Goal: Task Accomplishment & Management: Complete application form

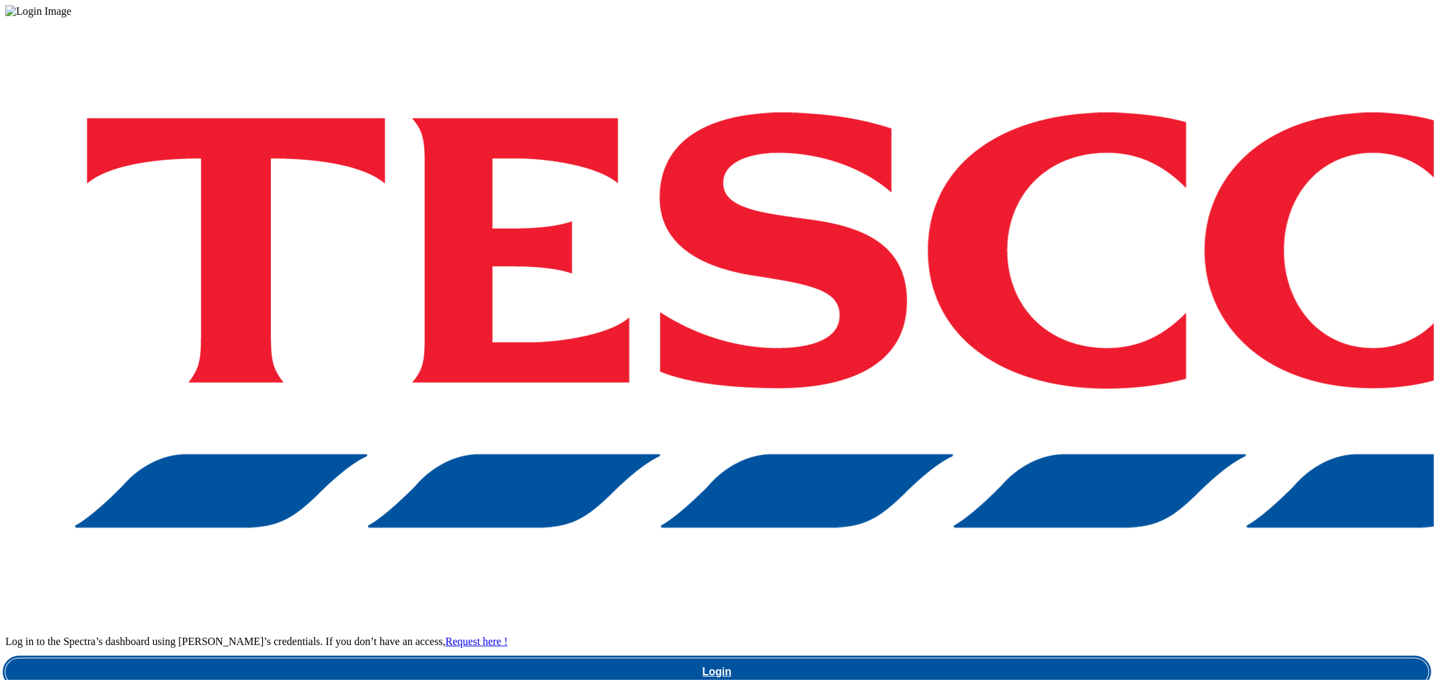
click at [1116, 659] on link "Login" at bounding box center [716, 672] width 1423 height 27
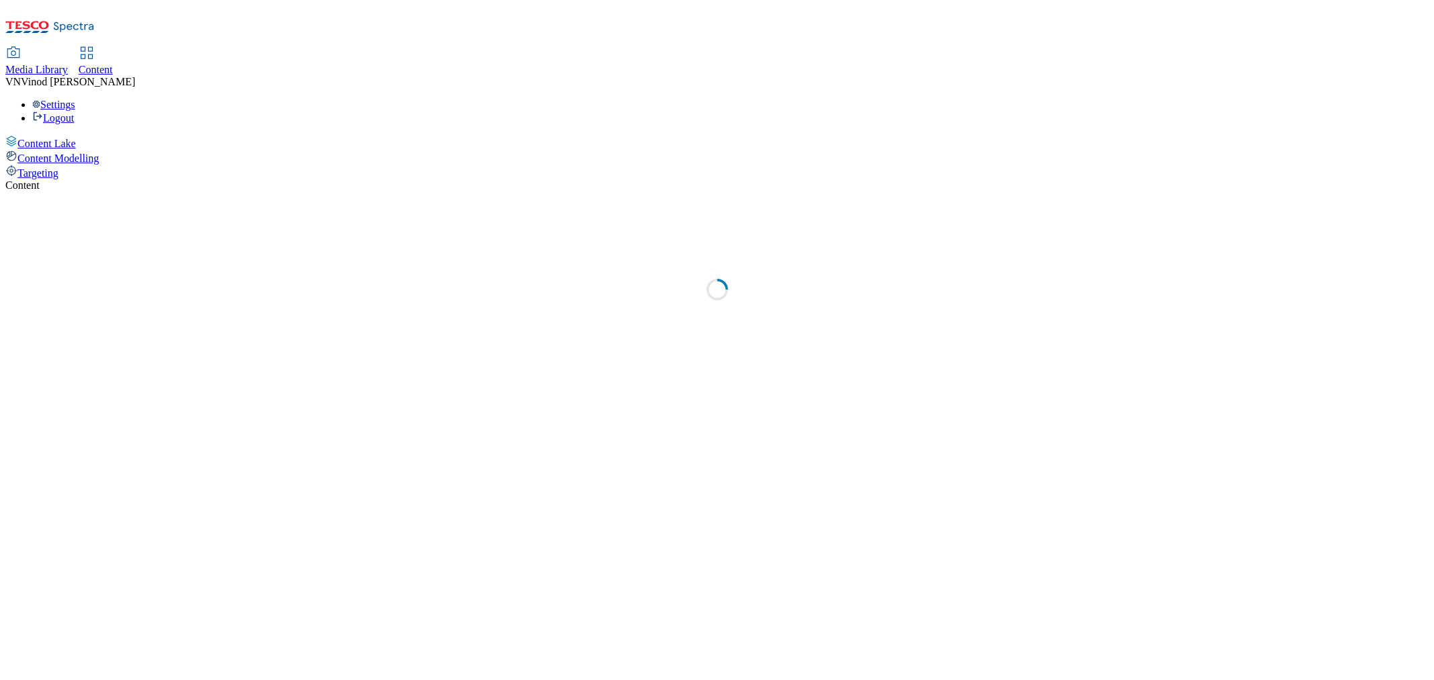
select select "ghs-[GEOGRAPHIC_DATA]"
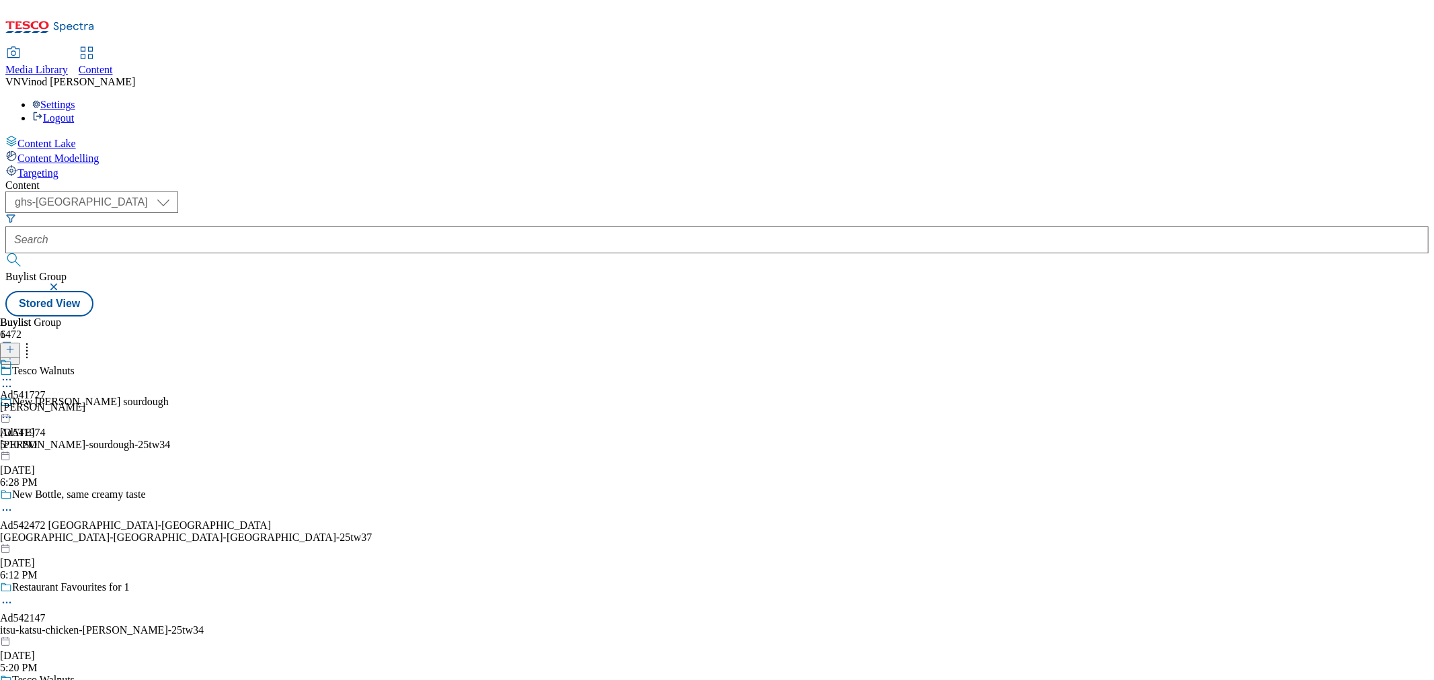
click at [15, 352] on icon at bounding box center [9, 356] width 9 height 9
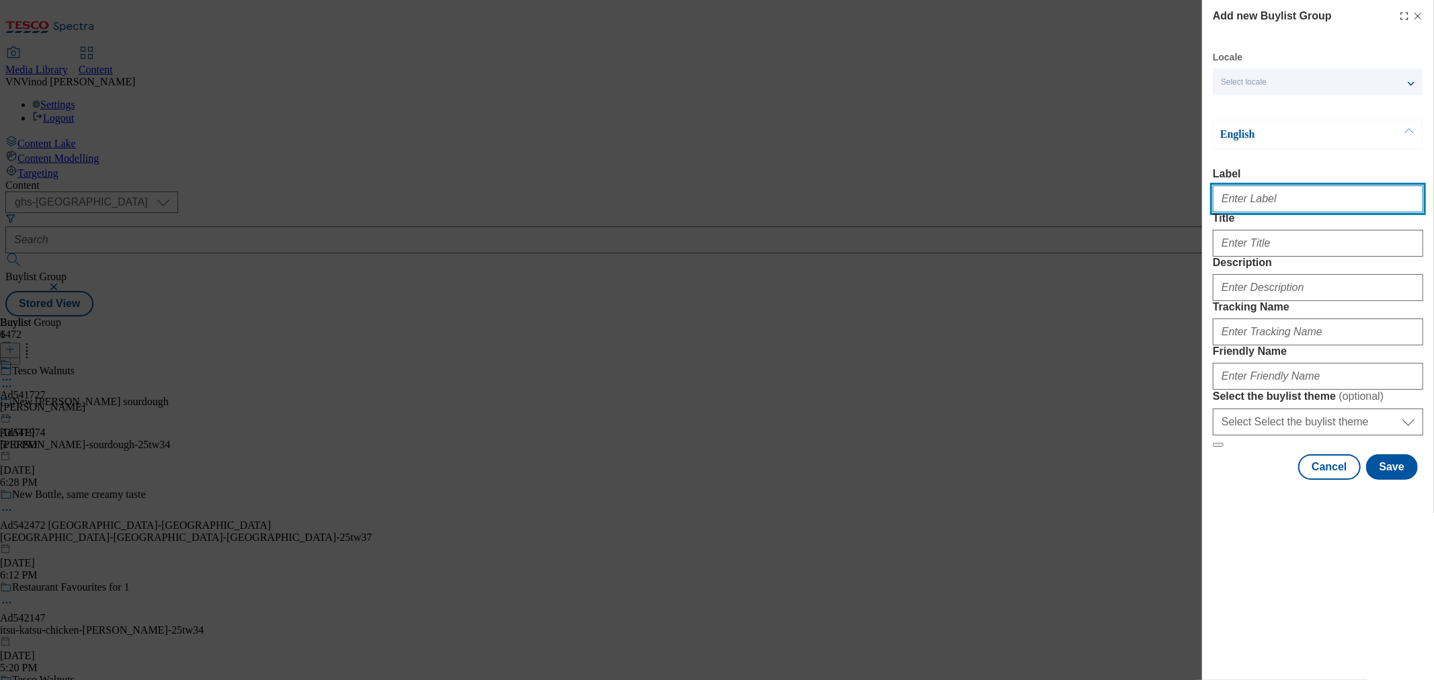
click at [1263, 210] on input "Label" at bounding box center [1318, 199] width 210 height 27
paste input "542554"
paste input "[PERSON_NAME]"
click at [1259, 204] on input "Ad542554 [PERSON_NAME]" at bounding box center [1318, 199] width 210 height 27
drag, startPoint x: 1280, startPoint y: 206, endPoint x: 1259, endPoint y: 208, distance: 20.3
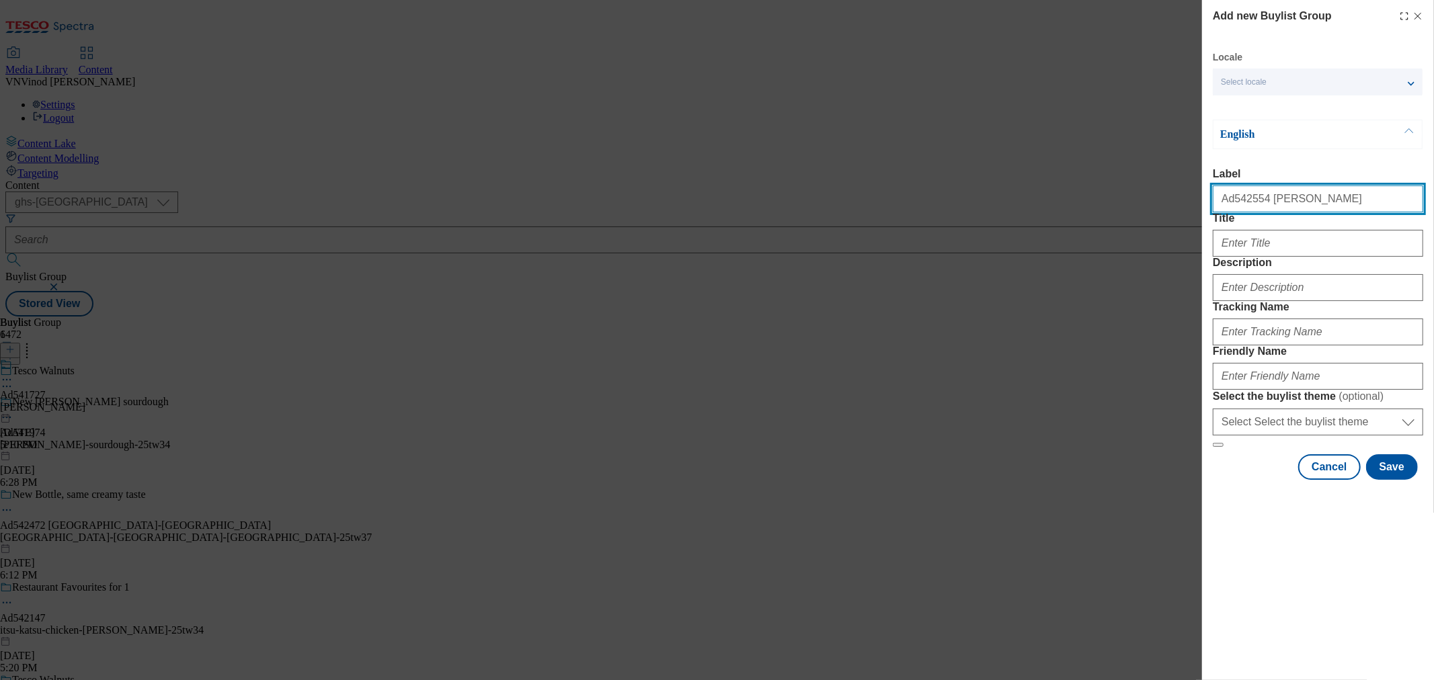
click at [1259, 208] on input "Ad542554 [PERSON_NAME]" at bounding box center [1318, 199] width 210 height 27
paste input "ArlaFoods"
click at [1261, 200] on input "Ad542554 ArlaFoods" at bounding box center [1318, 199] width 210 height 27
type input "Ad542554 arlafoods"
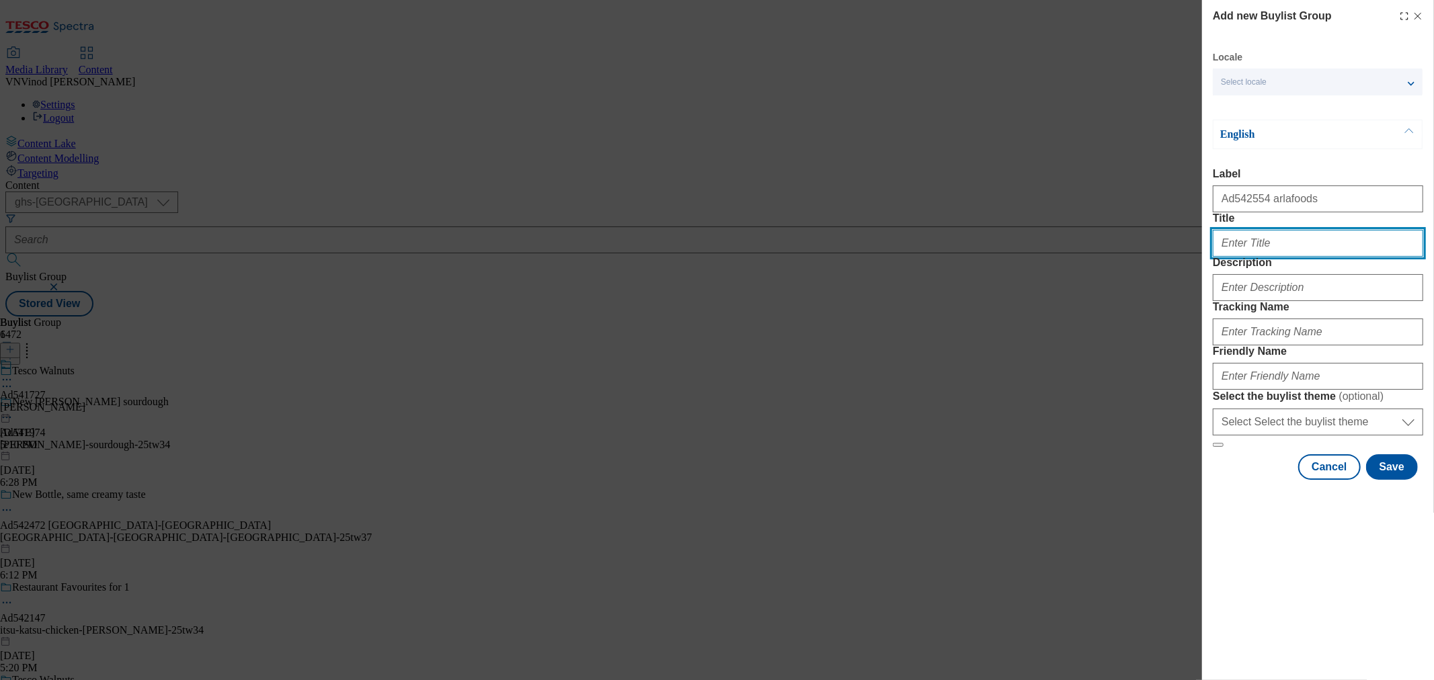
click at [1257, 257] on input "Title" at bounding box center [1318, 243] width 210 height 27
paste input "High in protein full of taste"
type input "High in protein full of taste"
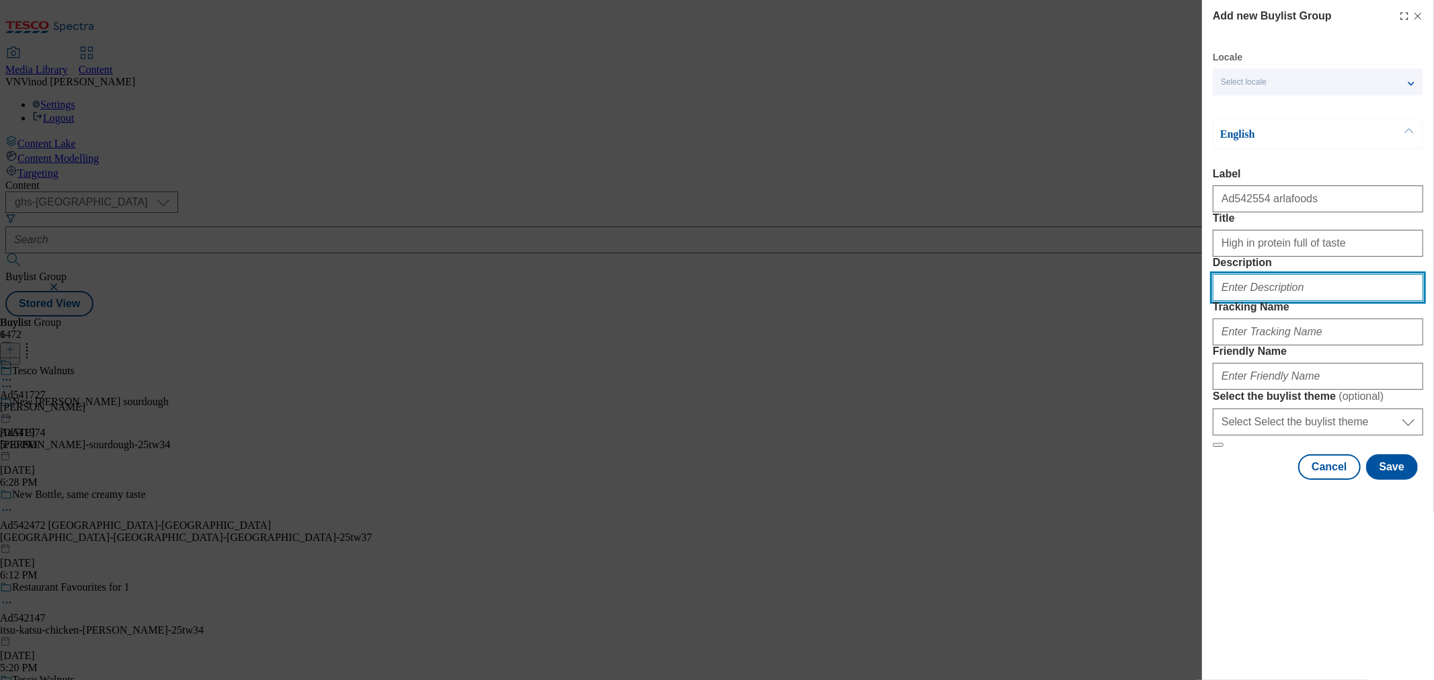
click at [1264, 301] on input "Description" at bounding box center [1318, 287] width 210 height 27
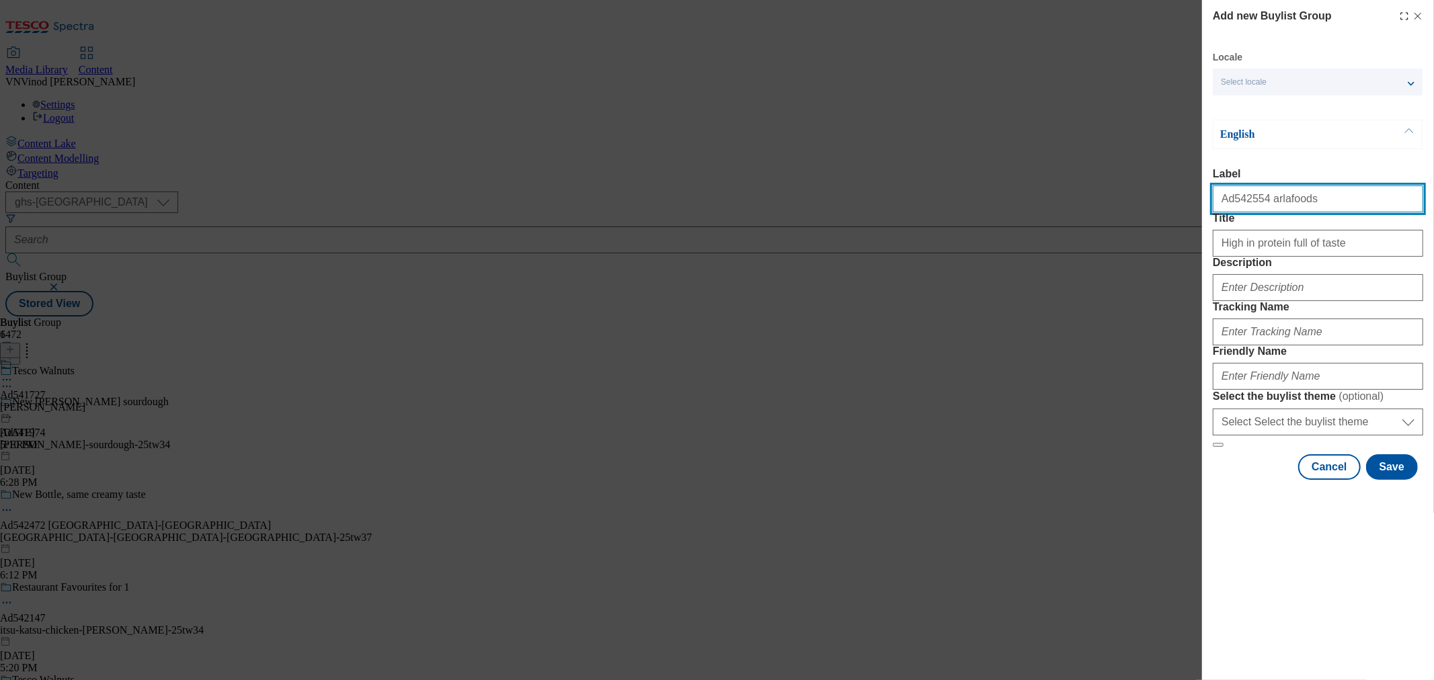
click at [1234, 204] on input "Ad542554 arlafoods" at bounding box center [1318, 199] width 210 height 27
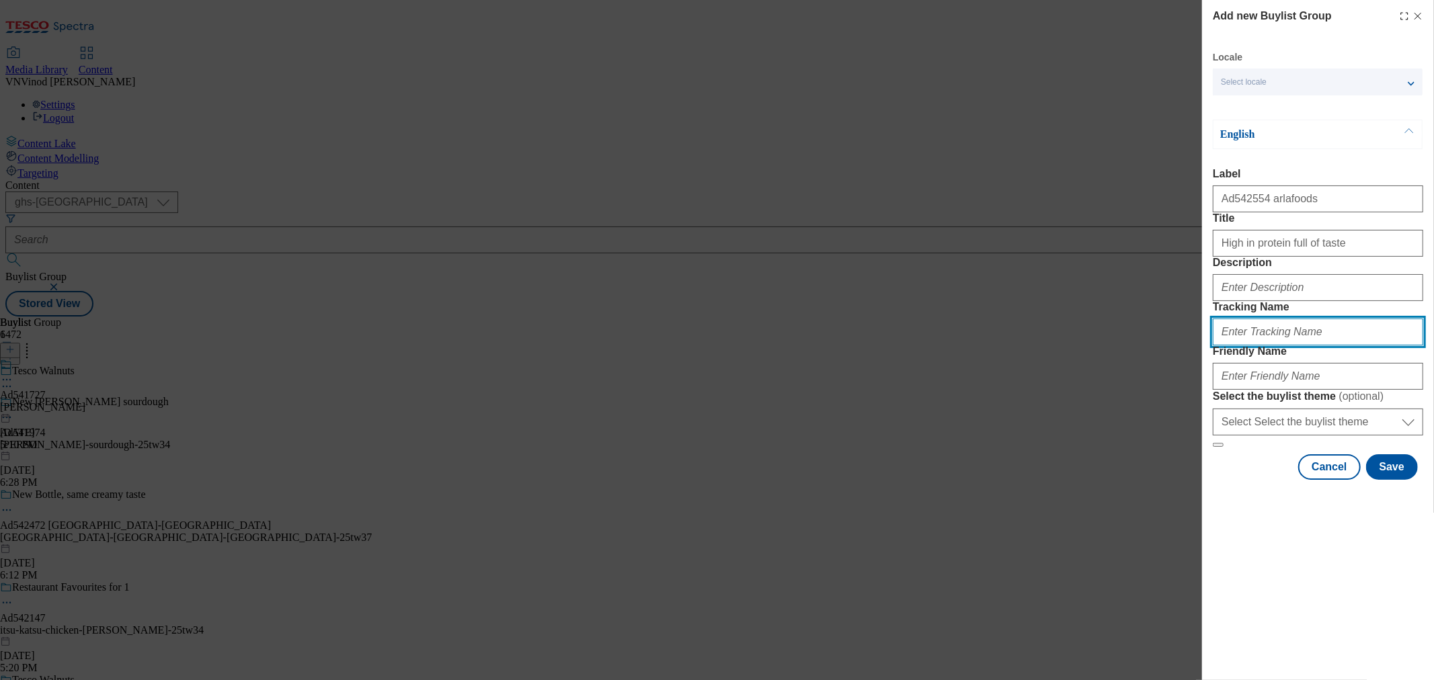
click at [1274, 346] on input "Tracking Name" at bounding box center [1318, 332] width 210 height 27
paste input "Ad542554"
click at [1247, 346] on input "DH_ADAd542554" at bounding box center [1318, 332] width 210 height 27
type input "DH_AD542554"
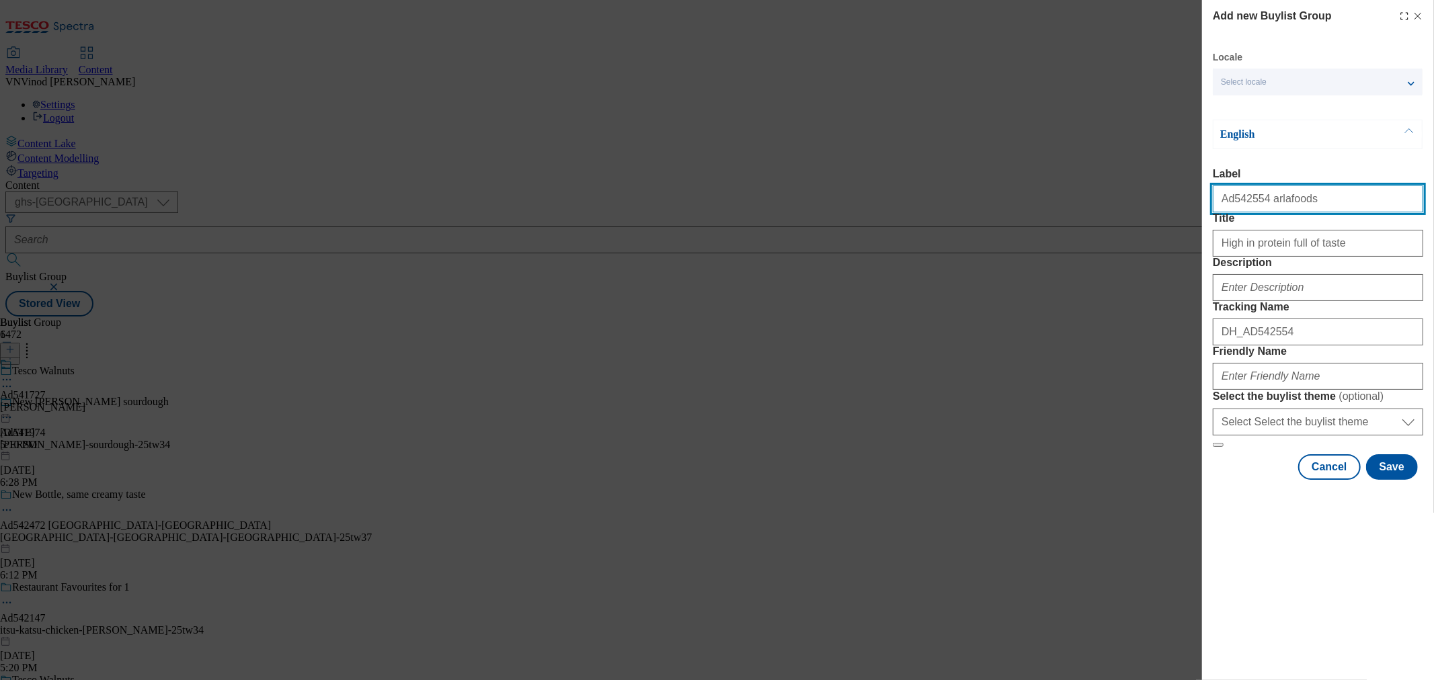
drag, startPoint x: 1296, startPoint y: 202, endPoint x: 1260, endPoint y: 200, distance: 35.7
click at [1260, 200] on input "Ad542554 arlafoods" at bounding box center [1318, 199] width 210 height 27
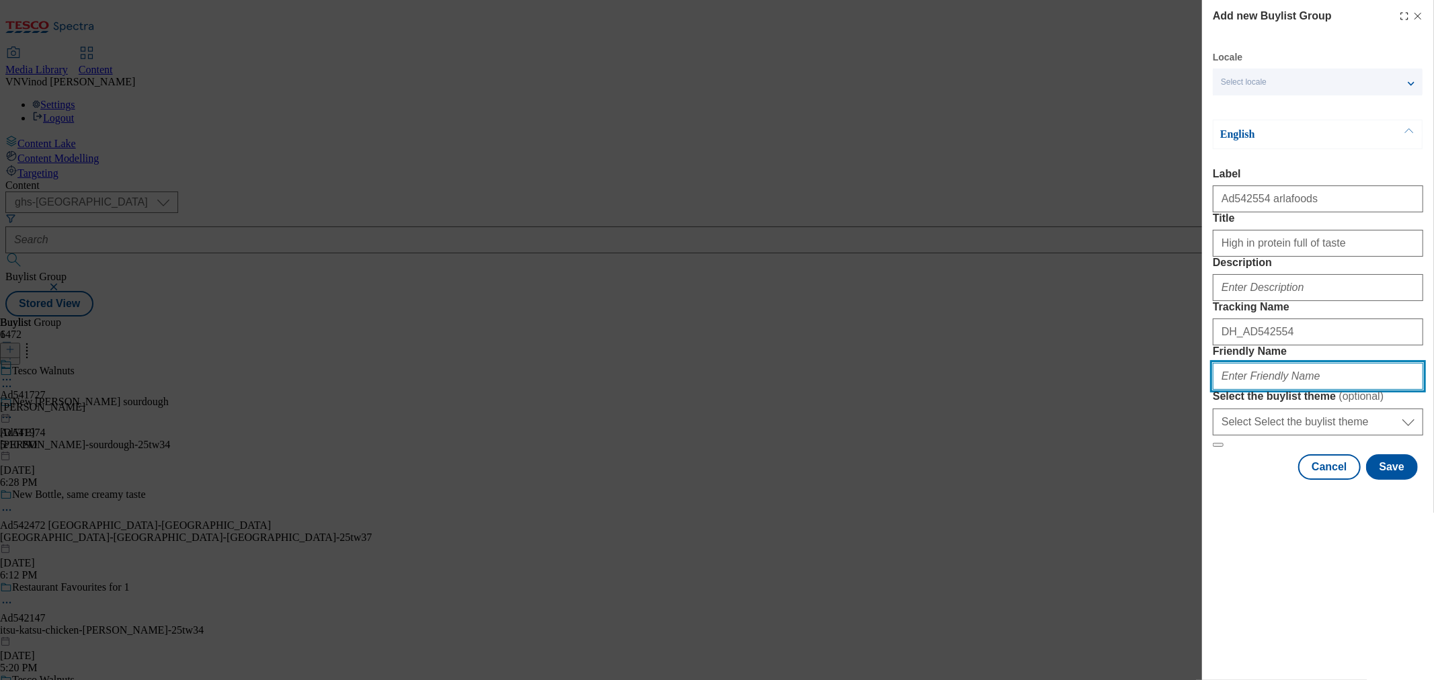
click at [1272, 390] on input "Friendly Name" at bounding box center [1318, 376] width 210 height 27
paste input "arlafoods"
drag, startPoint x: 1360, startPoint y: 471, endPoint x: 854, endPoint y: 457, distance: 506.5
click at [855, 457] on div "Add new Buylist Group Locale Select locale English Welsh English Label Ad542554…" at bounding box center [717, 340] width 1434 height 680
type input "arlafoods-protein-25tw34"
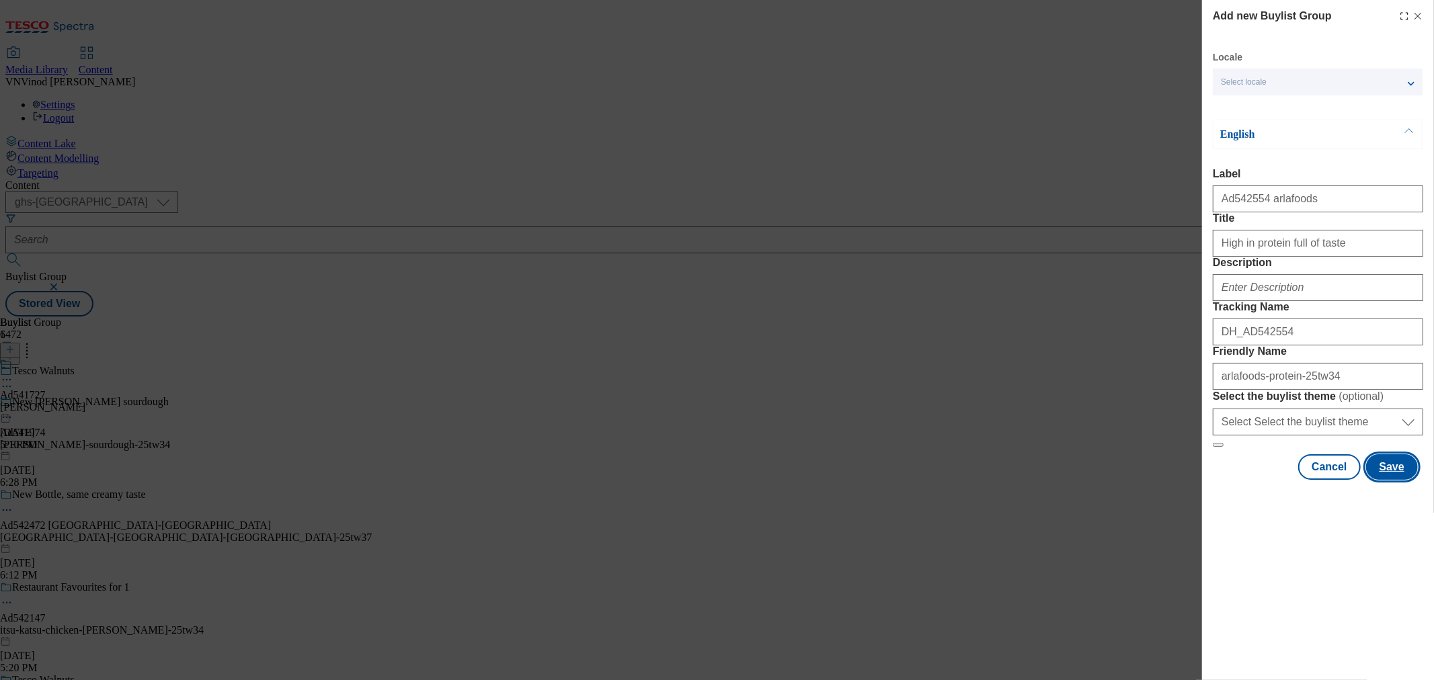
click at [1388, 480] on button "Save" at bounding box center [1392, 468] width 52 height 26
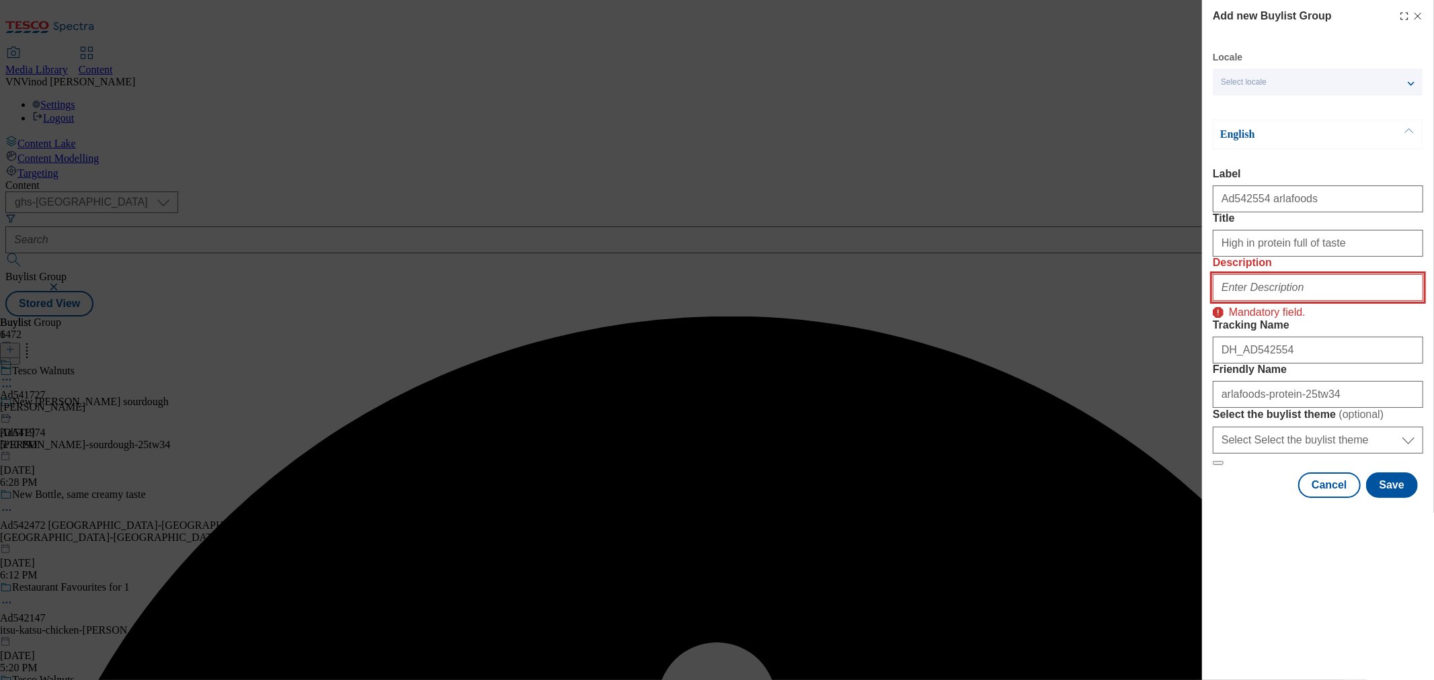
click at [1288, 301] on input "Description" at bounding box center [1318, 287] width 210 height 27
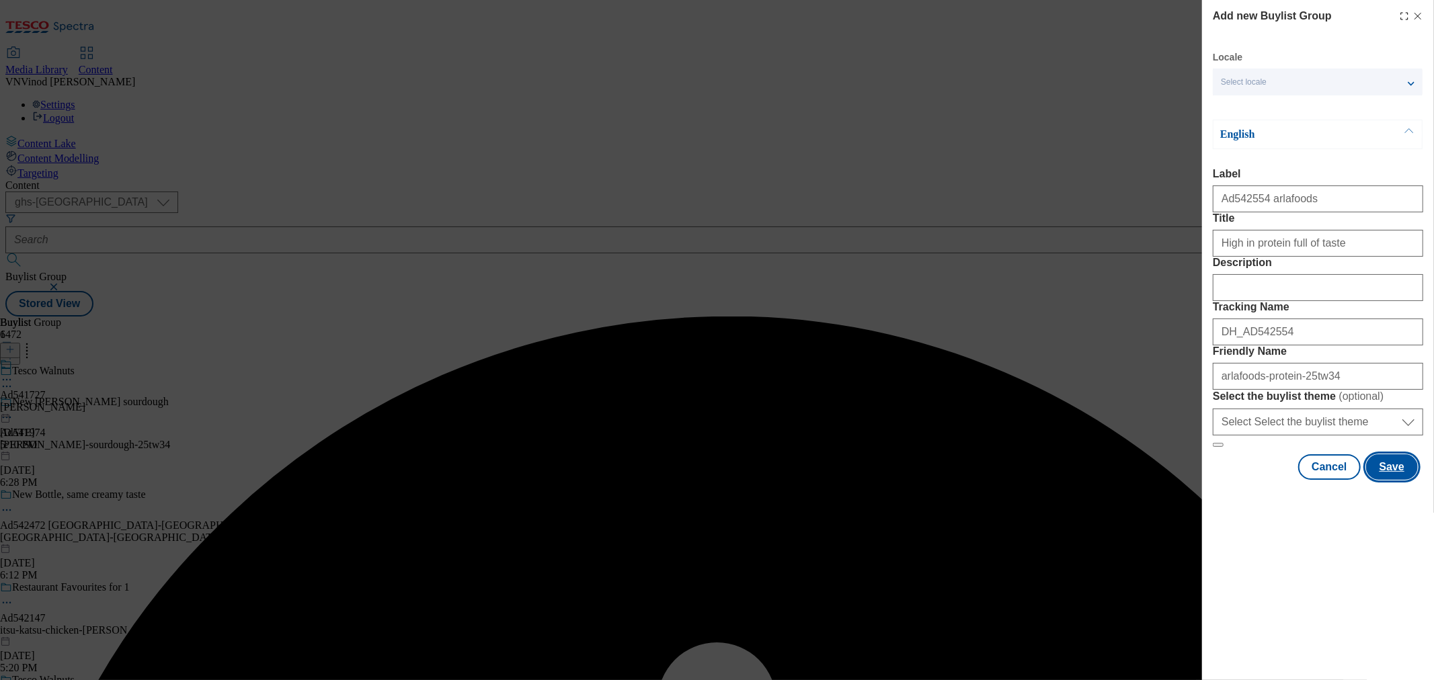
click at [1383, 480] on button "Save" at bounding box center [1392, 468] width 52 height 26
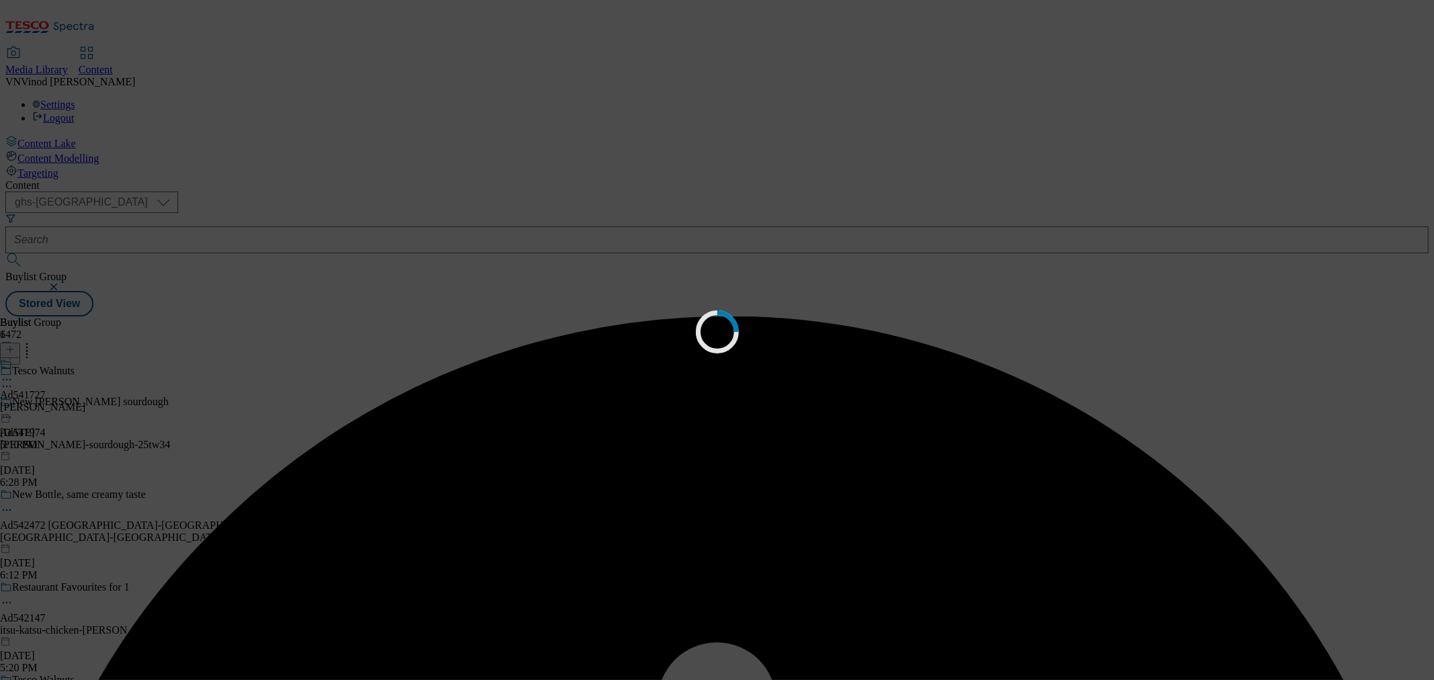
click at [1027, 32] on div "Loading" at bounding box center [717, 340] width 1434 height 680
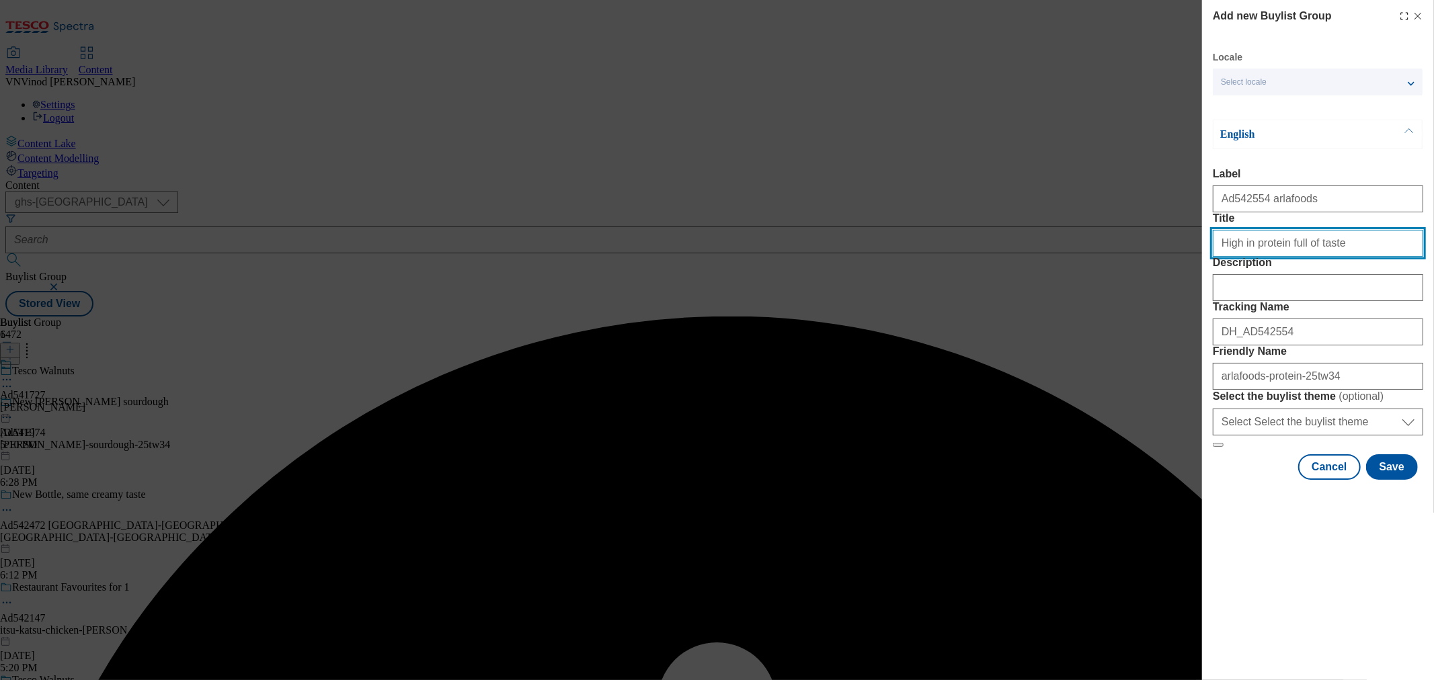
click at [1380, 257] on input "Title" at bounding box center [1318, 243] width 210 height 27
type input "High in protein full of taste"
click at [1395, 480] on button "Save" at bounding box center [1392, 468] width 52 height 26
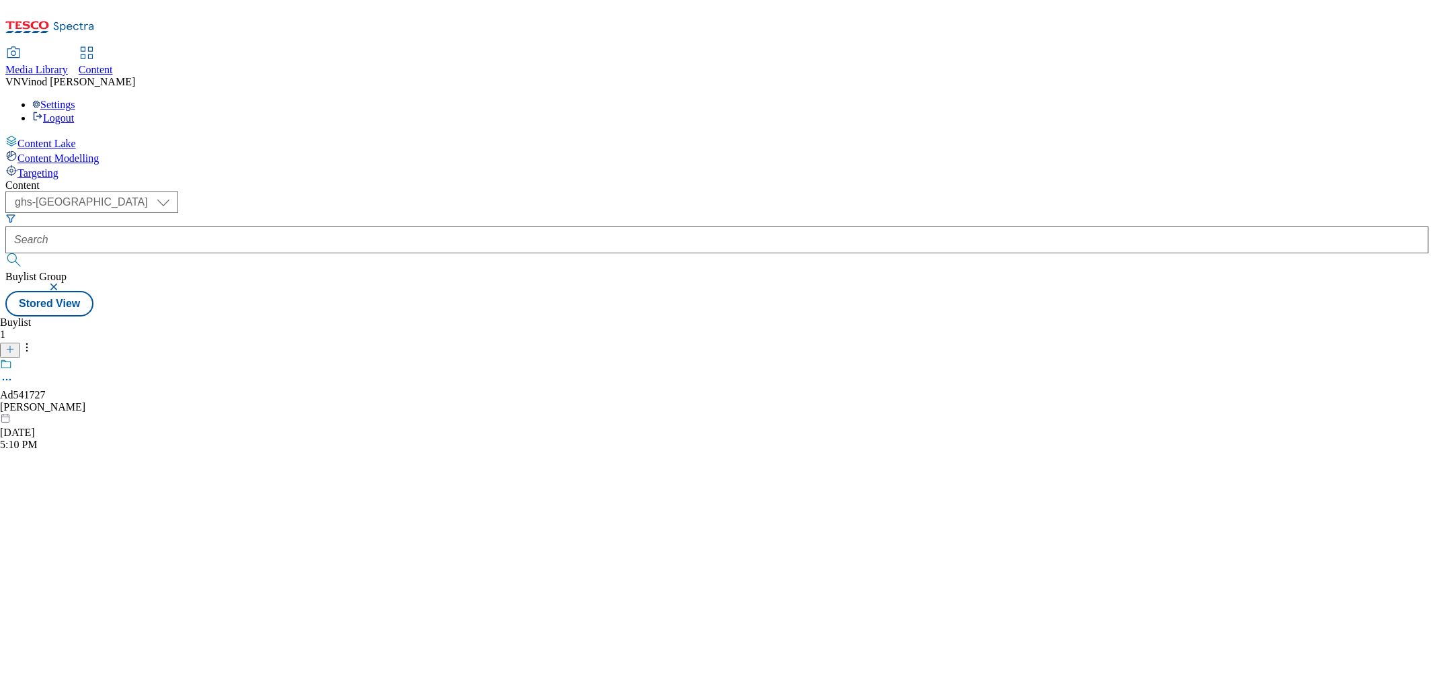
click at [85, 317] on div "Buylist" at bounding box center [42, 323] width 85 height 12
click at [85, 317] on header "Buylist 1" at bounding box center [42, 338] width 85 height 42
click at [15, 345] on icon at bounding box center [9, 349] width 9 height 9
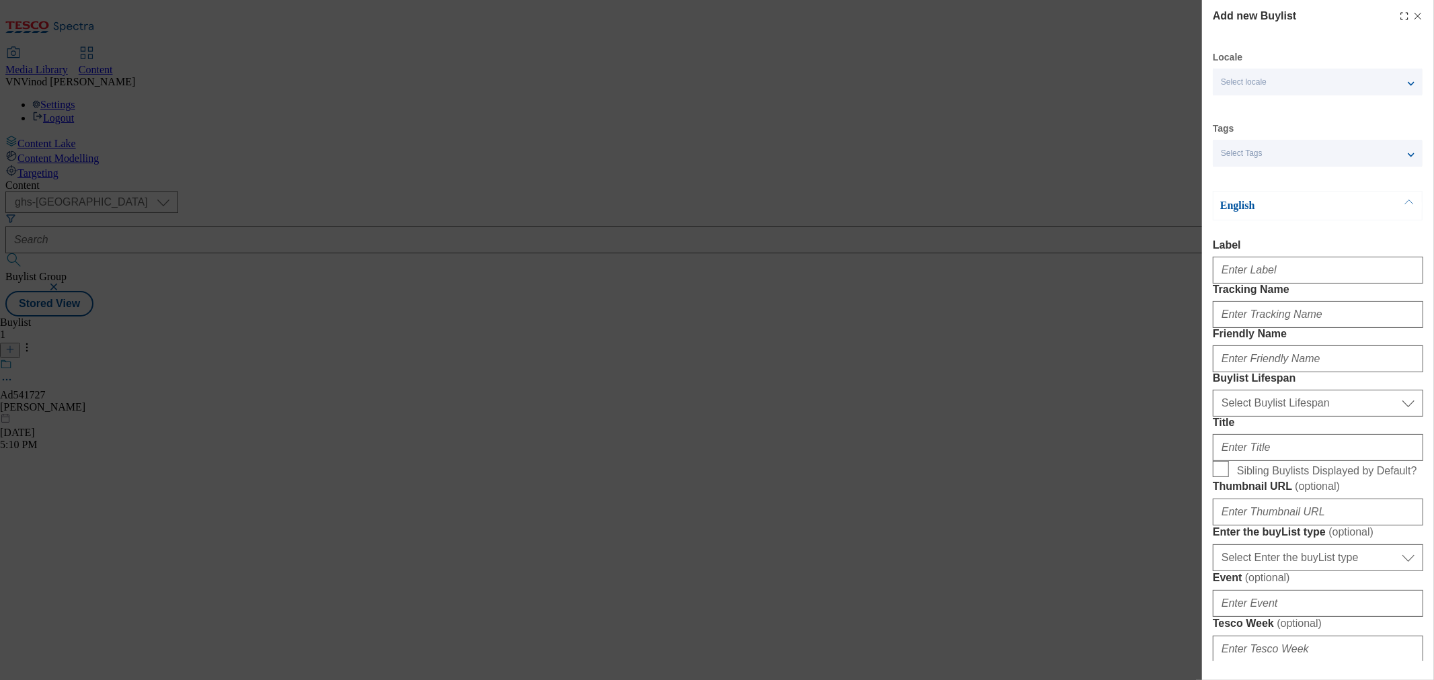
click at [1415, 15] on line "Modal" at bounding box center [1418, 16] width 6 height 6
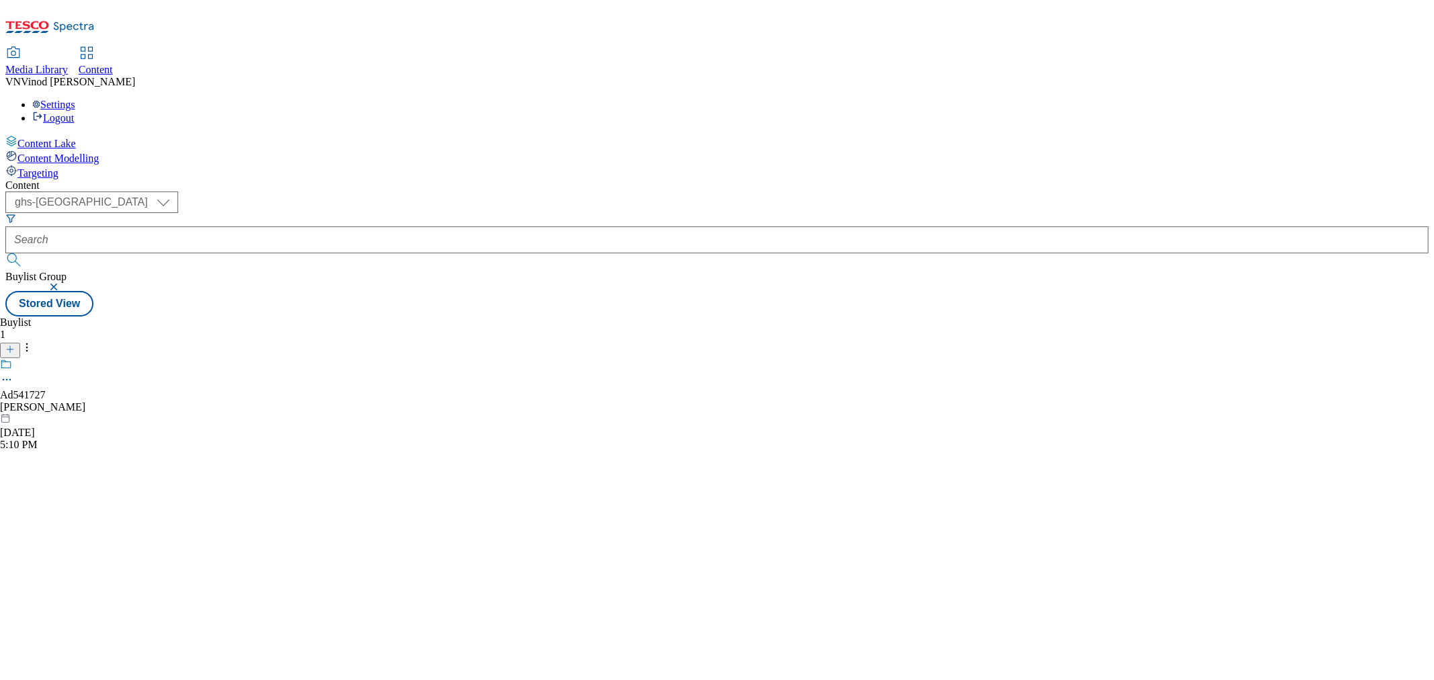
click at [85, 317] on div "Buylist" at bounding box center [42, 323] width 85 height 12
click at [85, 329] on div "1" at bounding box center [42, 335] width 85 height 12
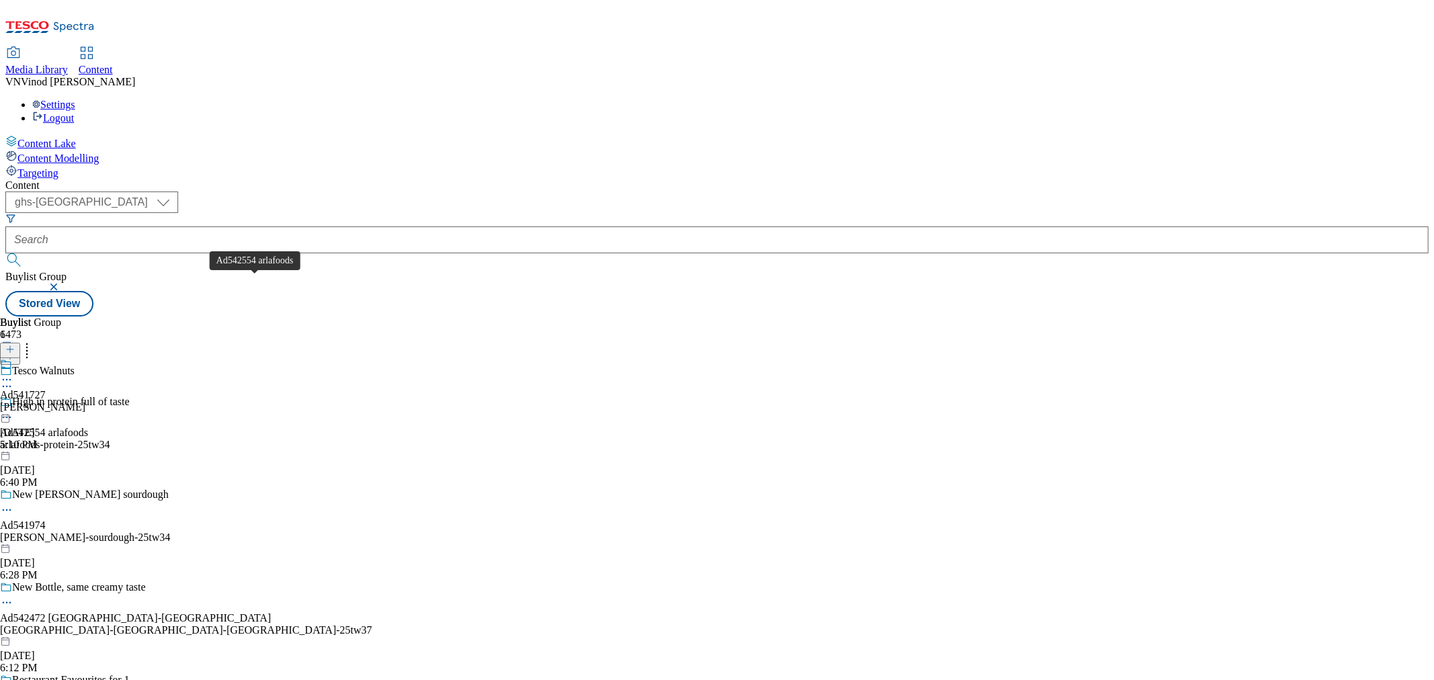
click at [88, 427] on div "Ad542554 arlafoods" at bounding box center [44, 433] width 88 height 12
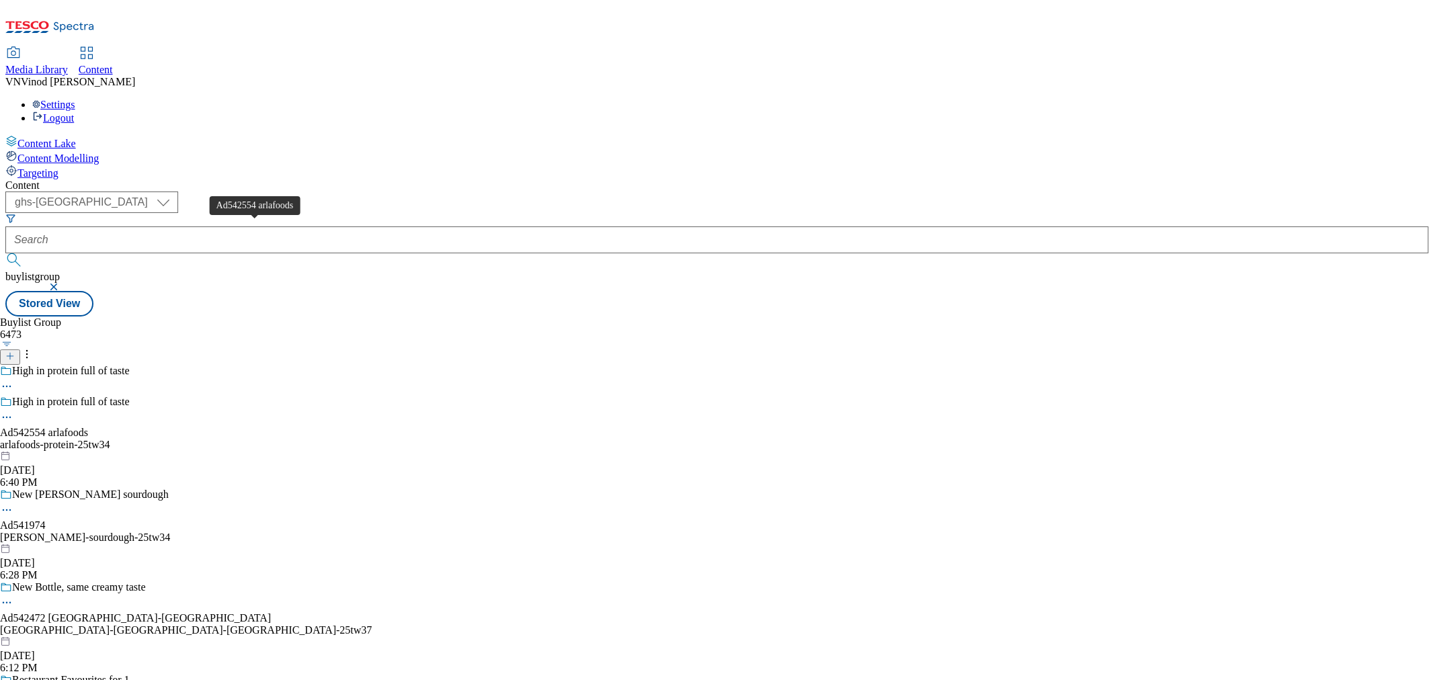
click at [88, 427] on div "Ad542554 arlafoods" at bounding box center [44, 433] width 88 height 12
click at [46, 520] on div "Ad541974" at bounding box center [23, 526] width 46 height 12
click at [88, 427] on div "Ad542554 arlafoods" at bounding box center [44, 433] width 88 height 12
click at [15, 345] on icon at bounding box center [9, 349] width 9 height 9
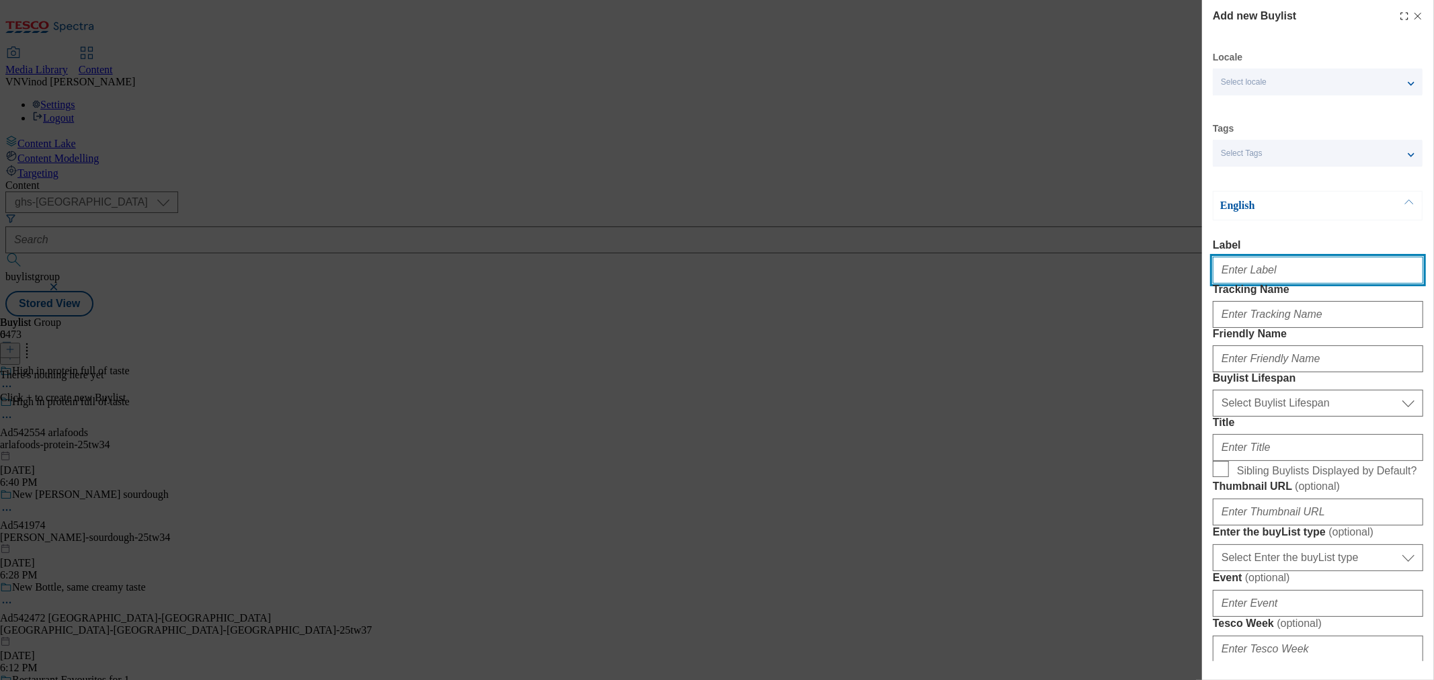
click at [1271, 280] on input "Label" at bounding box center [1318, 270] width 210 height 27
paste input "542554"
type input "Ad542554"
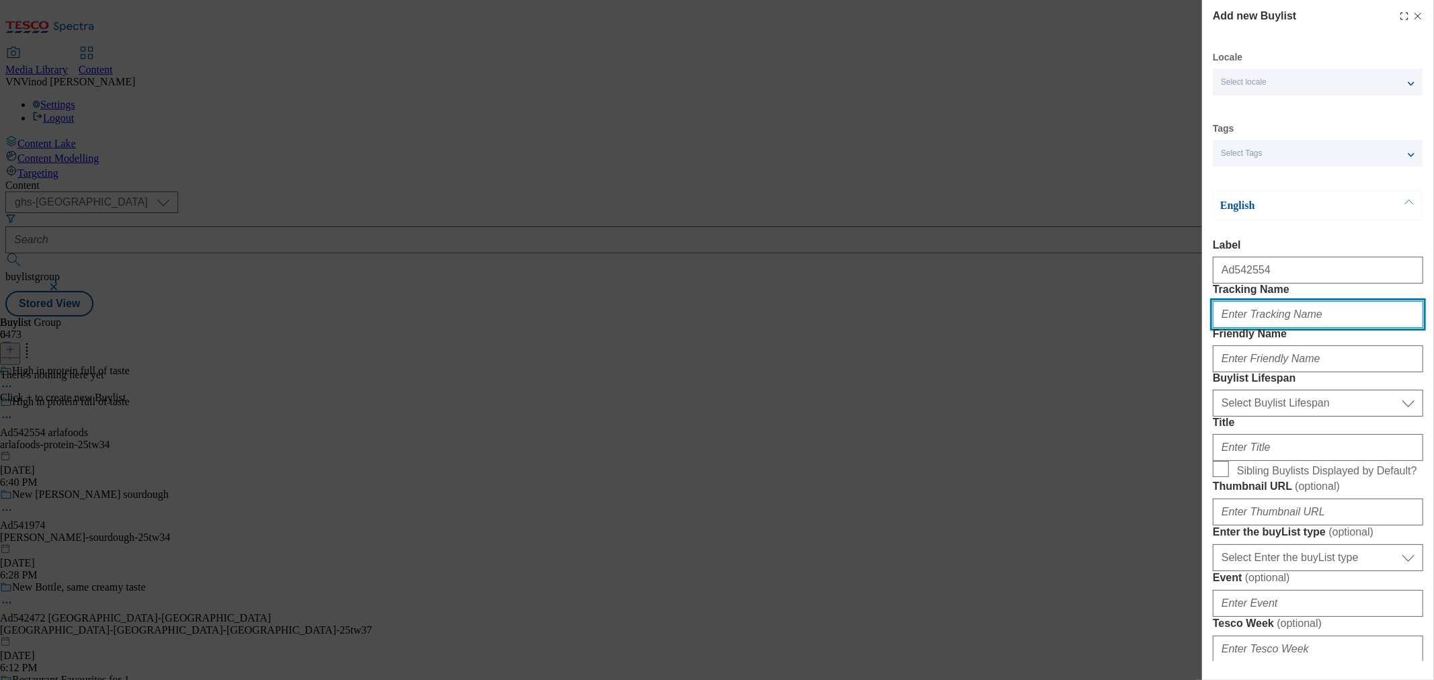
click at [1261, 328] on input "Tracking Name" at bounding box center [1318, 314] width 210 height 27
paste input "542554"
type input "DH_AD542554"
click at [808, 251] on div "Add new Buylist Locale Select locale English Welsh Tags Select Tags fnf marketp…" at bounding box center [717, 340] width 1434 height 680
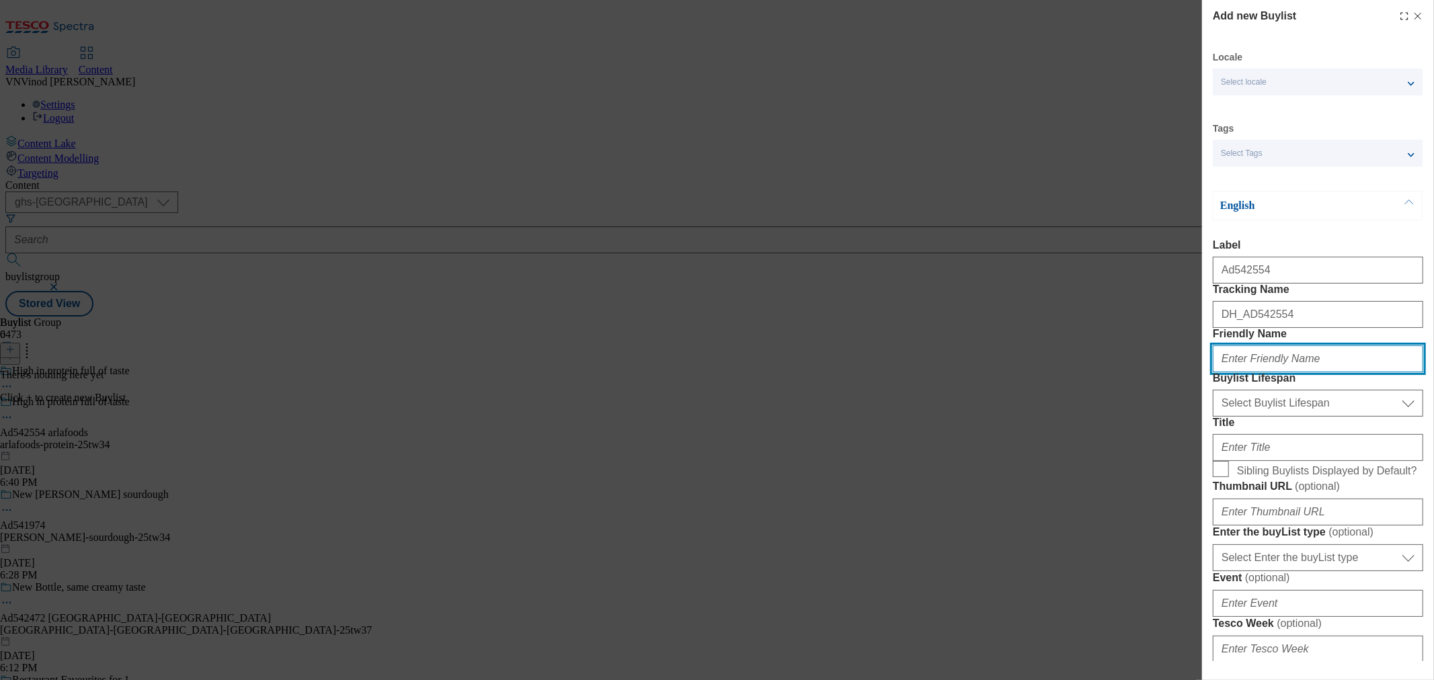
click at [1275, 372] on input "Friendly Name" at bounding box center [1318, 359] width 210 height 27
paste input "arlafoods"
type input "arlafoods"
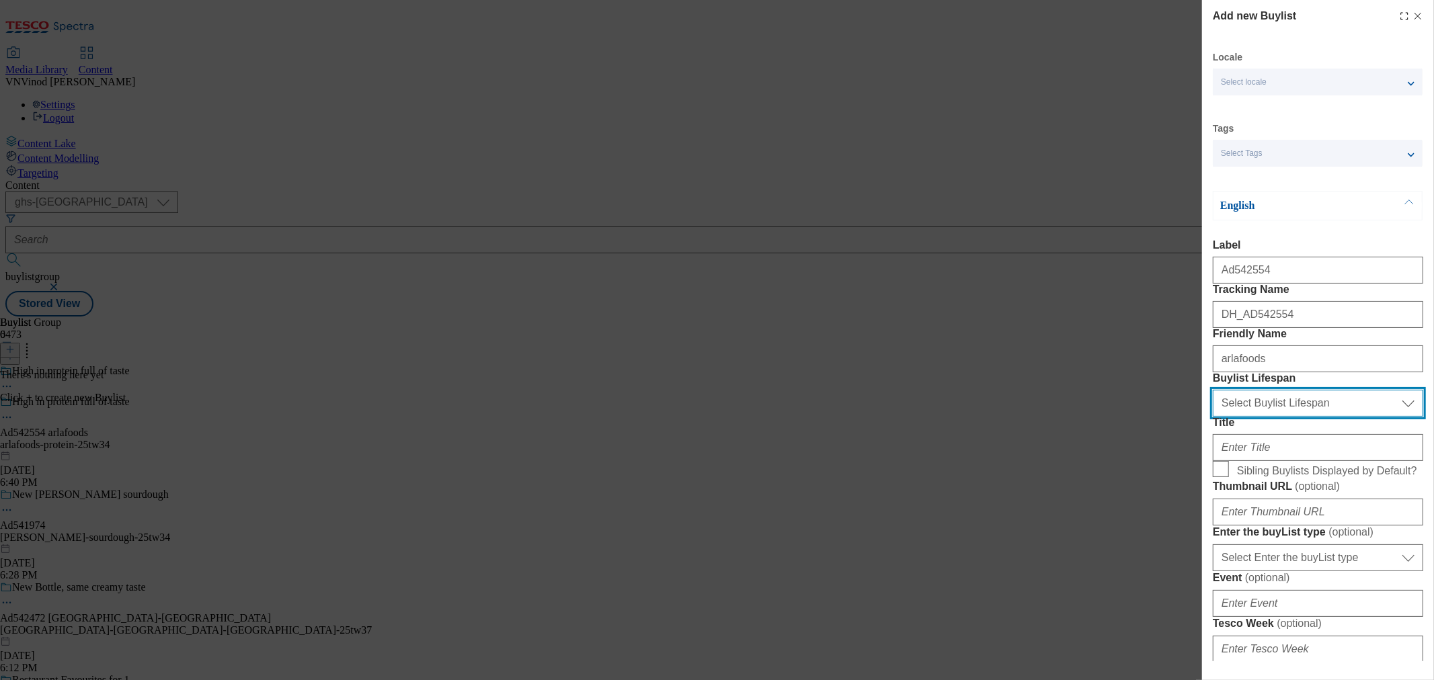
click at [1292, 417] on select "Select Buylist Lifespan evergreen seasonal tactical" at bounding box center [1318, 403] width 210 height 27
select select "tactical"
click at [1213, 417] on select "Select Buylist Lifespan evergreen seasonal tactical" at bounding box center [1318, 403] width 210 height 27
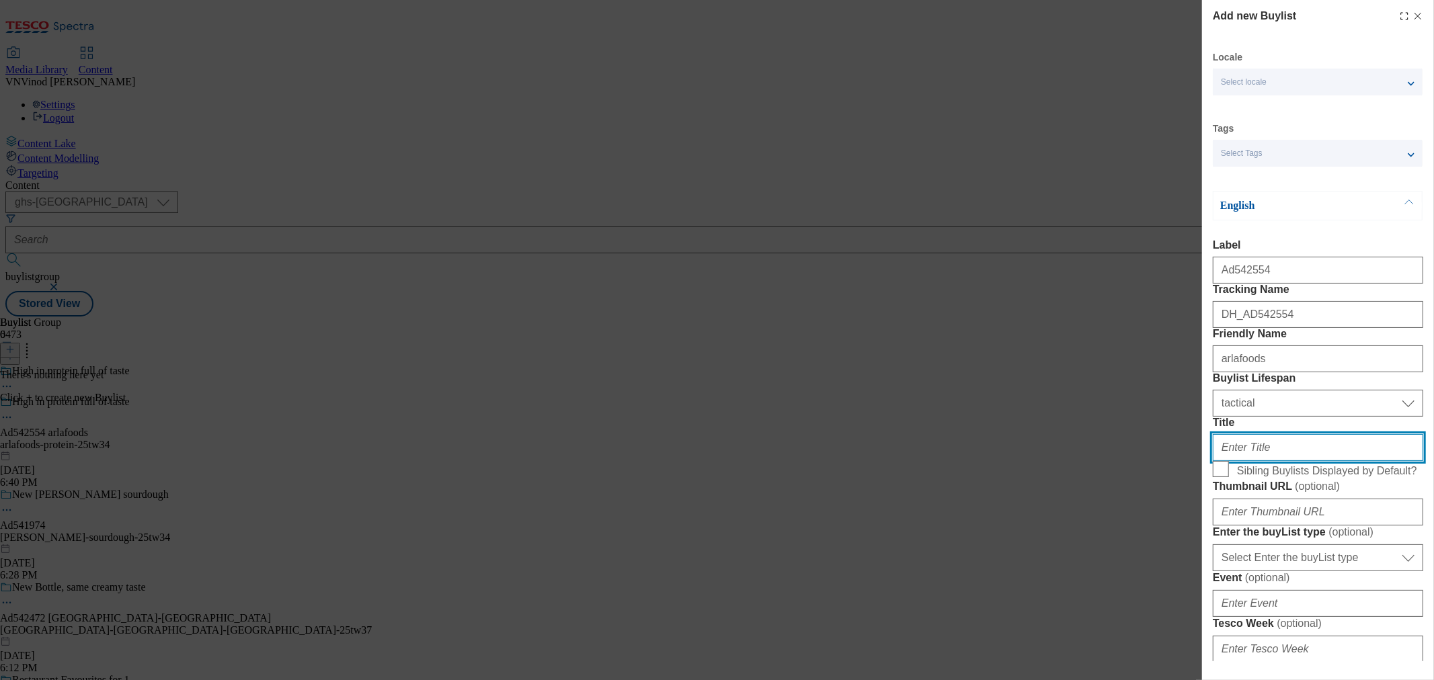
click at [1255, 461] on input "Title" at bounding box center [1318, 447] width 210 height 27
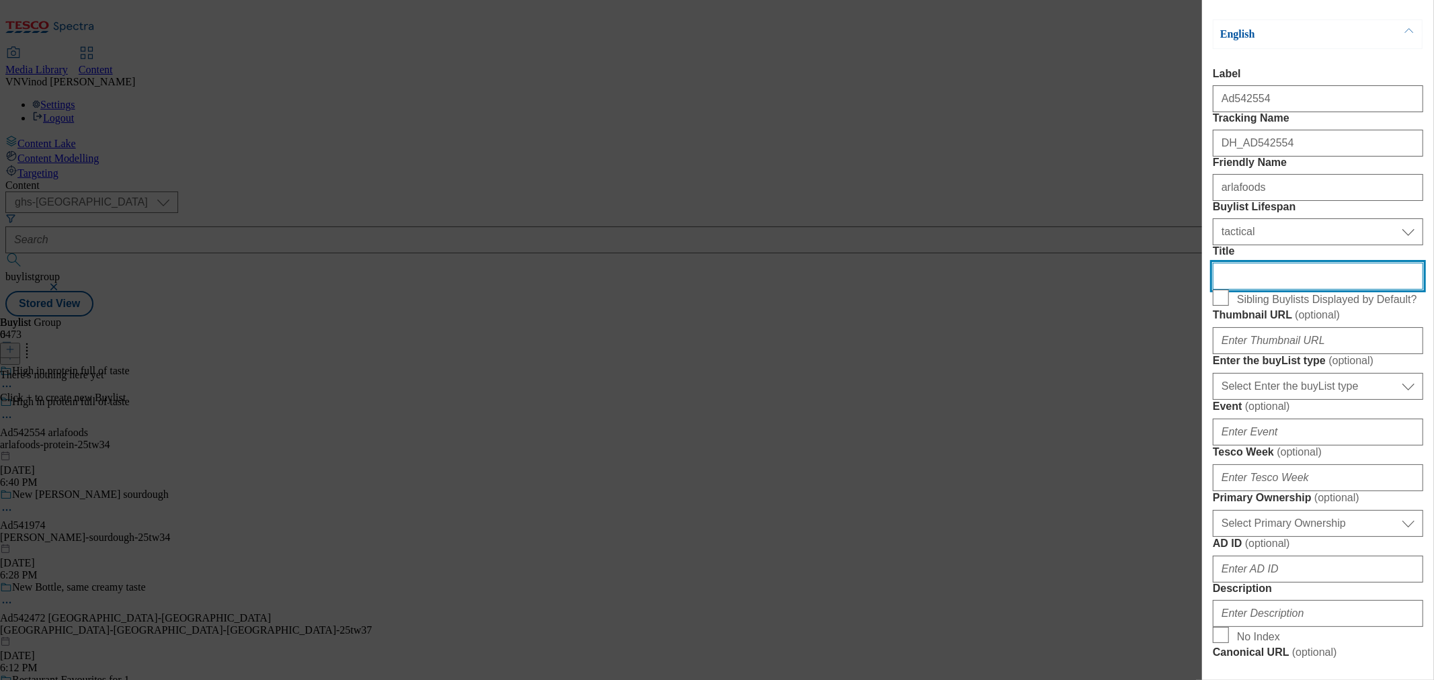
scroll to position [224, 0]
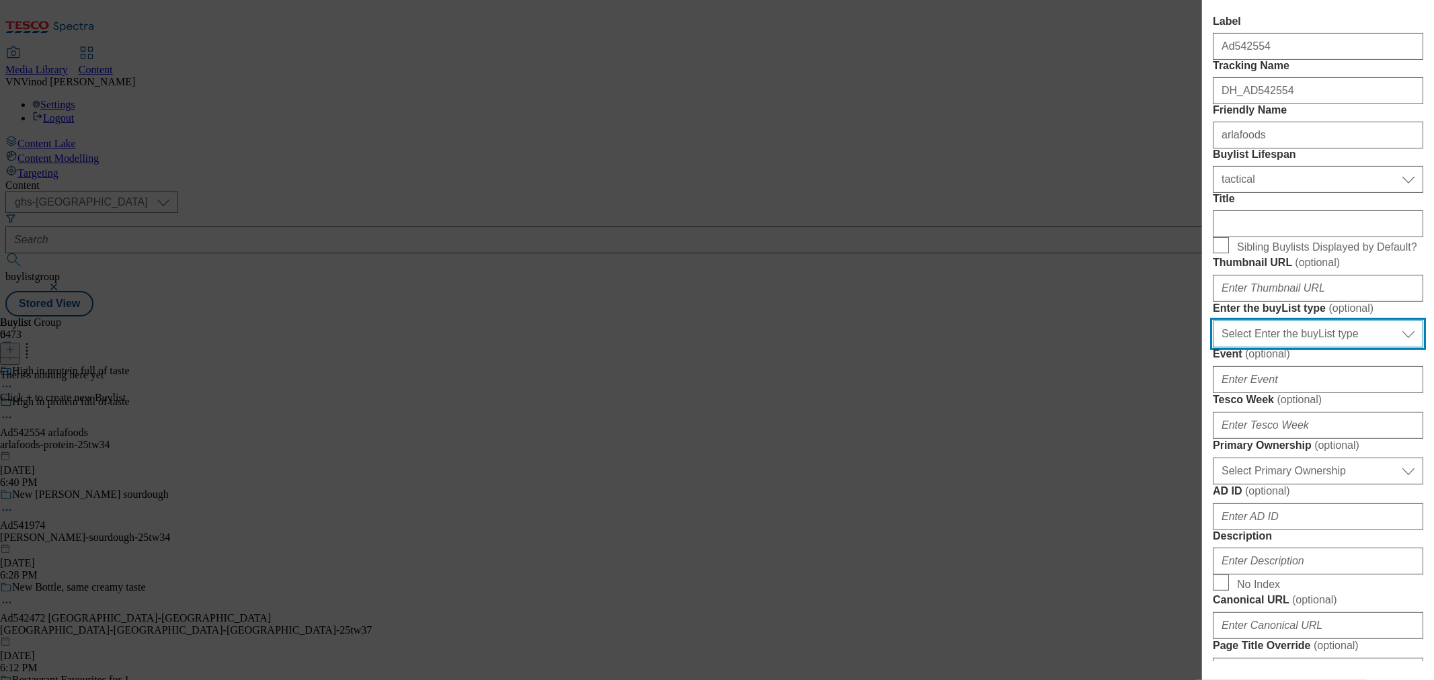
click at [1296, 348] on select "Select Enter the buyList type event supplier funded long term >4 weeks supplier…" at bounding box center [1318, 334] width 210 height 27
select select "supplier funded short term 1-3 weeks"
click at [1213, 348] on select "Select Enter the buyList type event supplier funded long term >4 weeks supplier…" at bounding box center [1318, 334] width 210 height 27
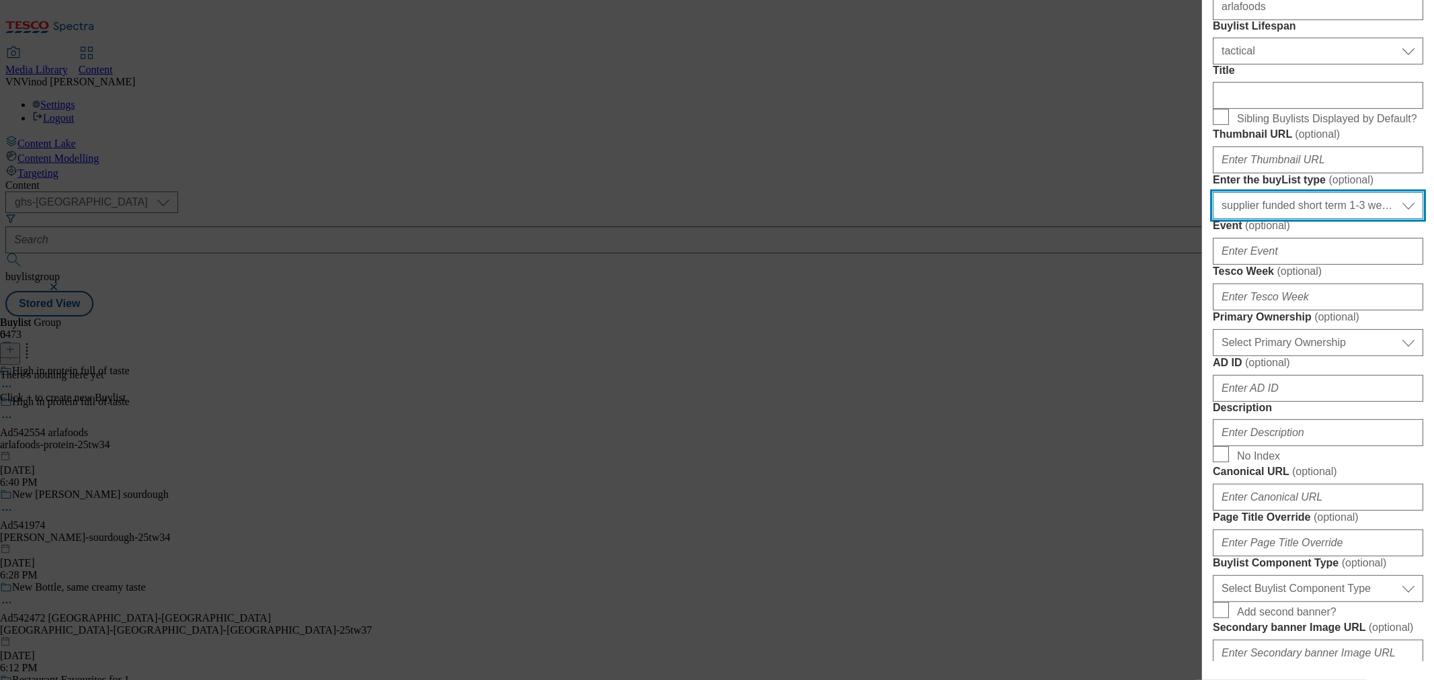
scroll to position [448, 0]
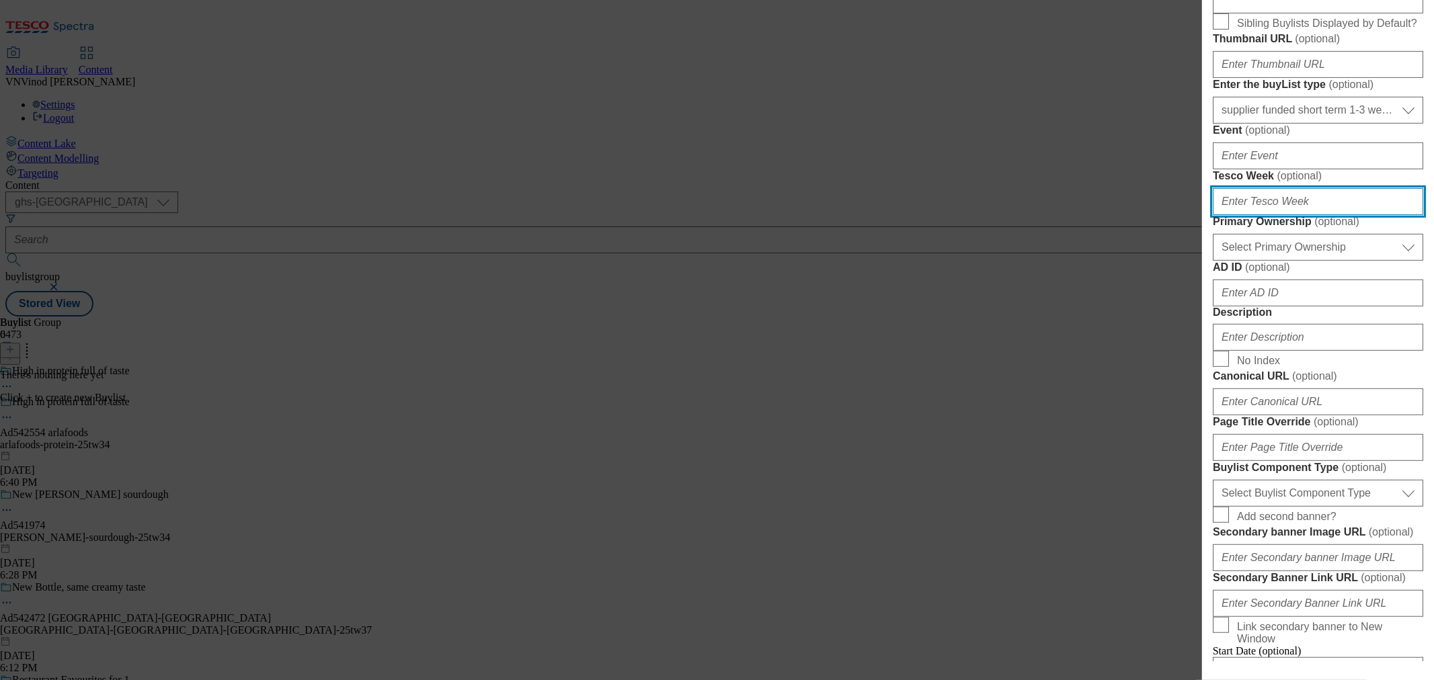
click at [1278, 215] on input "Tesco Week ( optional )" at bounding box center [1318, 201] width 210 height 27
type input "34"
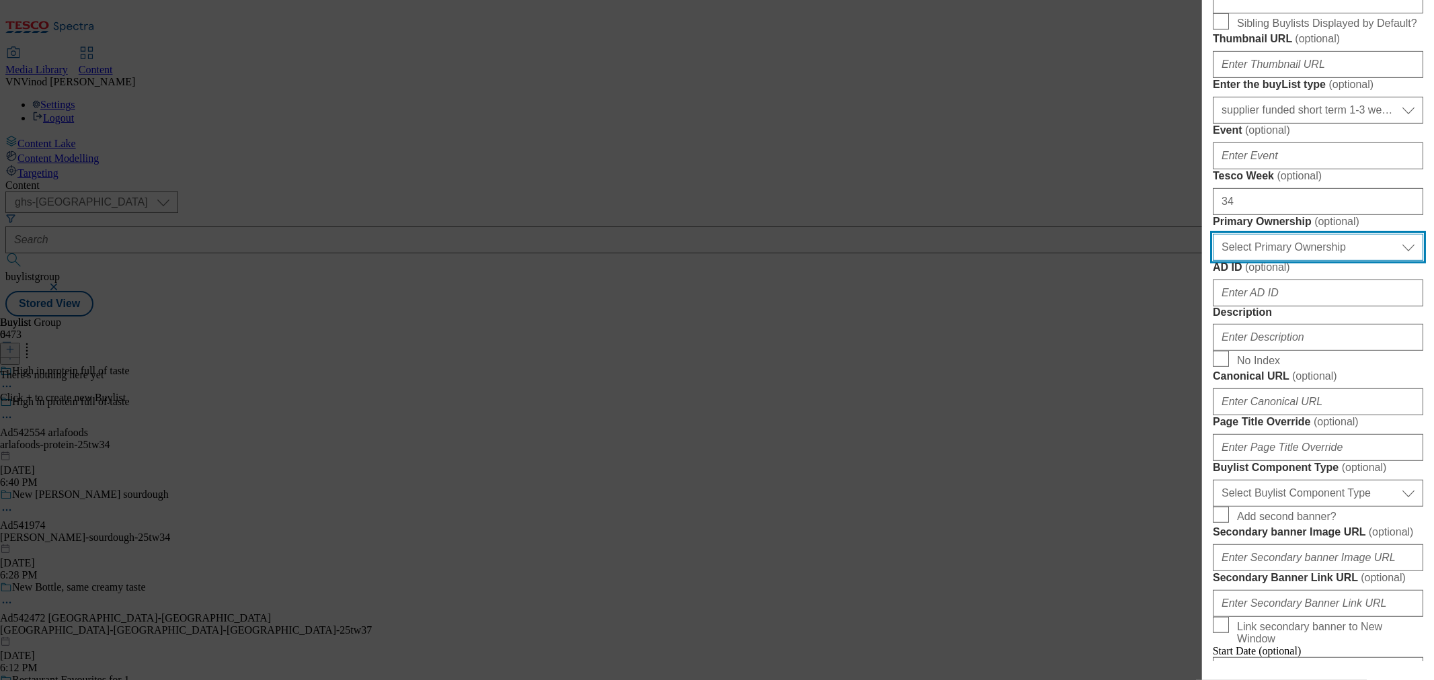
click at [1282, 261] on select "Select Primary Ownership [PERSON_NAME]" at bounding box center [1318, 247] width 210 height 27
select select "dunnhumby"
click at [1213, 261] on select "Select Primary Ownership [PERSON_NAME]" at bounding box center [1318, 247] width 210 height 27
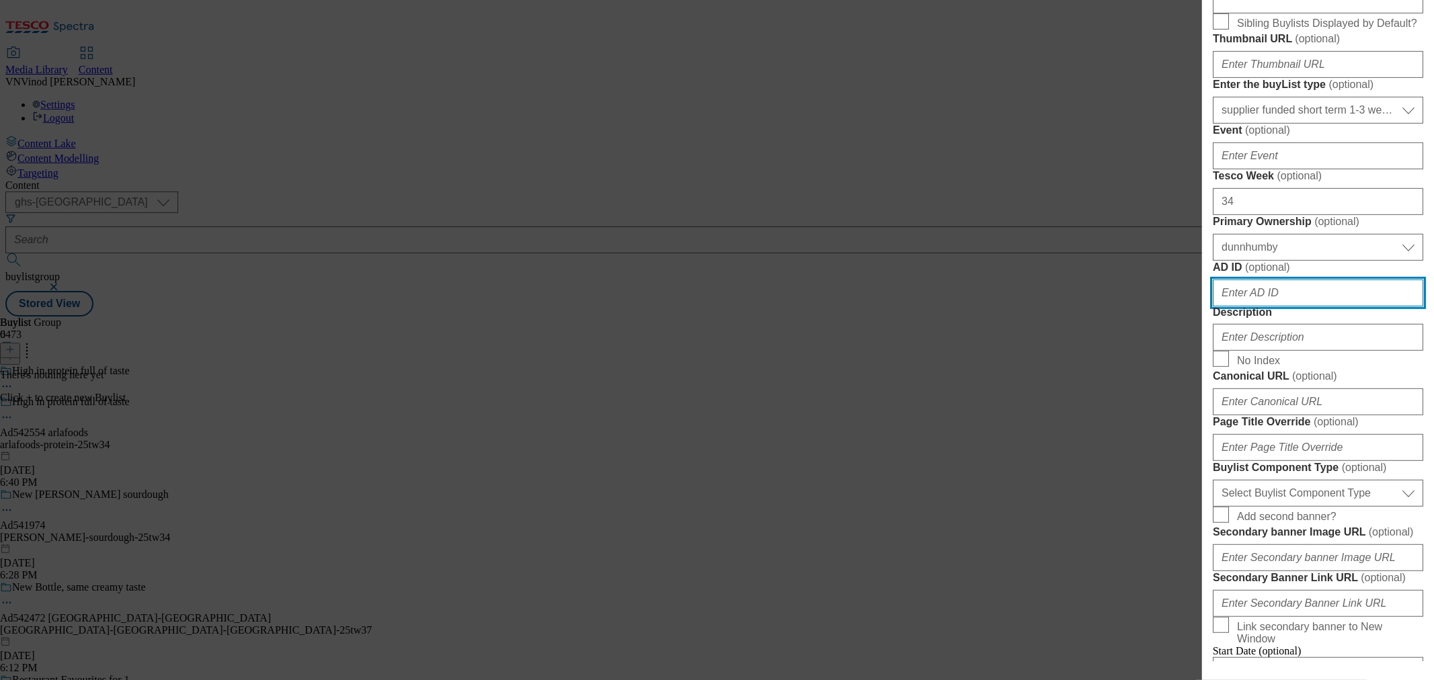
click at [1252, 307] on input "AD ID ( optional )" at bounding box center [1318, 293] width 210 height 27
paste input "542554"
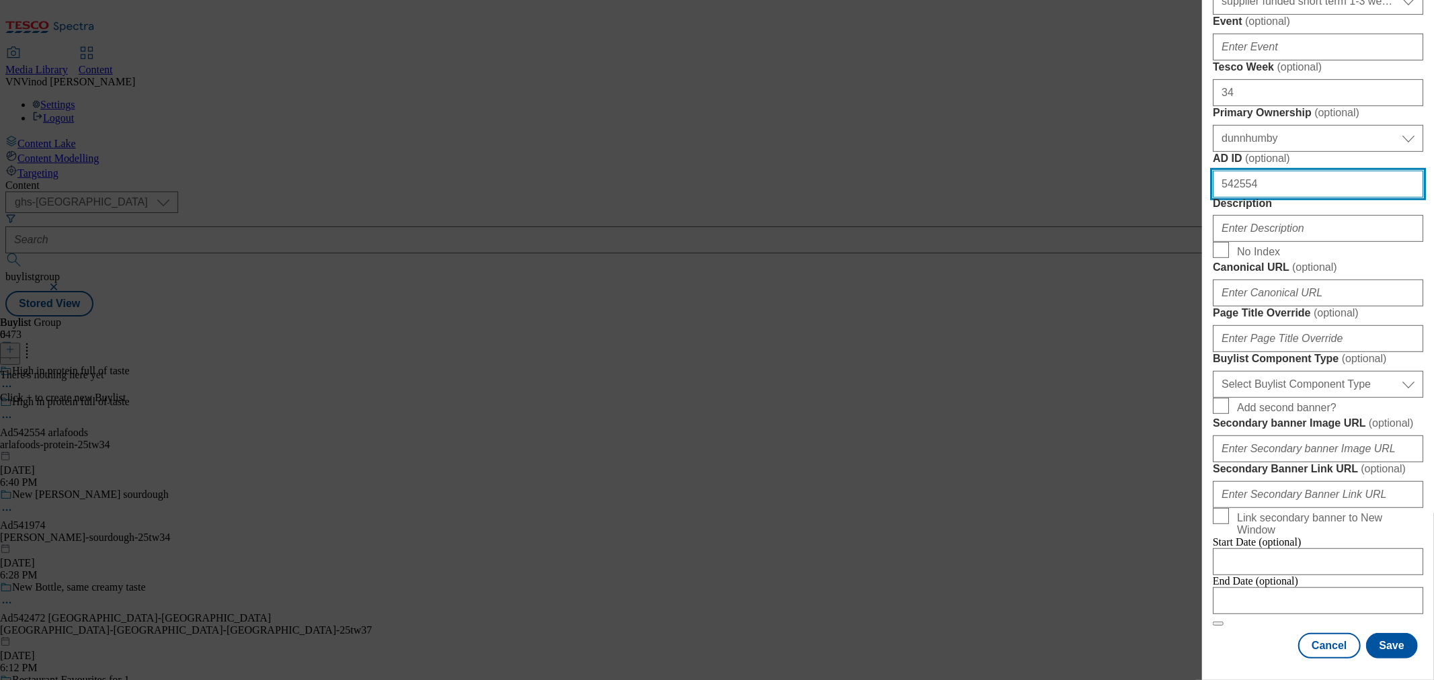
scroll to position [747, 0]
type input "542554"
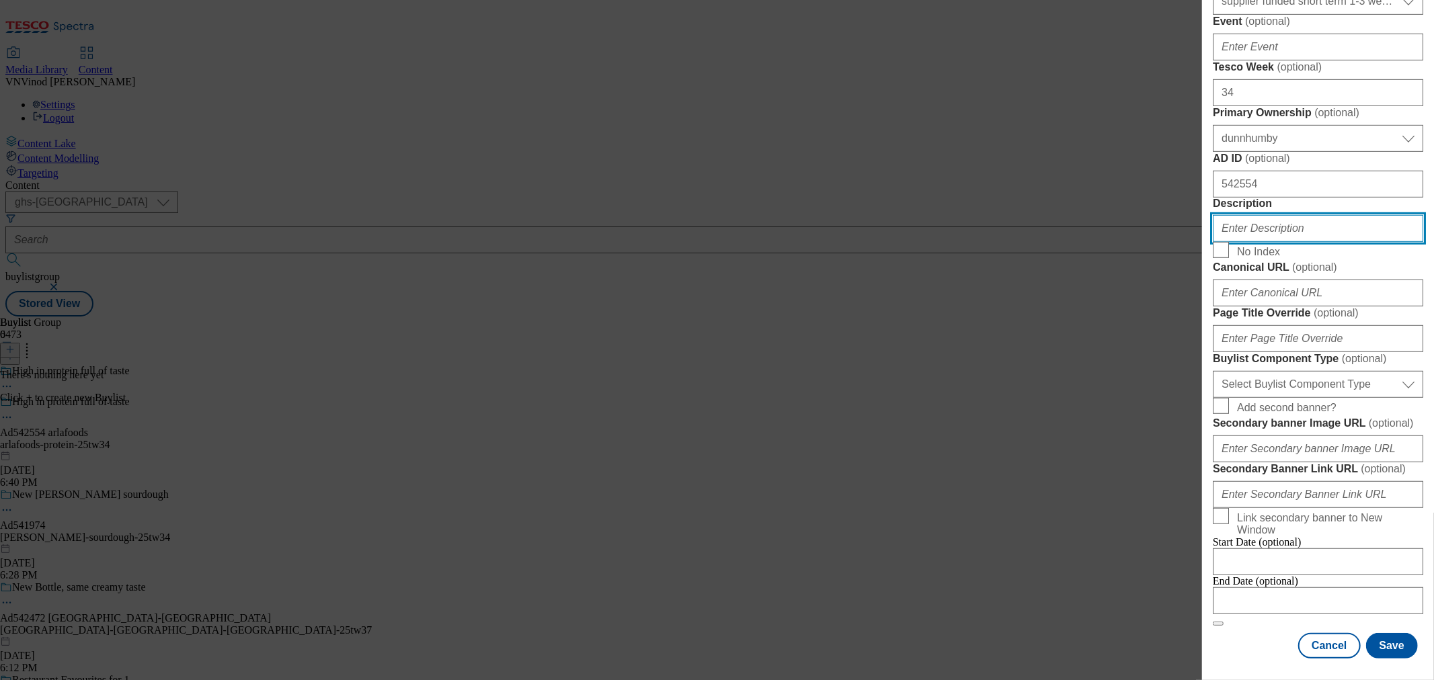
click at [1298, 242] on input "Description" at bounding box center [1318, 228] width 210 height 27
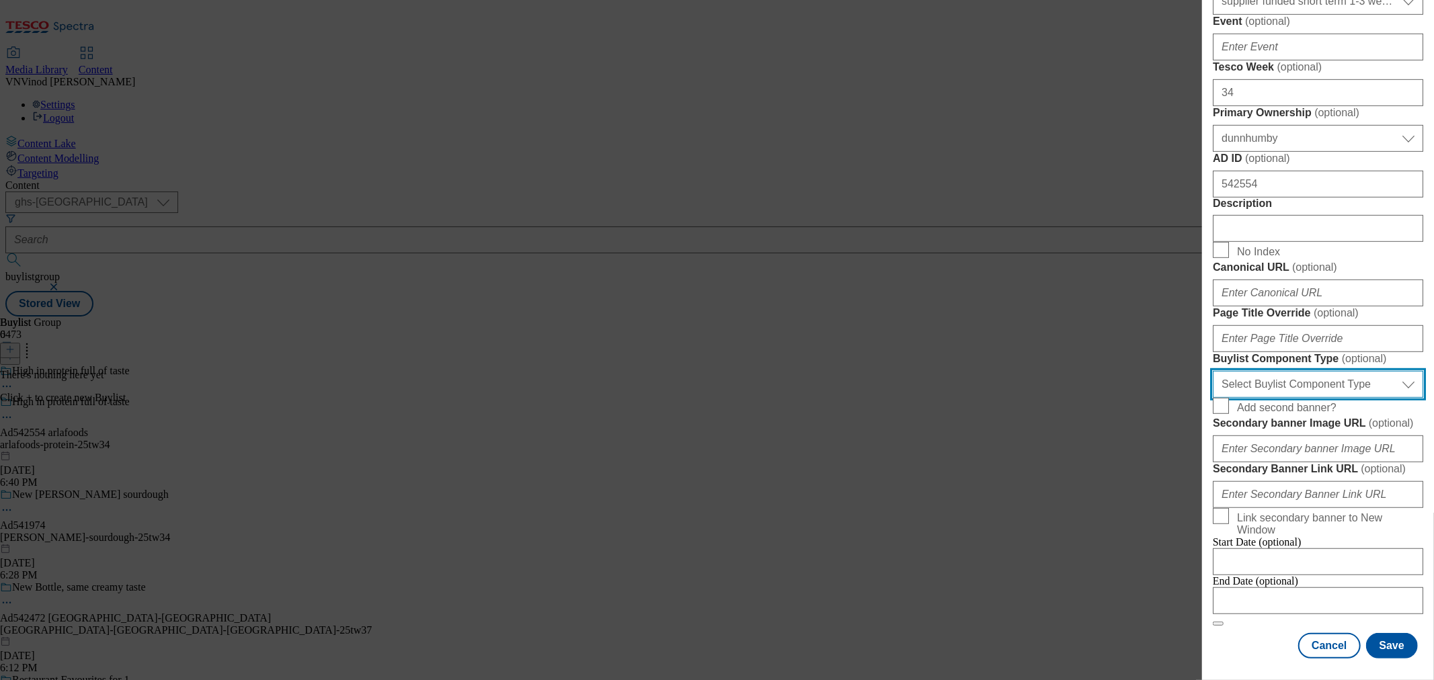
click at [1316, 371] on select "Select Buylist Component Type Banner Competition Header Meal" at bounding box center [1318, 384] width 210 height 27
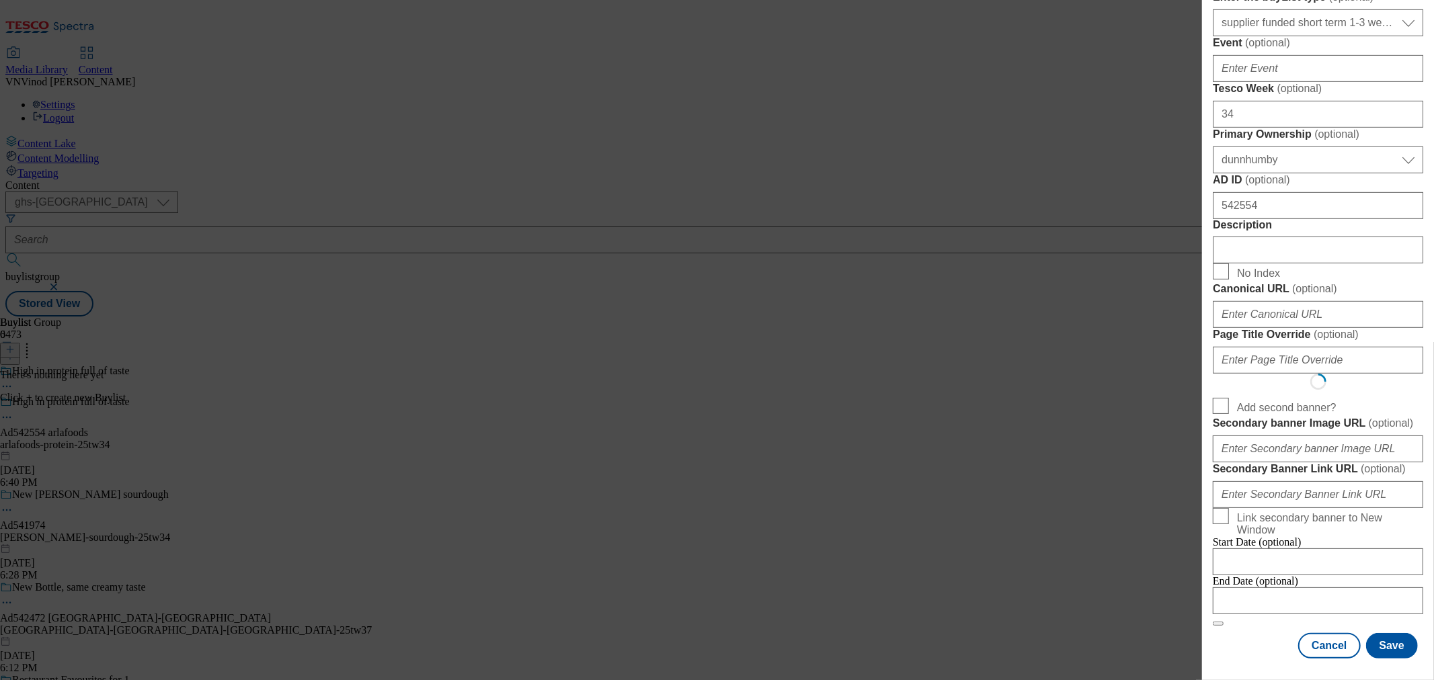
scroll to position [0, 0]
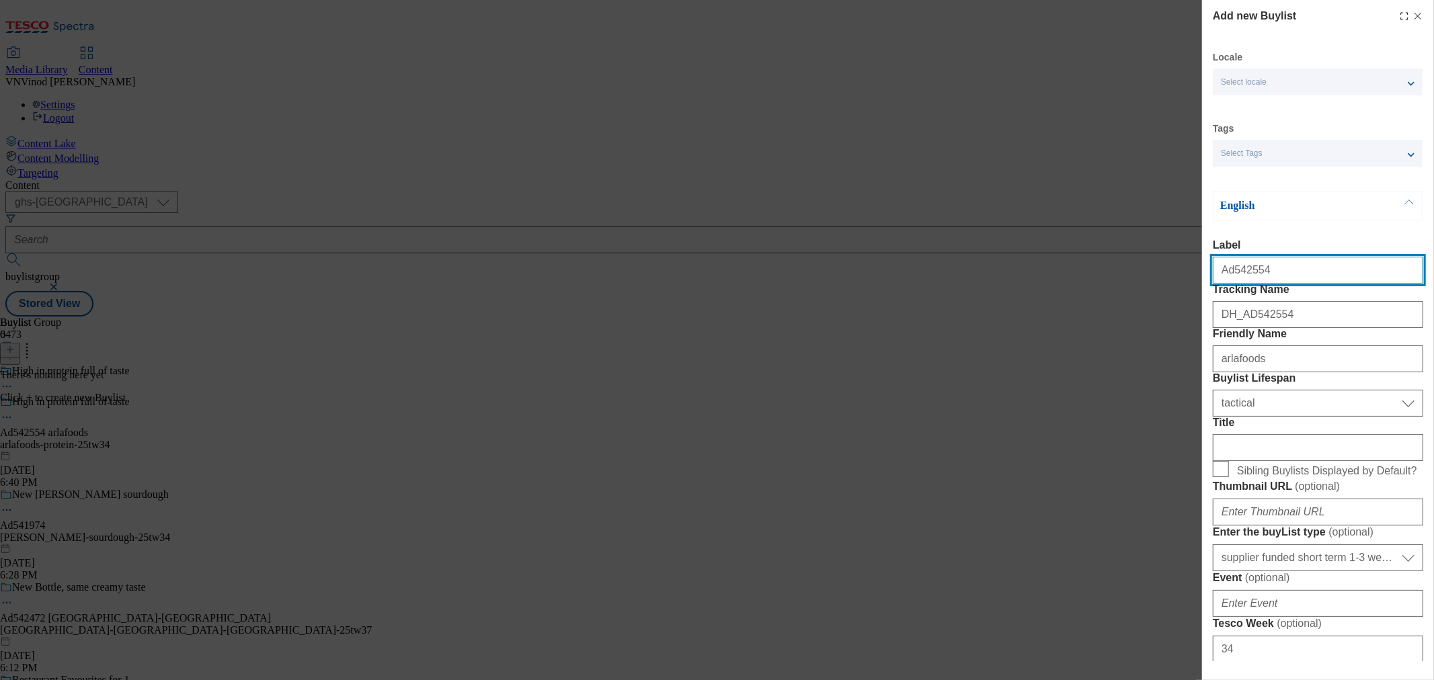
select select "Banner"
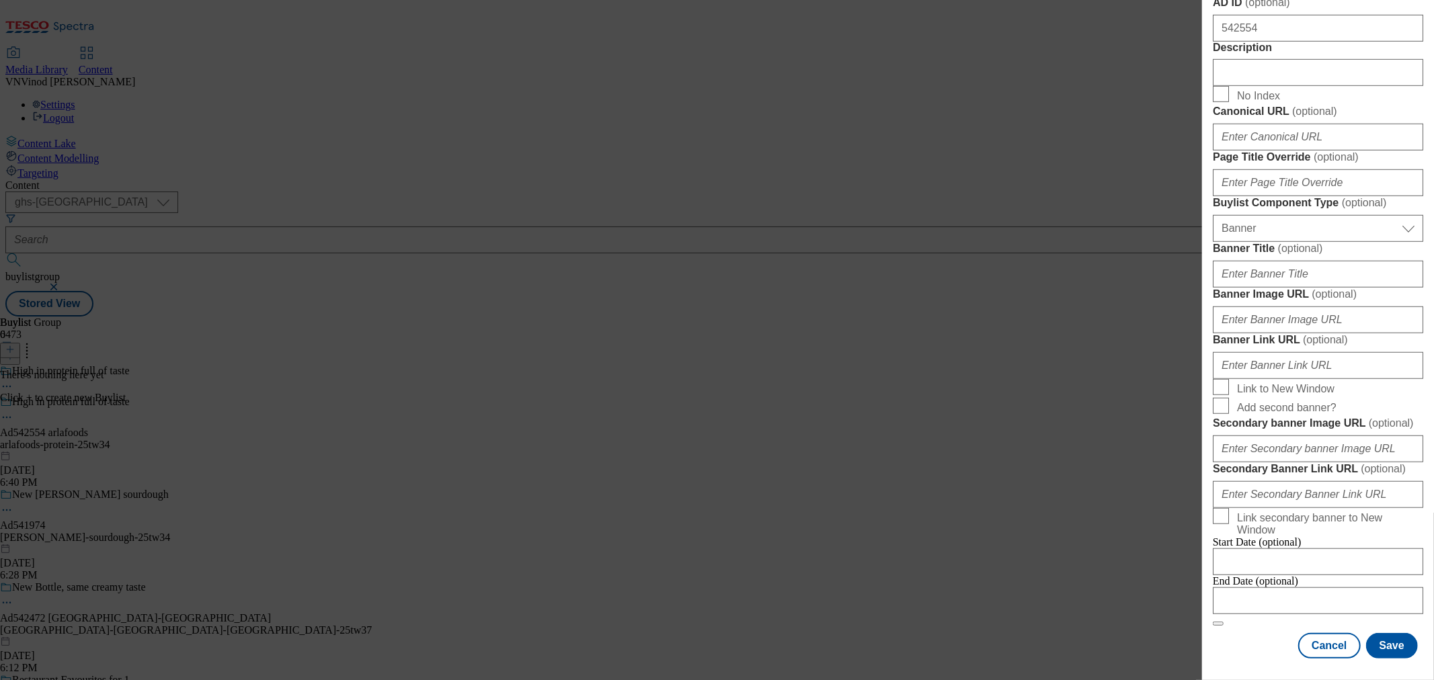
scroll to position [1296, 0]
click at [1278, 588] on input "Modal" at bounding box center [1318, 601] width 210 height 27
select select "2025"
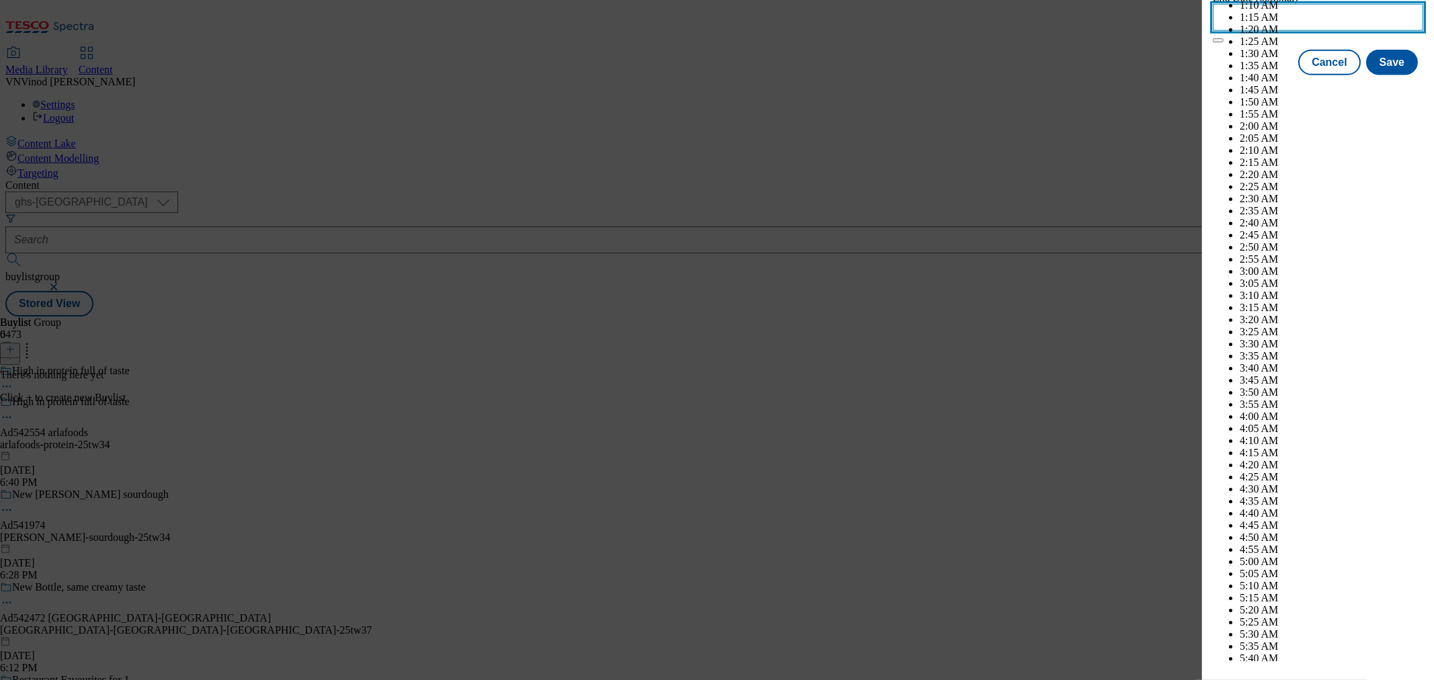
scroll to position [5579, 0]
select select "January"
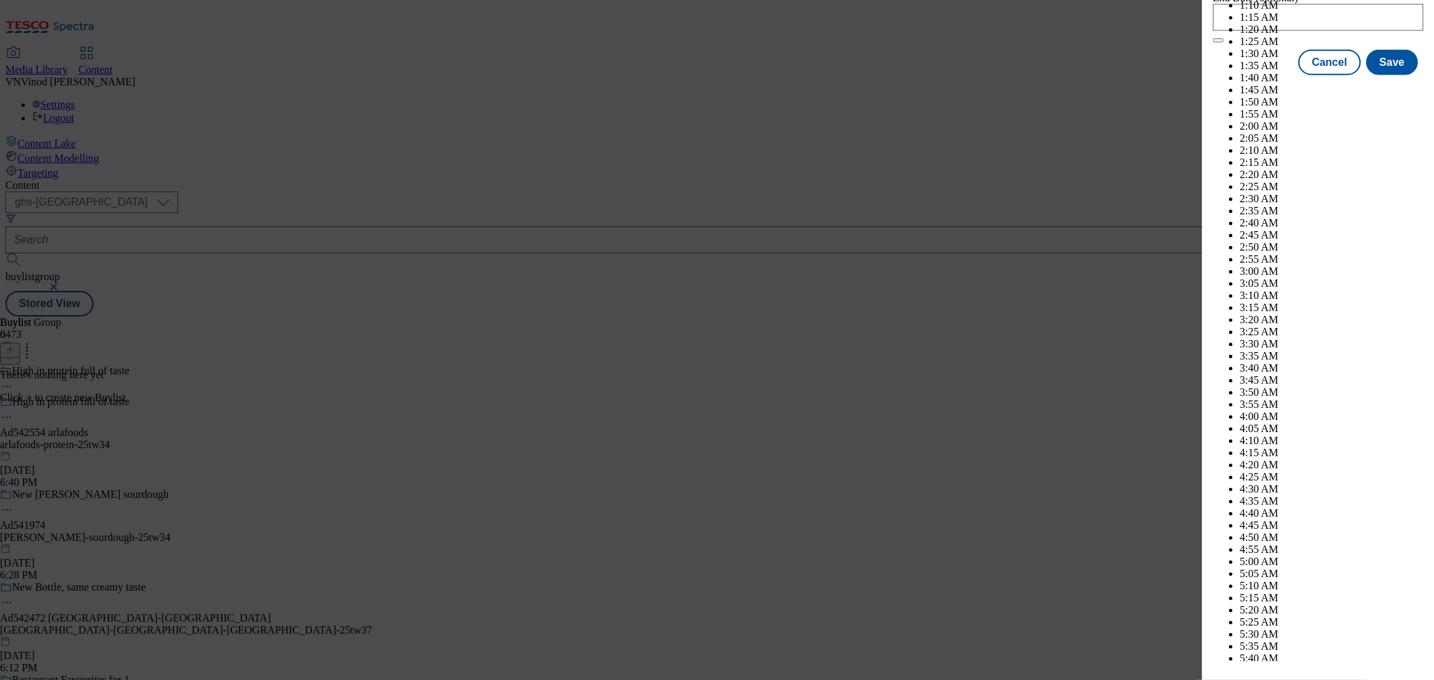
select select "2026"
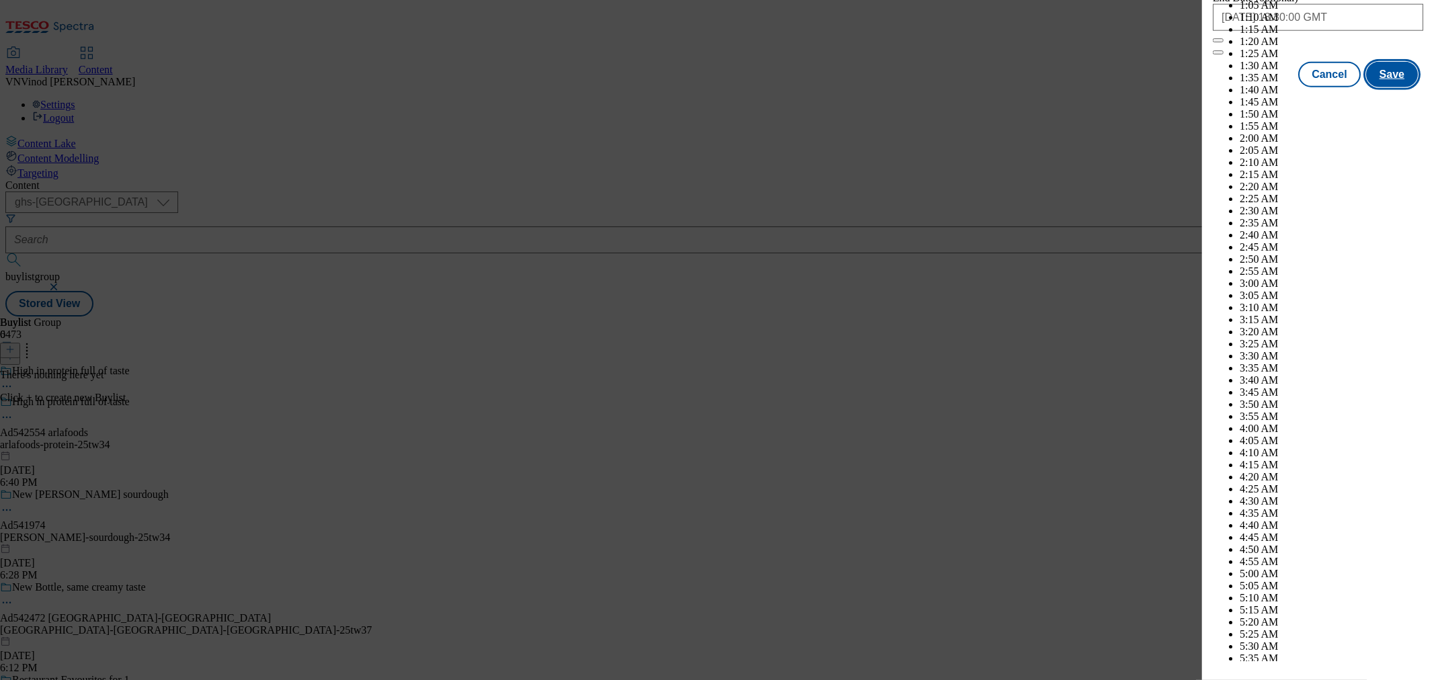
click at [1388, 87] on button "Save" at bounding box center [1392, 75] width 52 height 26
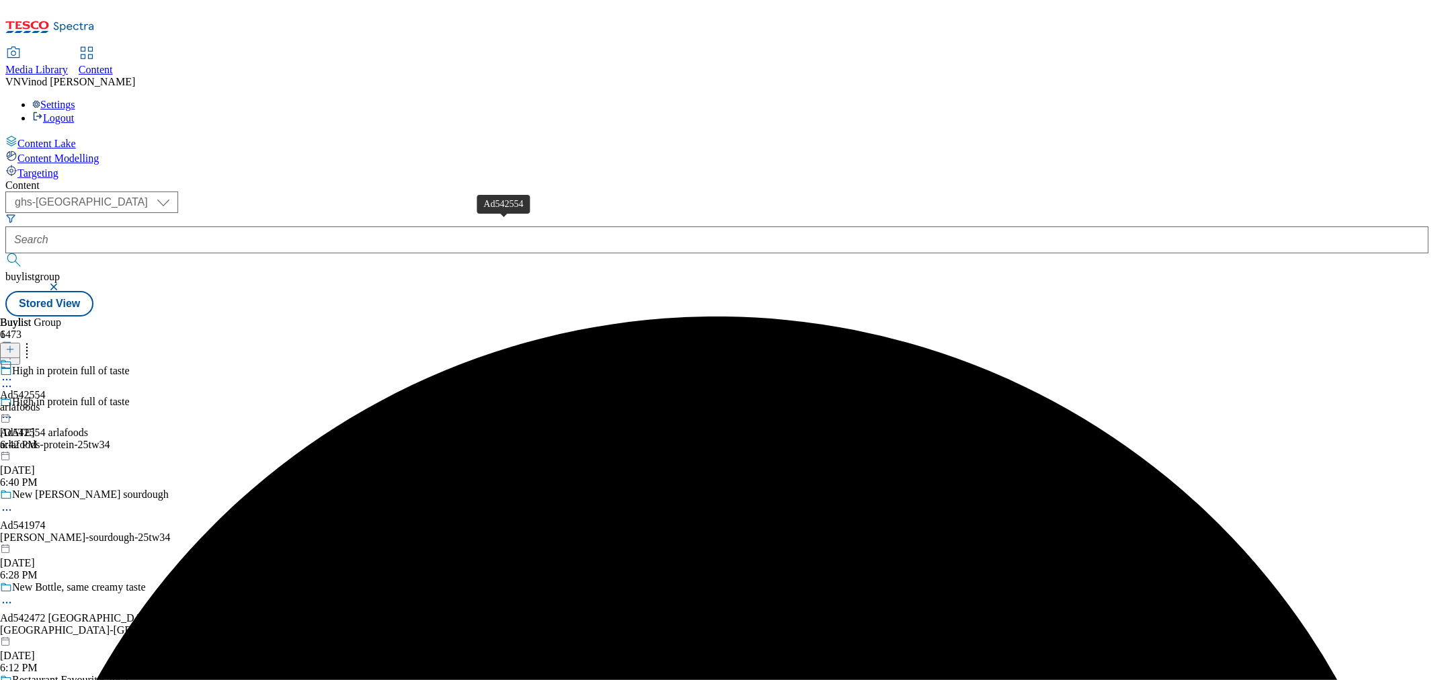
click at [46, 389] on div "Ad542554" at bounding box center [23, 395] width 46 height 12
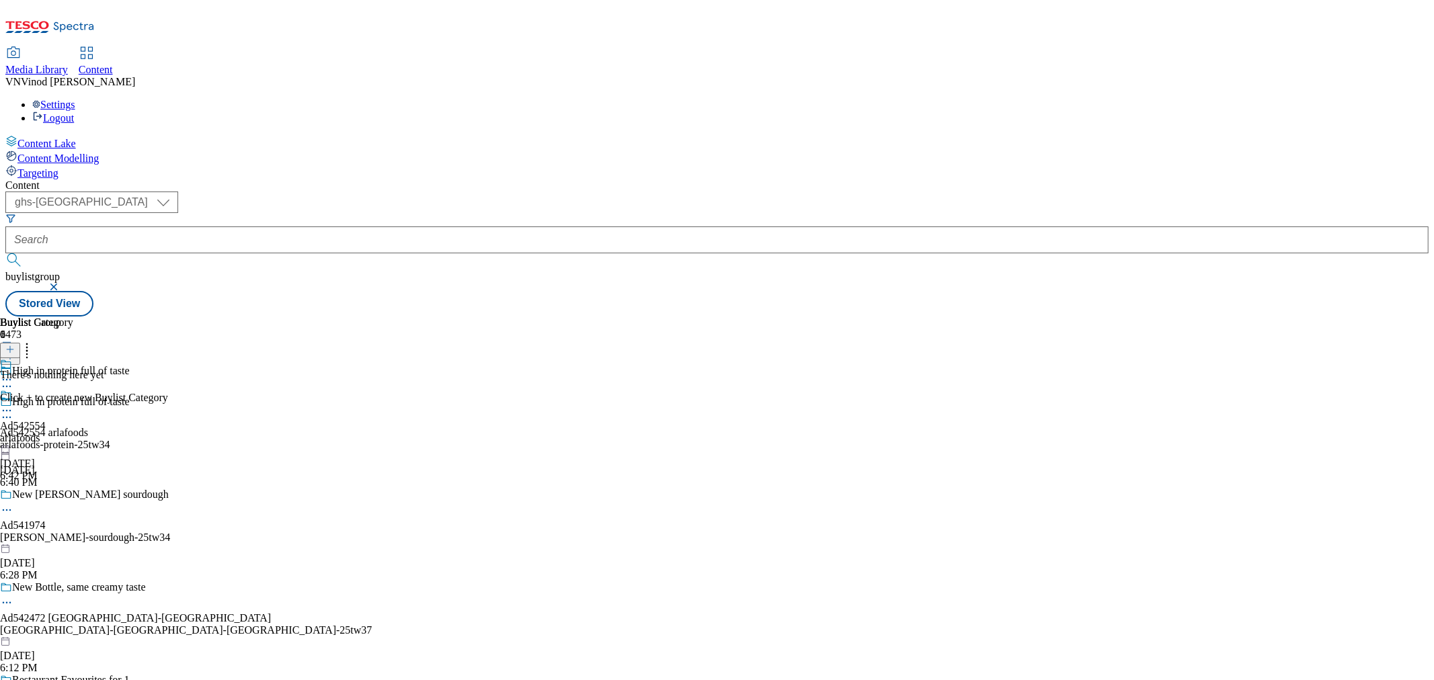
click at [20, 343] on button at bounding box center [10, 350] width 20 height 15
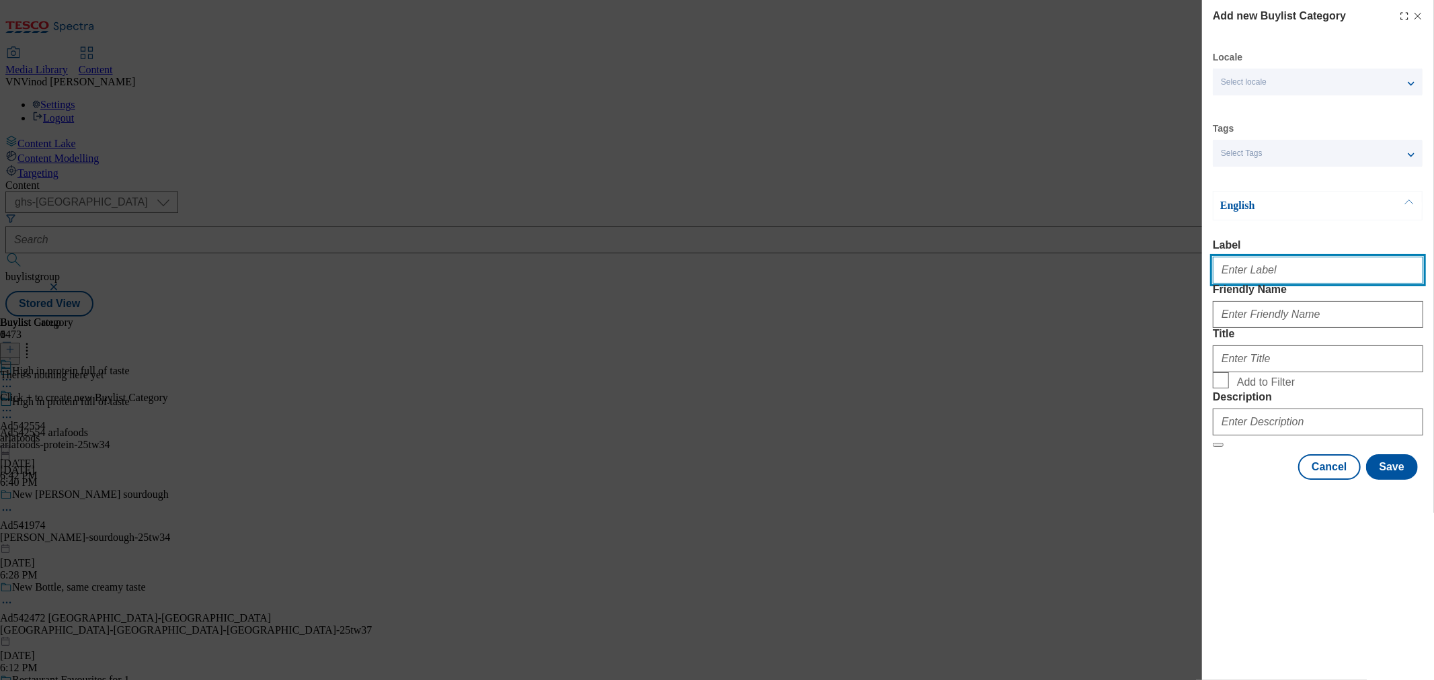
click at [1290, 280] on input "Label" at bounding box center [1318, 270] width 210 height 27
paste input "542554"
type input "Ad542554"
click at [1354, 296] on label "Friendly Name" at bounding box center [1318, 290] width 210 height 12
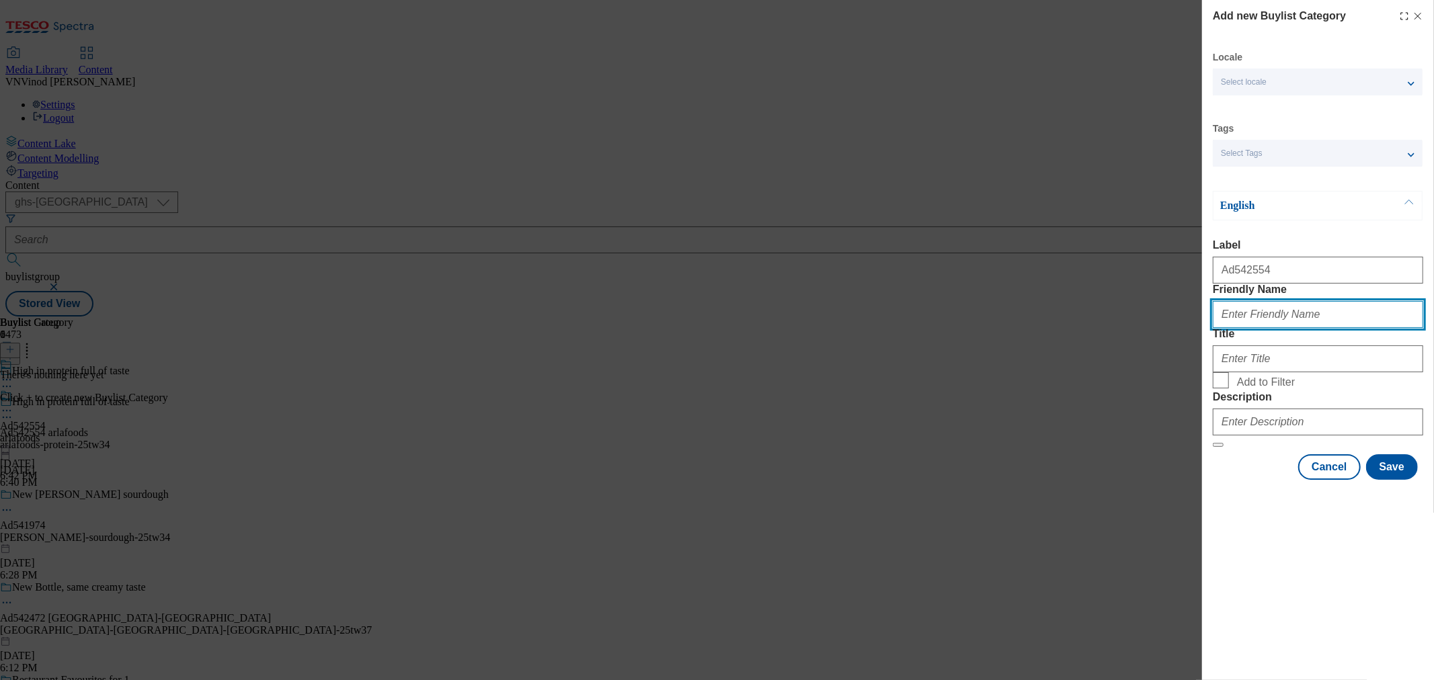
click at [1354, 313] on input "Friendly Name" at bounding box center [1318, 314] width 210 height 27
click at [1282, 328] on input "Friendly Name" at bounding box center [1318, 314] width 210 height 27
paste input "arlafoods-protein"
type input "arlafoods-protein"
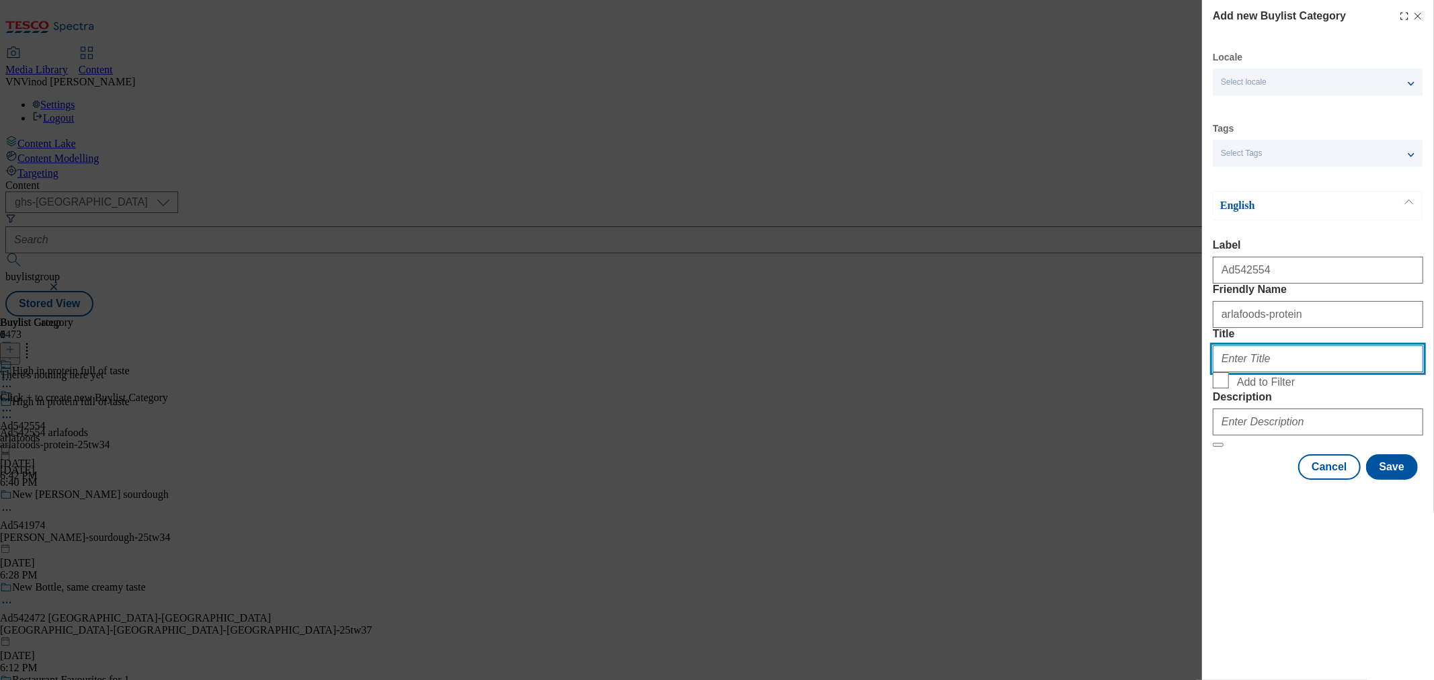
click at [1311, 372] on input "Title" at bounding box center [1318, 359] width 210 height 27
paste input "[PERSON_NAME]"
type input "[PERSON_NAME]"
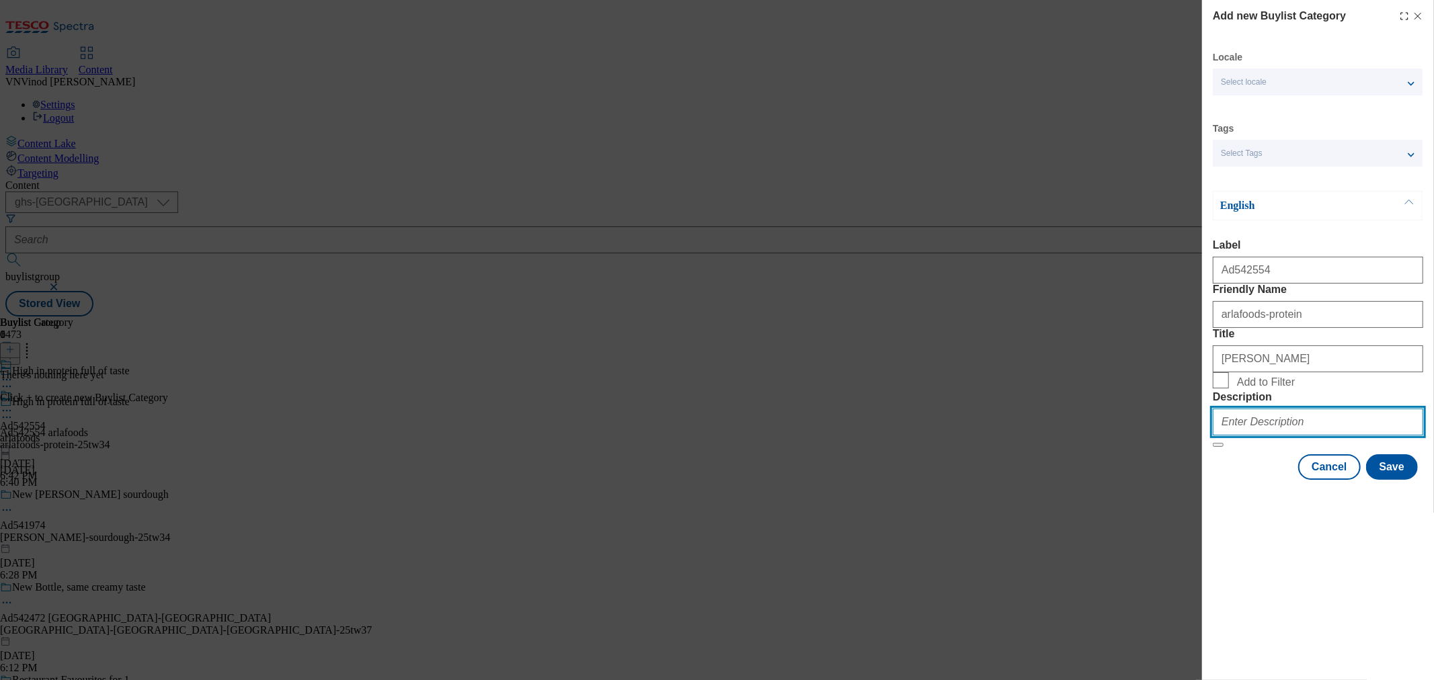
click at [1280, 436] on input "Description" at bounding box center [1318, 422] width 210 height 27
click at [1396, 480] on button "Save" at bounding box center [1392, 468] width 52 height 26
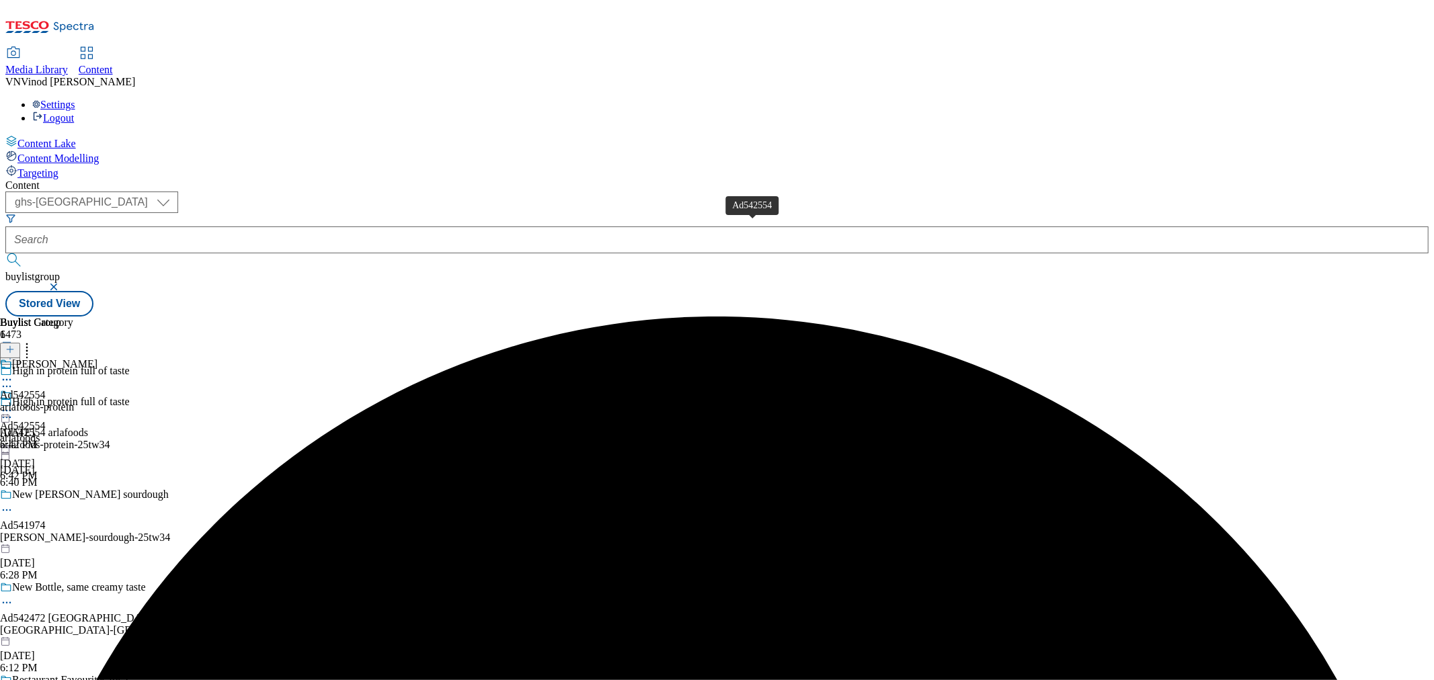
click at [46, 389] on div "Ad542554" at bounding box center [23, 395] width 46 height 12
click at [15, 345] on icon at bounding box center [9, 349] width 9 height 9
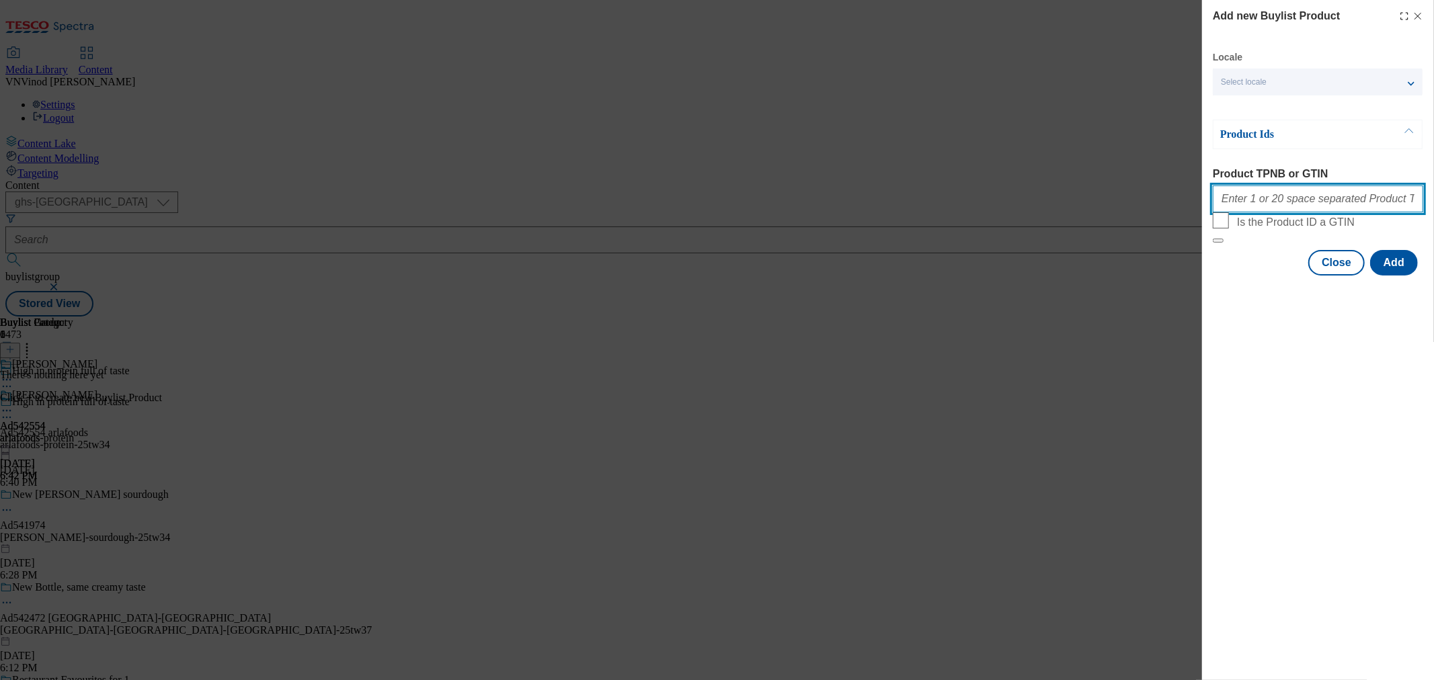
click at [1306, 210] on input "Product TPNB or GTIN" at bounding box center [1318, 199] width 210 height 27
paste input "82875417 82875400 92128101"
type input "82875417 82875400 92128101"
click at [1404, 276] on button "Add" at bounding box center [1394, 263] width 48 height 26
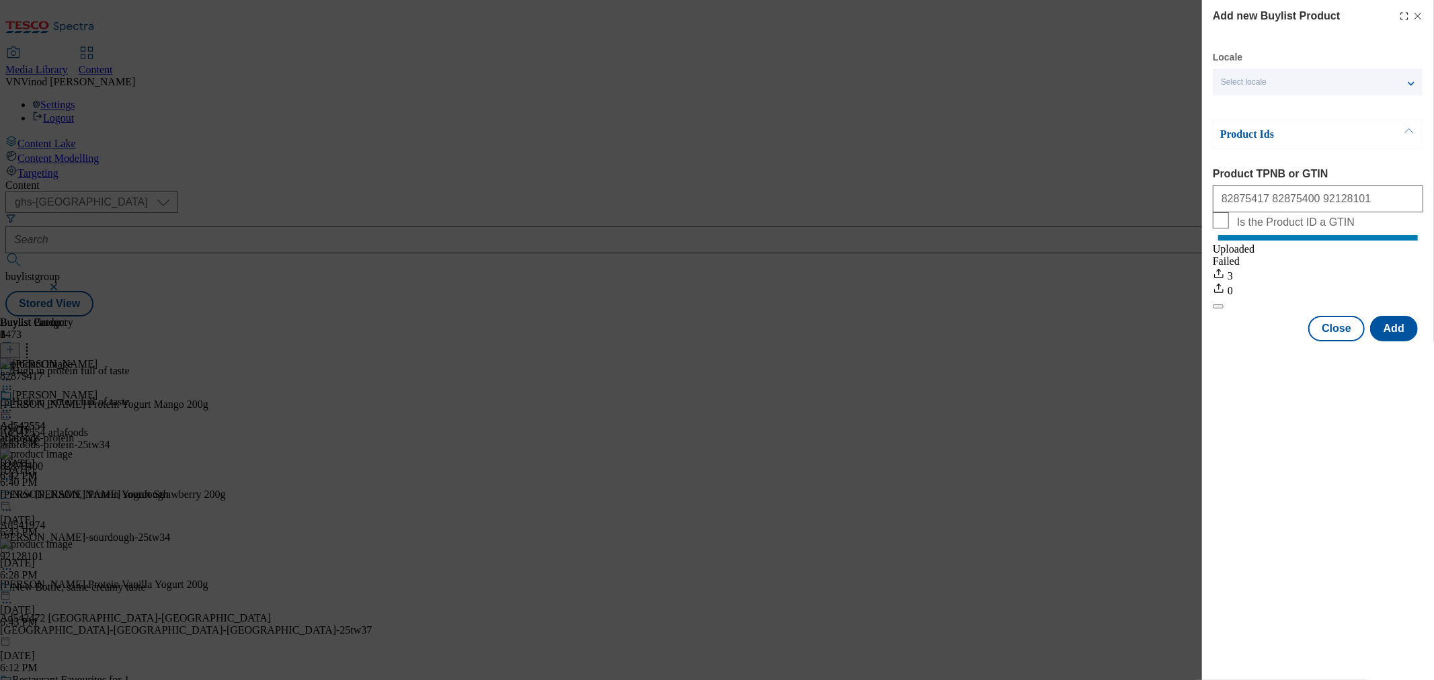
click at [1419, 13] on icon "Modal" at bounding box center [1418, 16] width 11 height 11
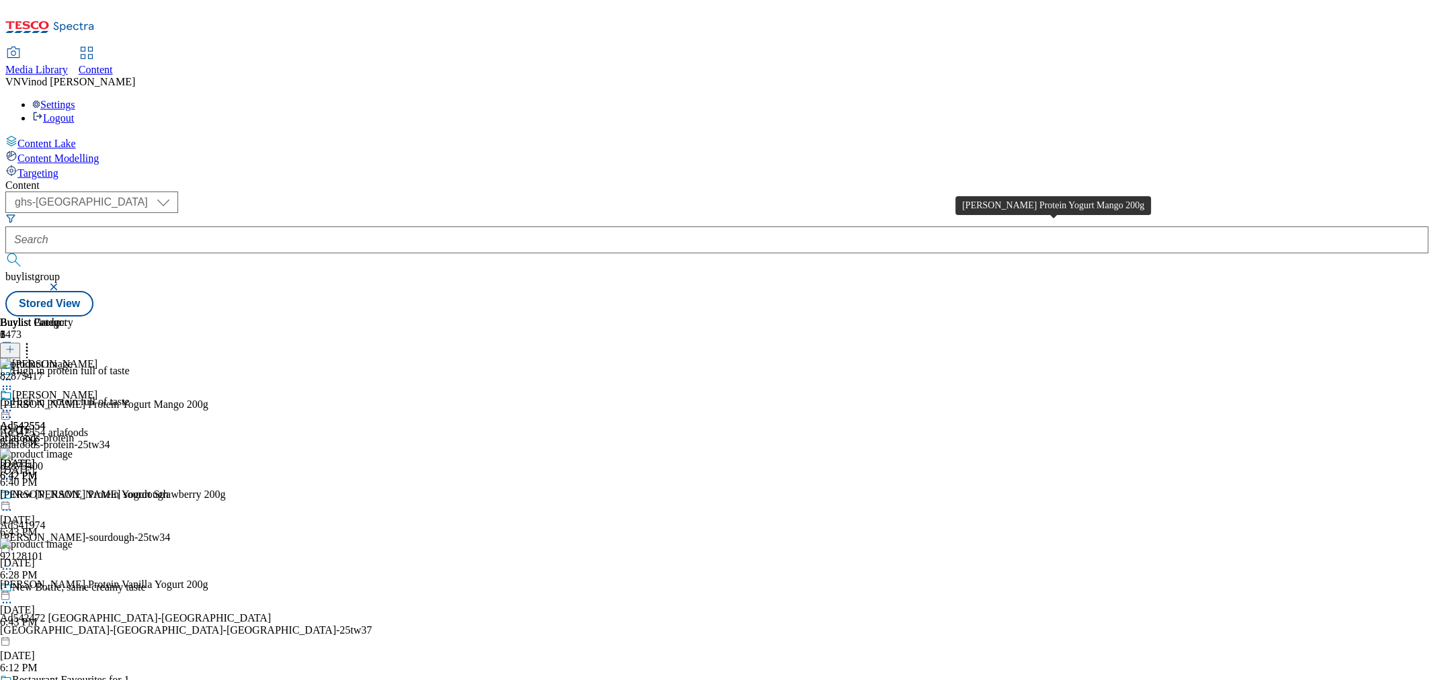
click at [208, 399] on div "[PERSON_NAME] Protein Yogurt Mango 200g" at bounding box center [104, 405] width 208 height 12
copy div "[PERSON_NAME] Protein Yogurt Mango 200g"
click at [13, 411] on icon at bounding box center [6, 417] width 13 height 13
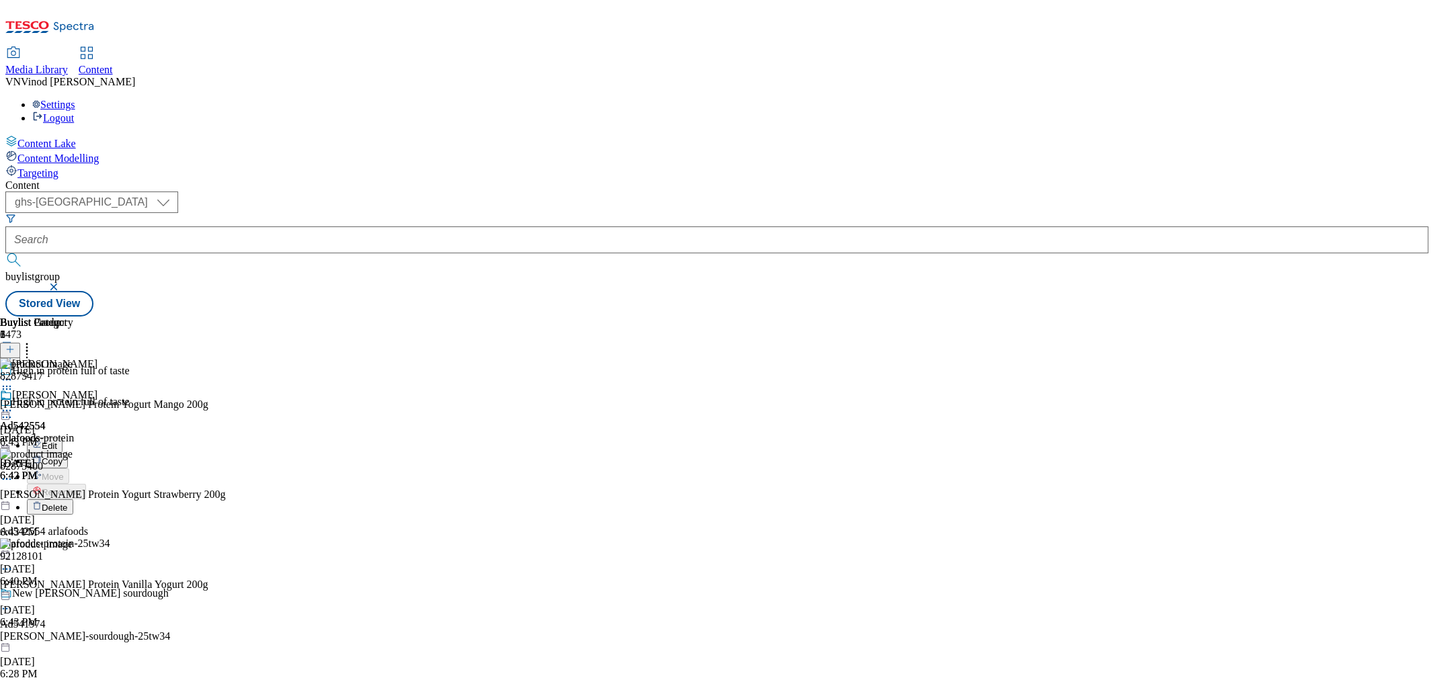
click at [63, 438] on button "Edit" at bounding box center [45, 445] width 36 height 15
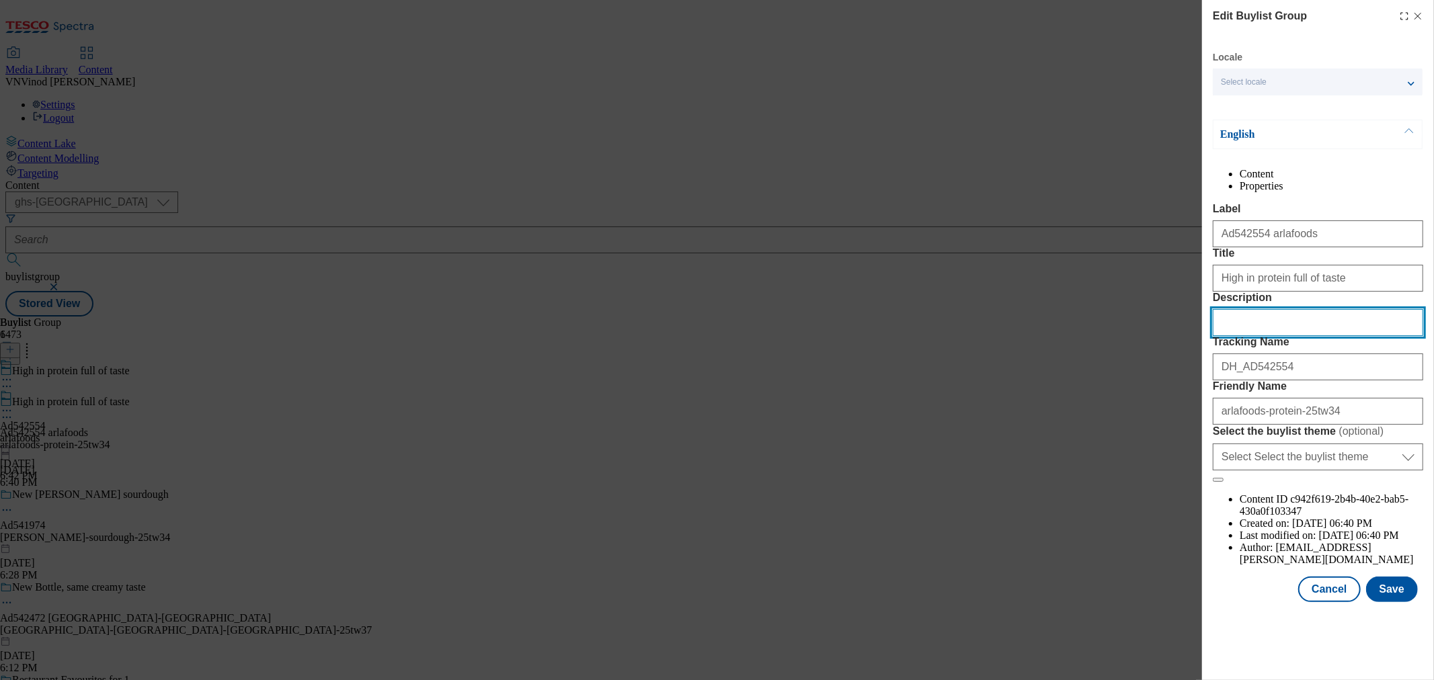
click at [1286, 336] on input "Description" at bounding box center [1318, 322] width 210 height 27
paste input "[PERSON_NAME] Protein Yogurt Mango 200g"
type input "[PERSON_NAME] Protein Yogurt Mango 200g"
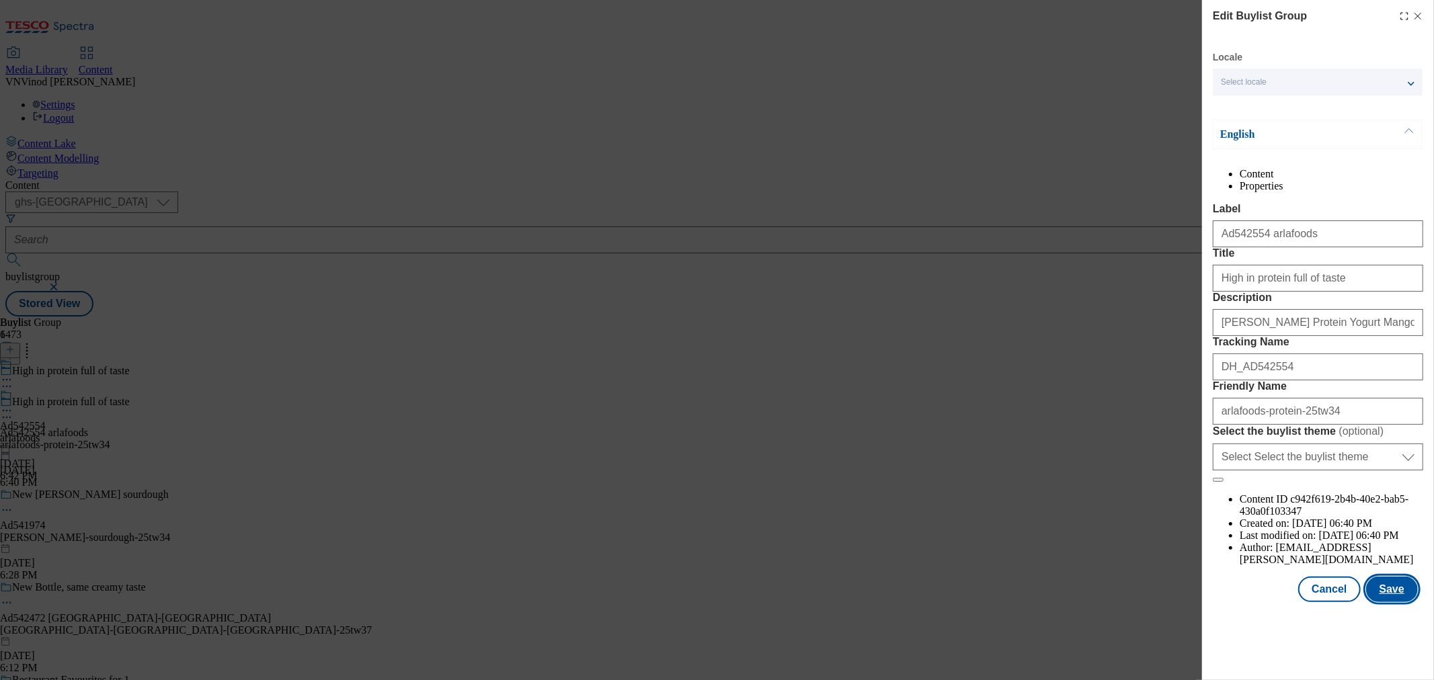
click at [1387, 602] on button "Save" at bounding box center [1392, 590] width 52 height 26
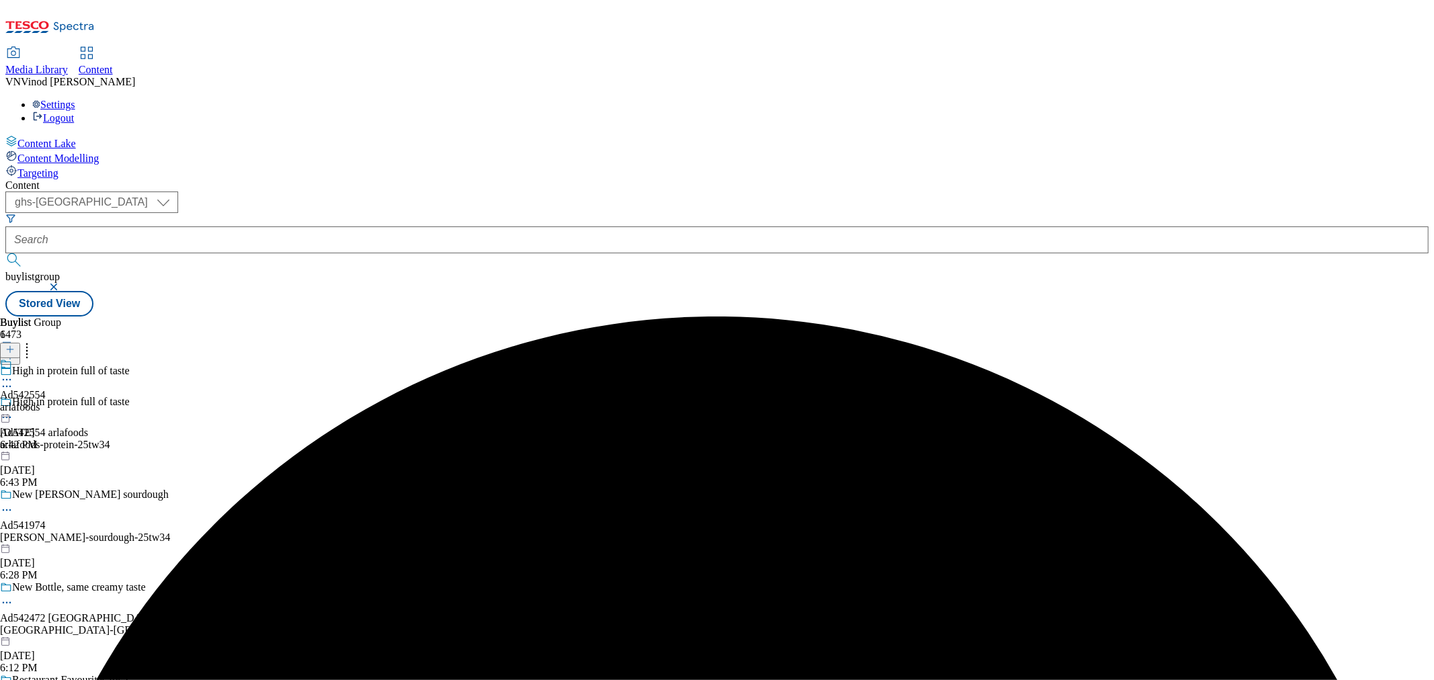
click at [13, 373] on icon at bounding box center [6, 379] width 13 height 13
click at [63, 400] on button "Edit" at bounding box center [45, 407] width 36 height 15
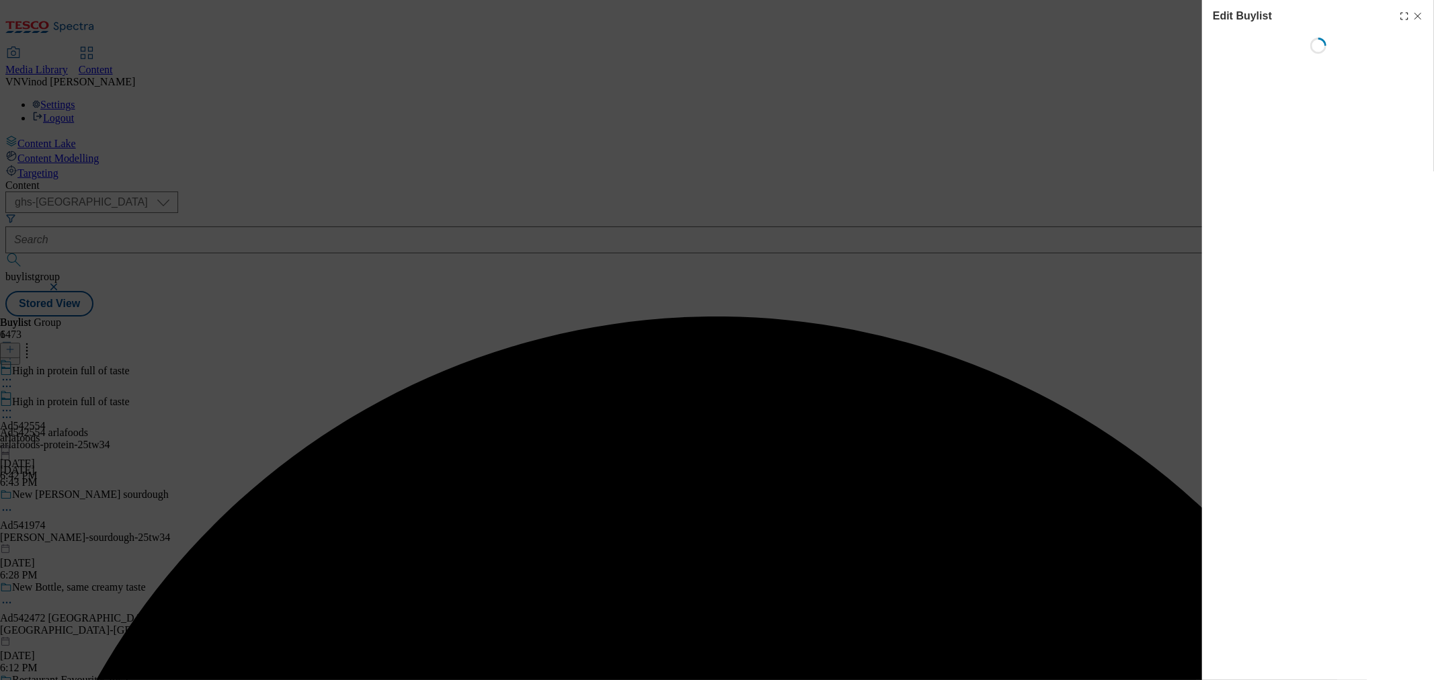
select select "tactical"
select select "supplier funded short term 1-3 weeks"
select select "dunnhumby"
select select "Banner"
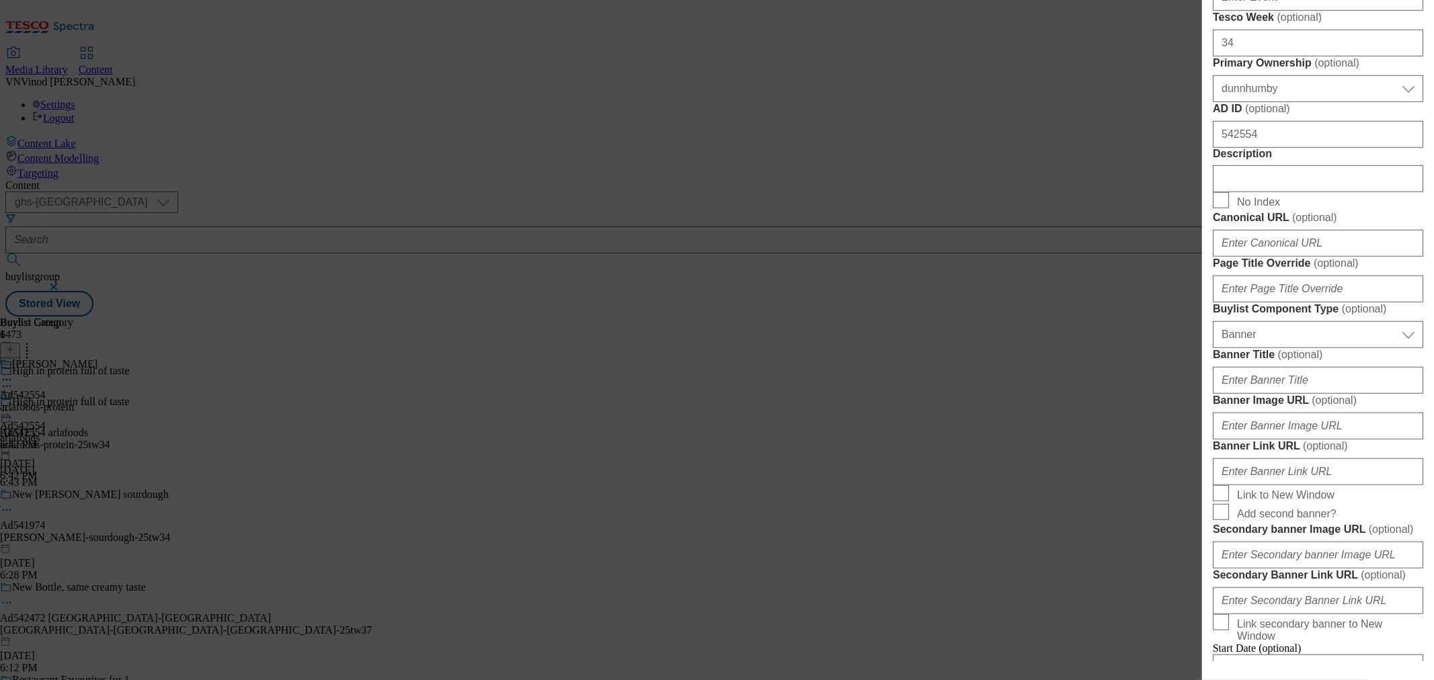
scroll to position [672, 0]
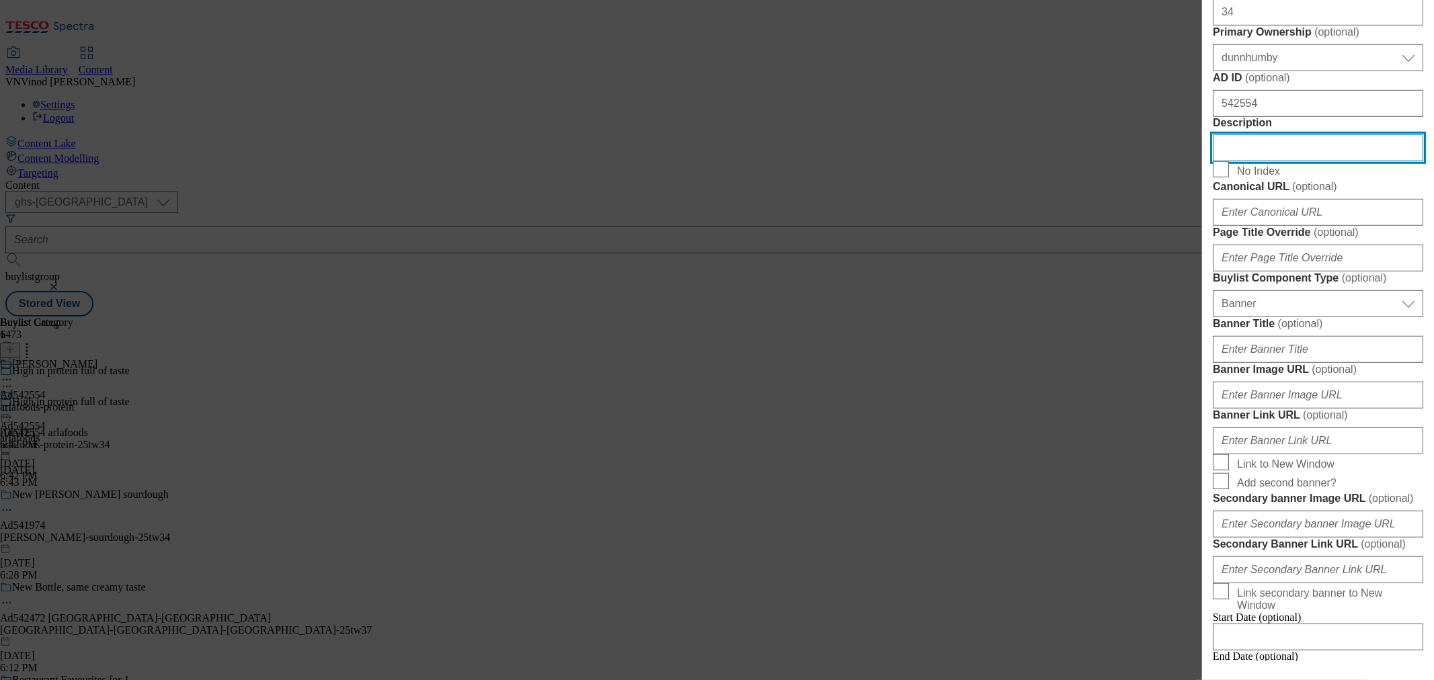
click at [1273, 161] on input "Description" at bounding box center [1318, 147] width 210 height 27
paste input "[PERSON_NAME] Protein Yogurt Mango 200g"
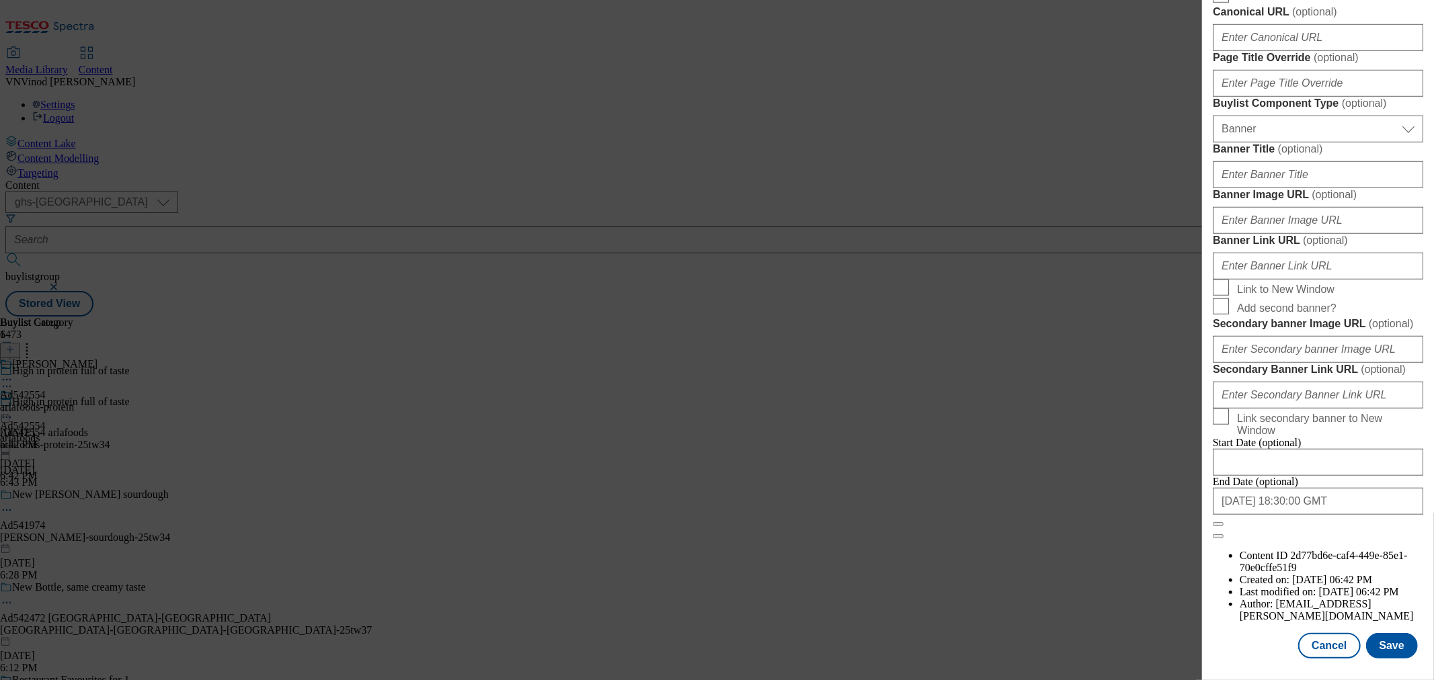
scroll to position [1356, 0]
type input "[PERSON_NAME] Protein Yogurt Mango 200g"
click at [1395, 642] on button "Save" at bounding box center [1392, 646] width 52 height 26
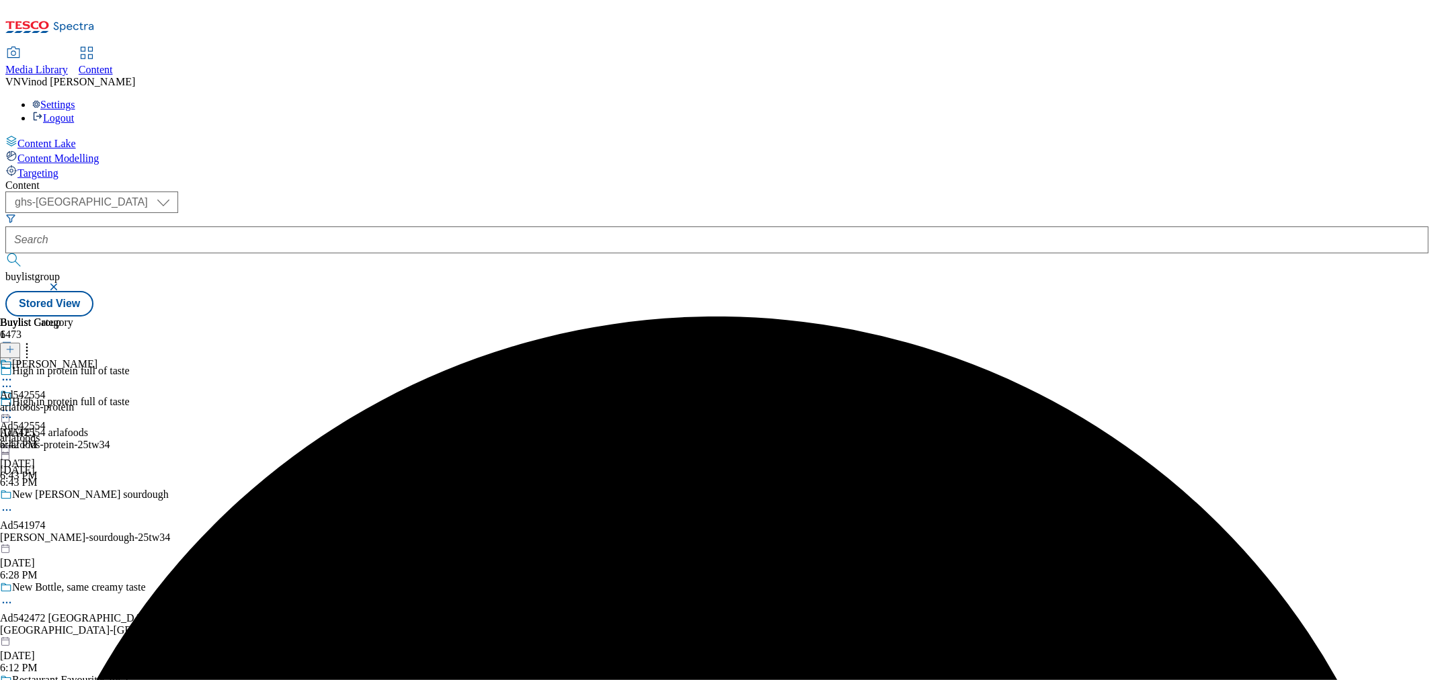
click at [13, 373] on icon at bounding box center [6, 379] width 13 height 13
click at [63, 400] on button "Edit" at bounding box center [45, 407] width 36 height 15
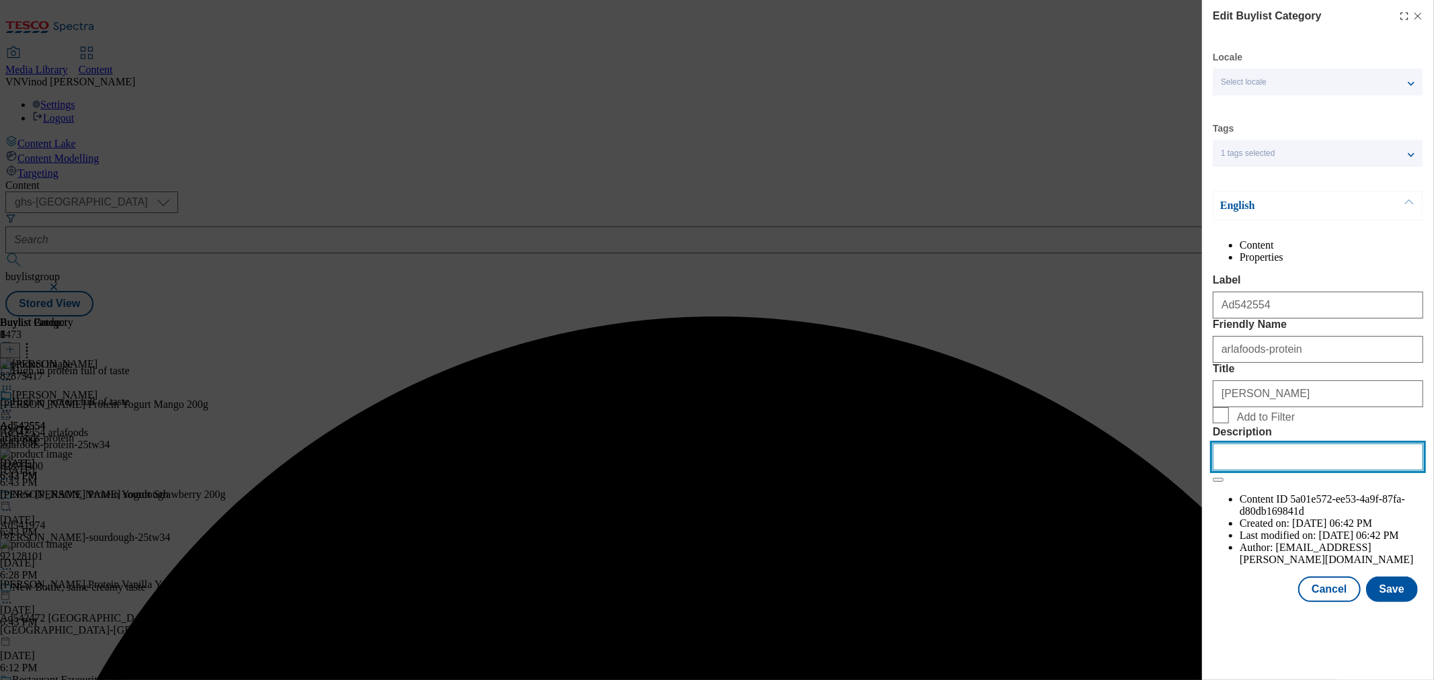
click at [1278, 471] on input "Description" at bounding box center [1318, 457] width 210 height 27
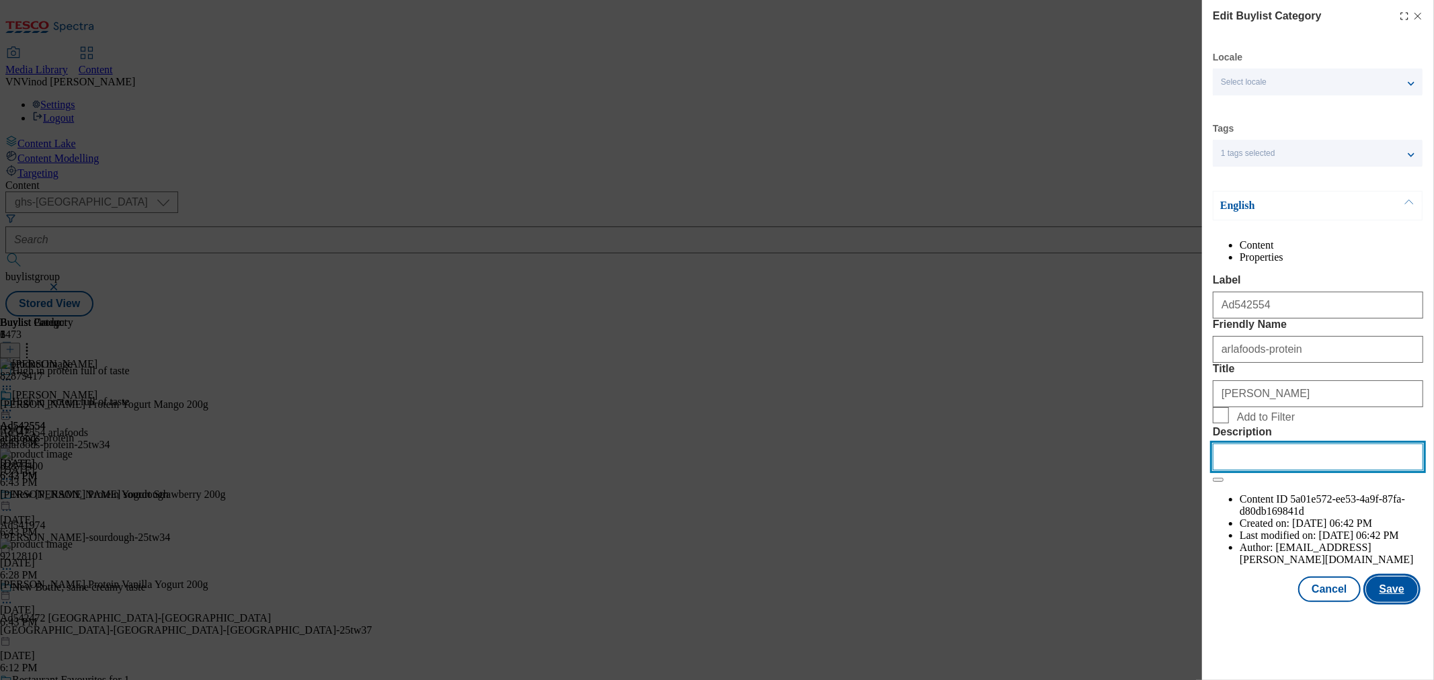
paste input "[PERSON_NAME] Protein Yogurt Mango 200g"
type input "[PERSON_NAME] Protein Yogurt Mango 200g"
click at [1386, 602] on button "Save" at bounding box center [1392, 590] width 52 height 26
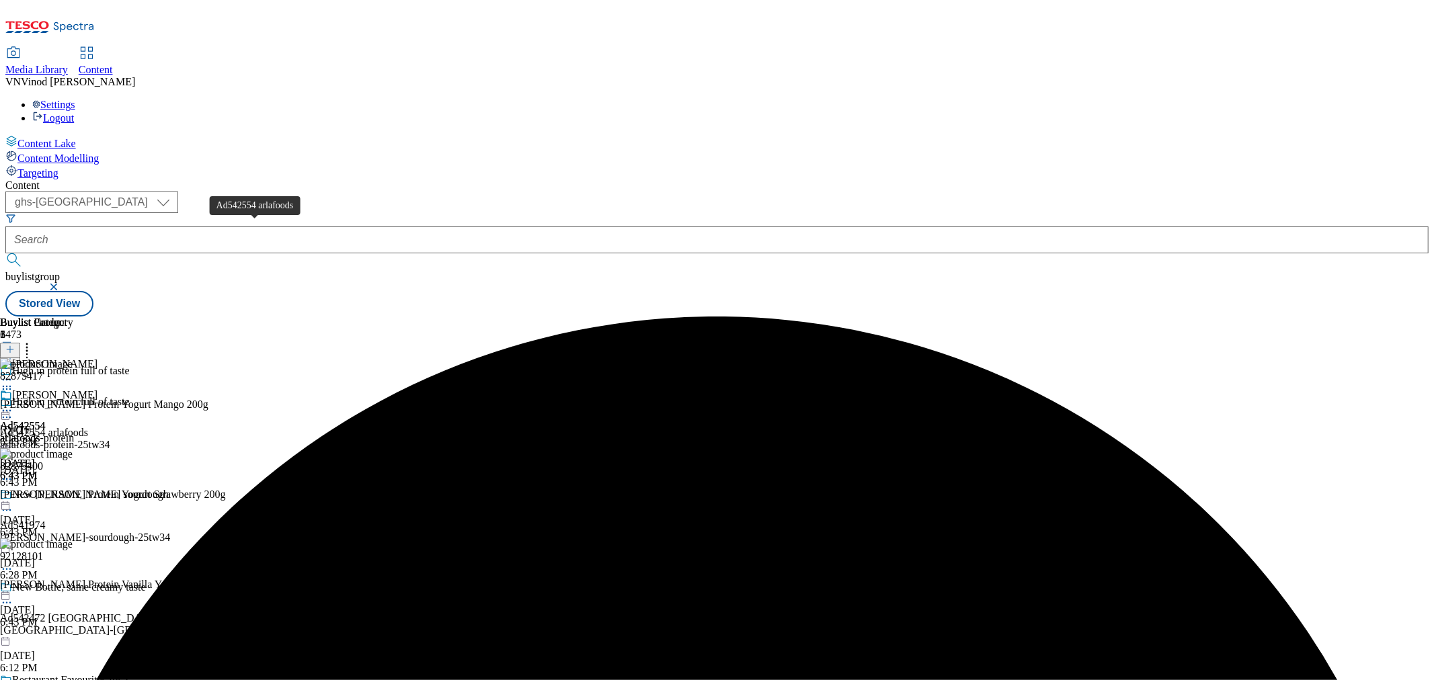
click at [88, 427] on div "Ad542554 arlafoods" at bounding box center [44, 433] width 88 height 12
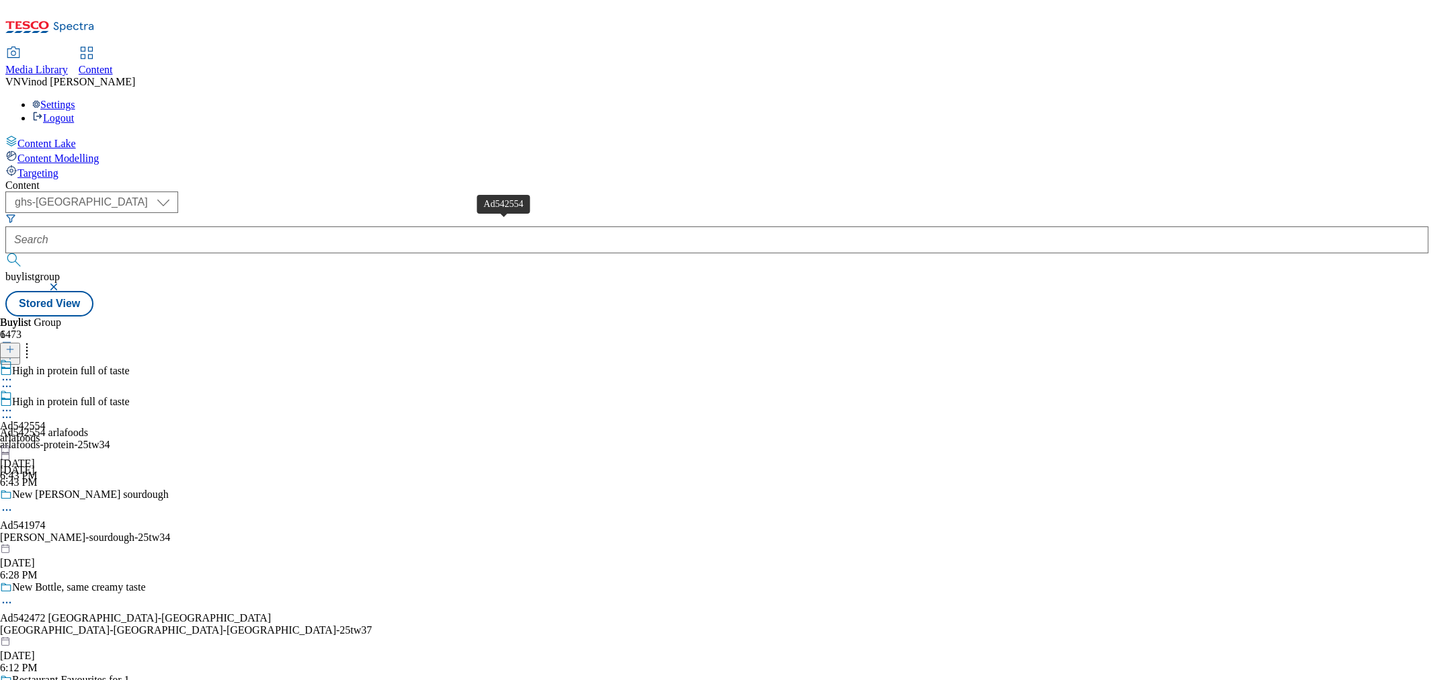
click at [46, 420] on div "Ad542554" at bounding box center [23, 426] width 46 height 12
click at [46, 389] on div "Ad542554" at bounding box center [23, 395] width 46 height 12
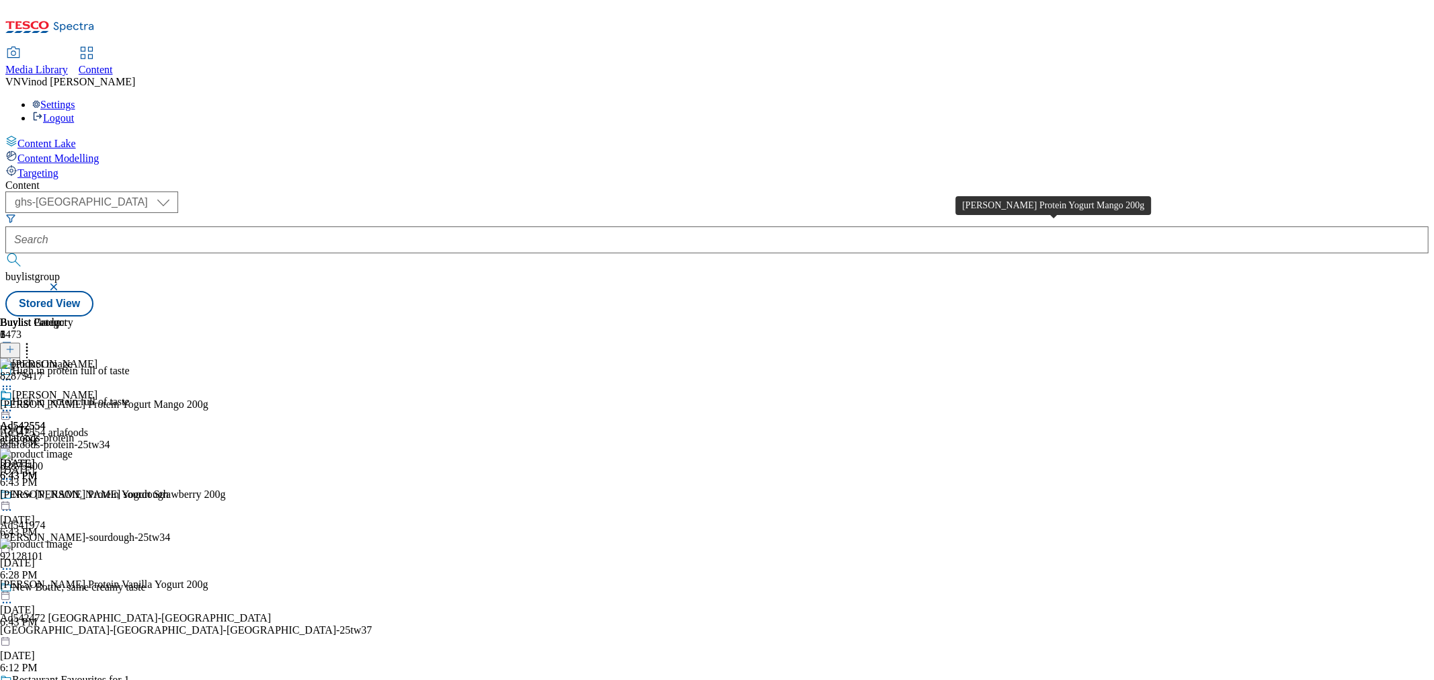
click at [208, 399] on div "[PERSON_NAME] Protein Yogurt Mango 200g" at bounding box center [104, 405] width 208 height 12
copy div "[PERSON_NAME] Protein Yogurt Mango 200g"
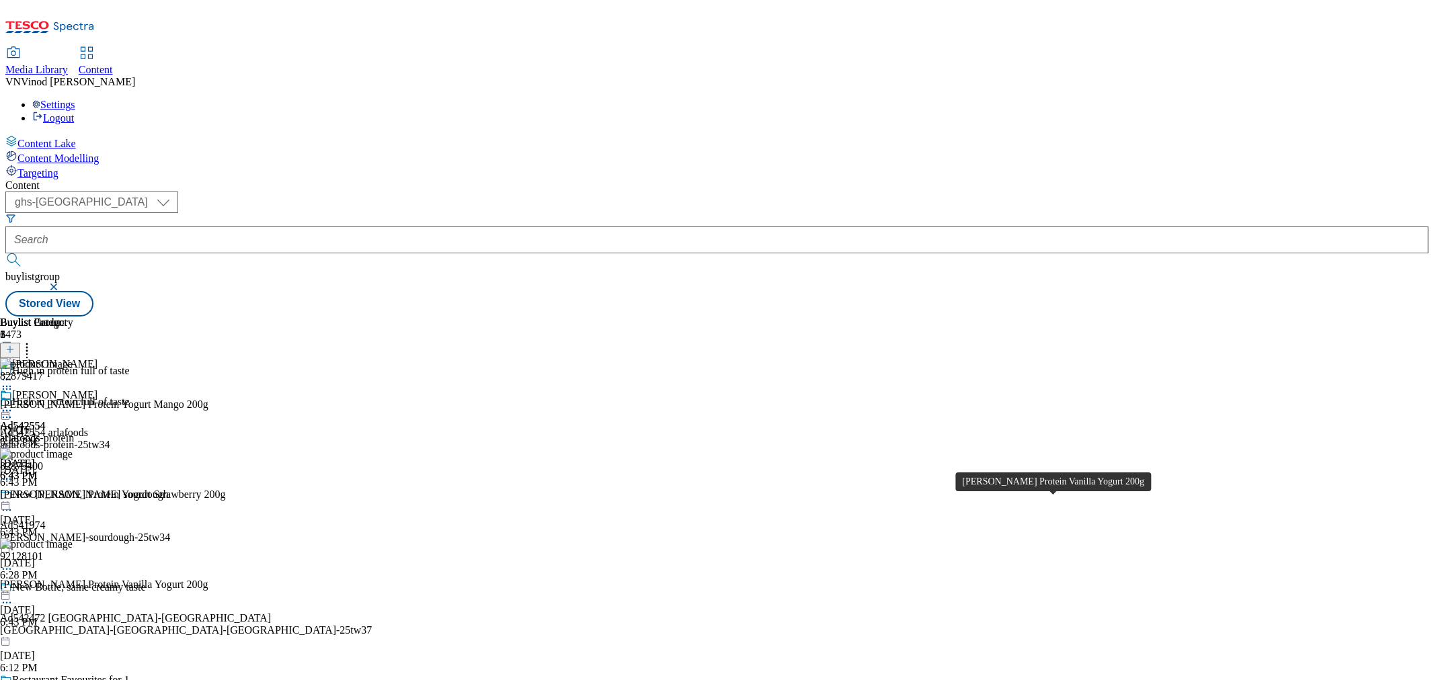
click at [208, 579] on div "[PERSON_NAME] Protein Vanilla Yogurt 200g" at bounding box center [104, 585] width 208 height 12
copy div "[PERSON_NAME] Protein Vanilla Yogurt 200g"
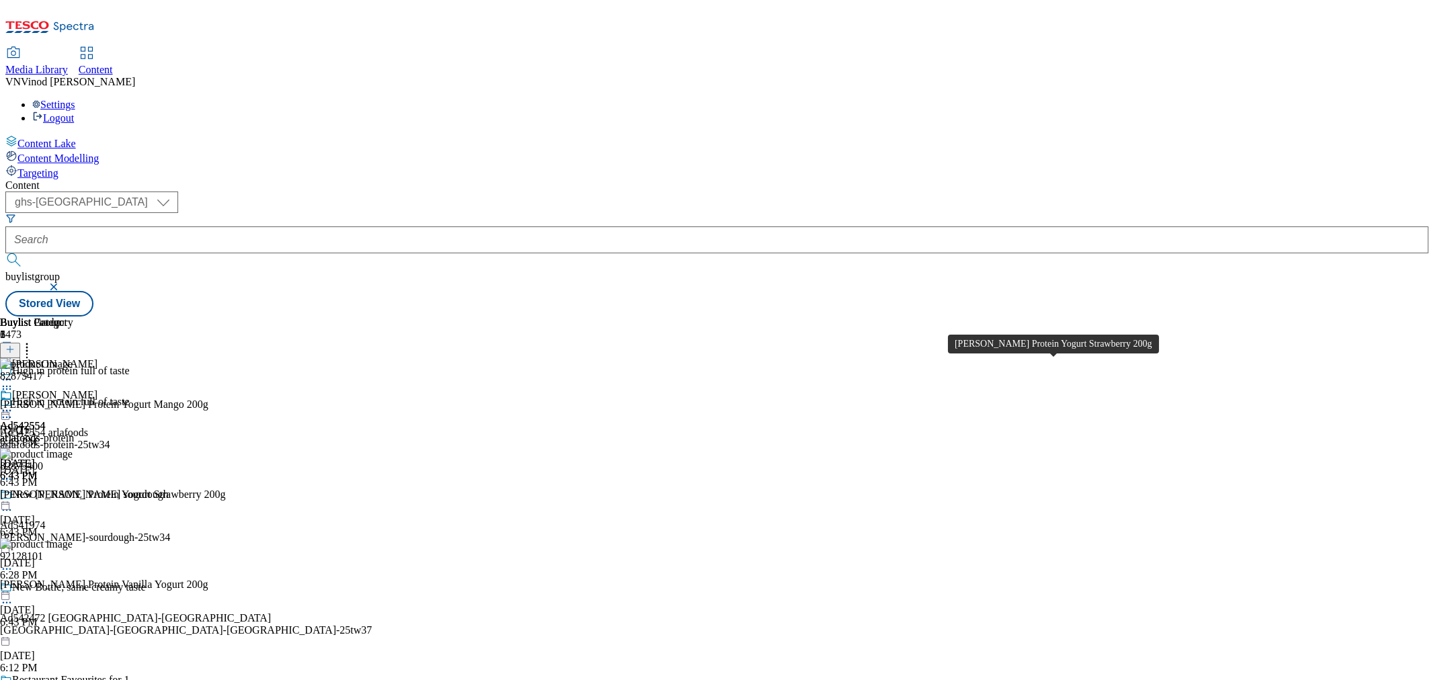
click at [226, 489] on div "[PERSON_NAME] Protein Yogurt Strawberry 200g" at bounding box center [113, 495] width 226 height 12
copy div "[PERSON_NAME] Protein Yogurt Strawberry 200g"
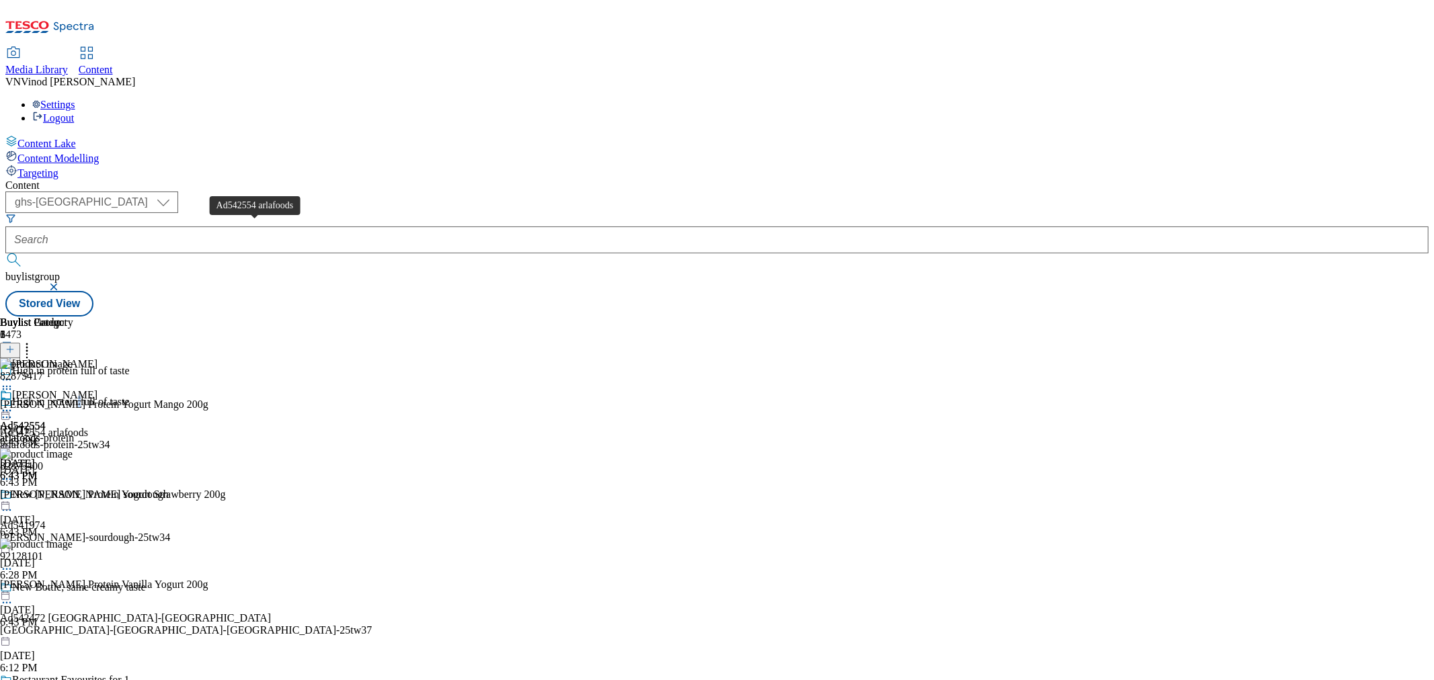
click at [130, 396] on div "High in protein full of taste" at bounding box center [71, 402] width 118 height 12
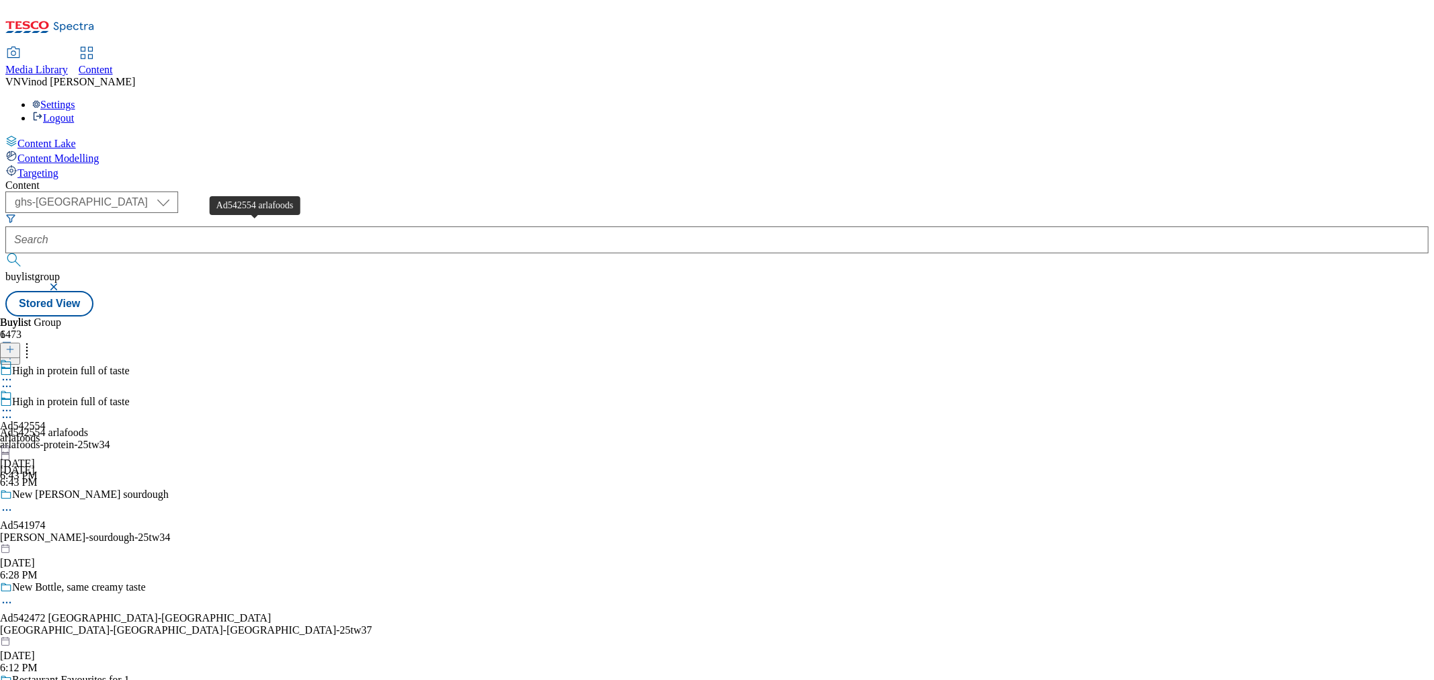
click at [88, 427] on div "Ad542554 arlafoods" at bounding box center [44, 433] width 88 height 12
